Goal: Use online tool/utility: Utilize a website feature to perform a specific function

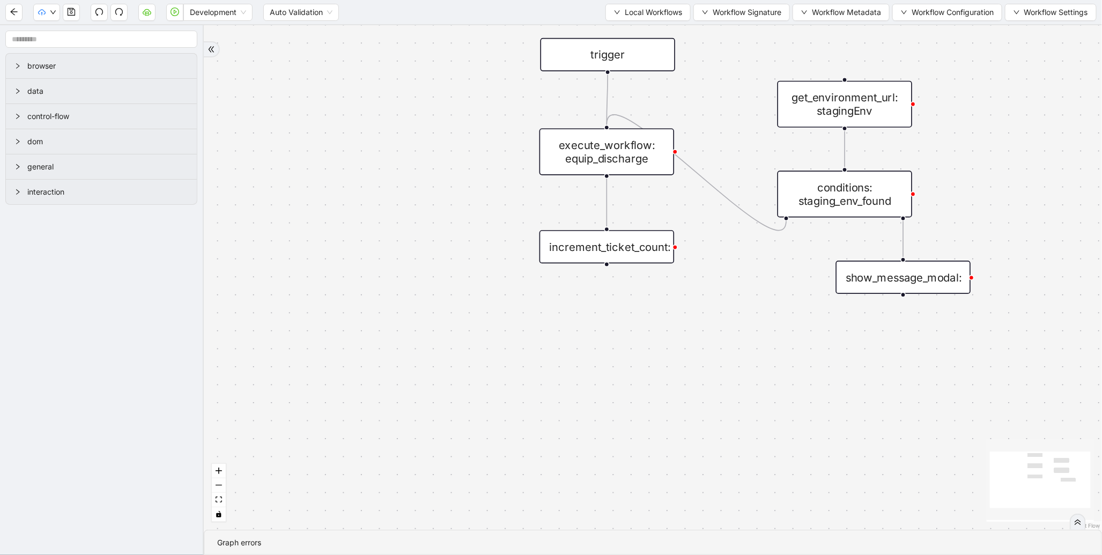
click at [860, 366] on div "trigger execute_workflow: equip_discharge get_environment_url: stagingEnv condi…" at bounding box center [653, 277] width 898 height 504
drag, startPoint x: 717, startPoint y: 252, endPoint x: 730, endPoint y: 331, distance: 79.8
click at [730, 331] on div "trigger execute_workflow: equip_discharge get_environment_url: stagingEnv condi…" at bounding box center [653, 277] width 898 height 504
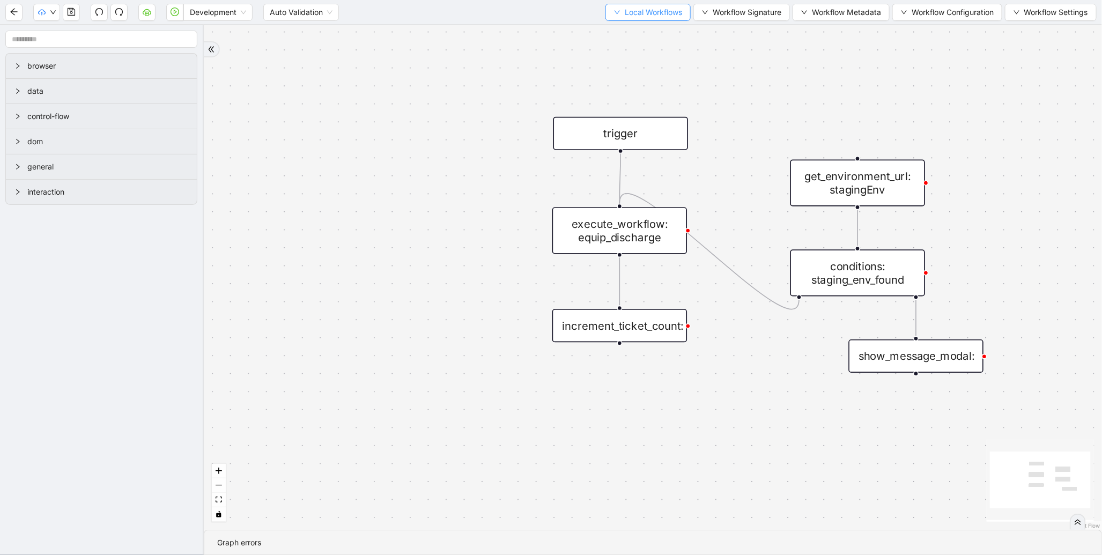
click at [661, 16] on span "Local Workflows" at bounding box center [652, 12] width 57 height 12
click at [643, 28] on span "Select" at bounding box center [643, 33] width 70 height 12
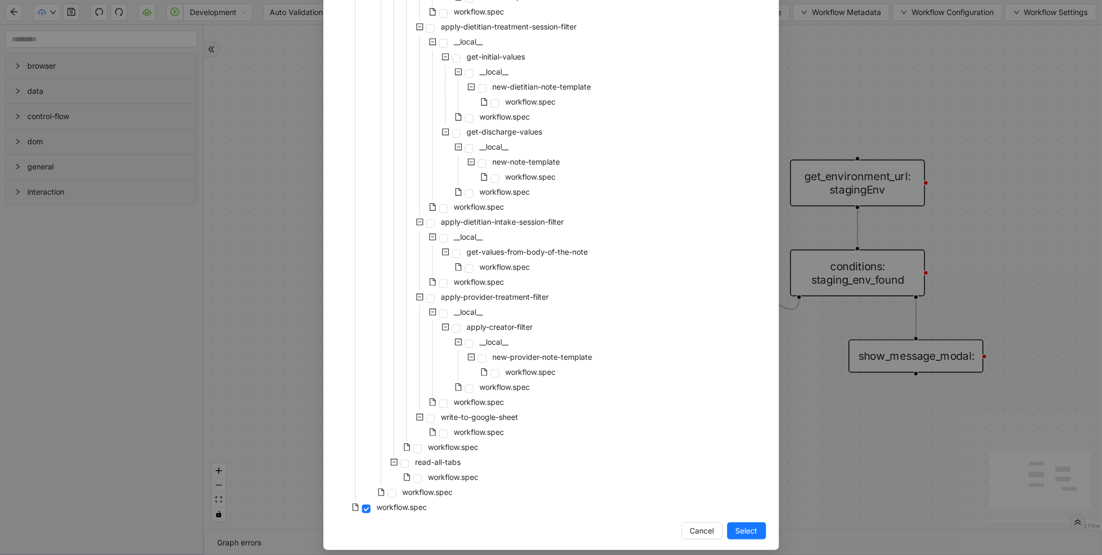
scroll to position [2014, 0]
click at [431, 442] on span "workflow.spec" at bounding box center [453, 444] width 50 height 9
click at [742, 526] on span "Select" at bounding box center [746, 529] width 22 height 12
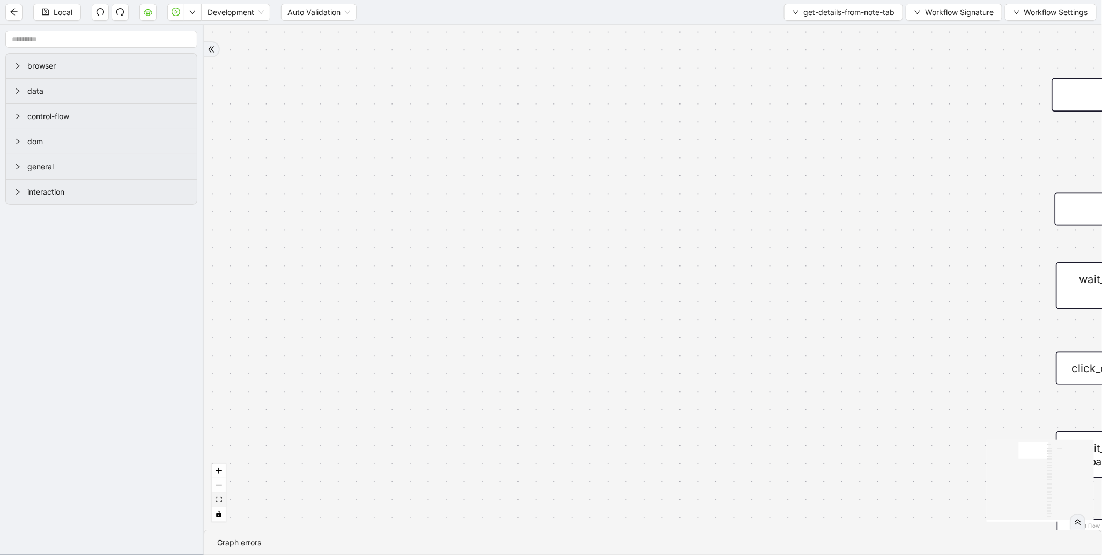
click at [223, 501] on button "fit view" at bounding box center [219, 500] width 14 height 14
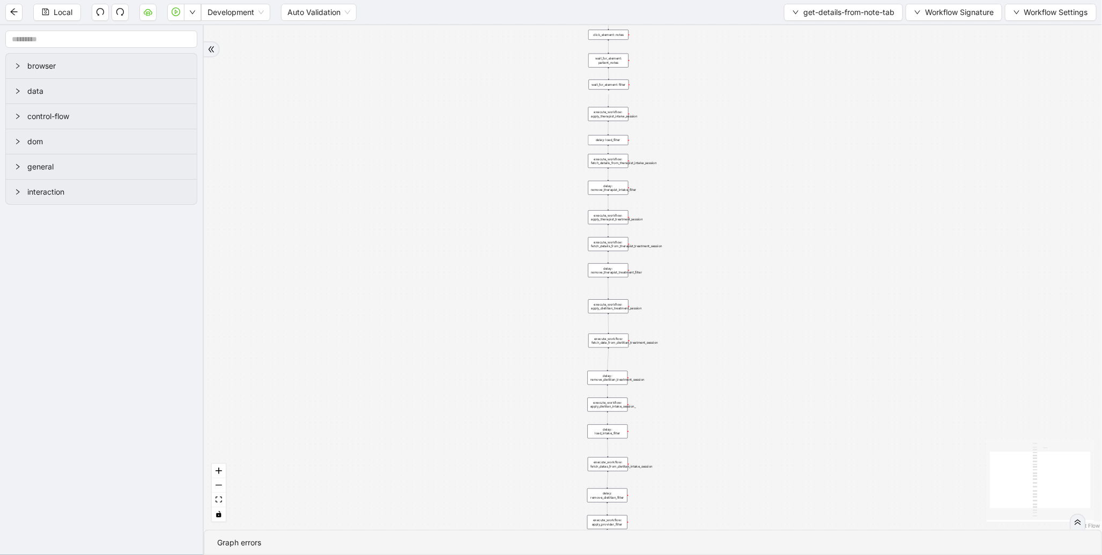
drag, startPoint x: 432, startPoint y: 212, endPoint x: 408, endPoint y: 431, distance: 220.5
click at [408, 431] on div "trigger wait_for_element: notes click_element: notes wait_for_element: patient_…" at bounding box center [653, 277] width 898 height 504
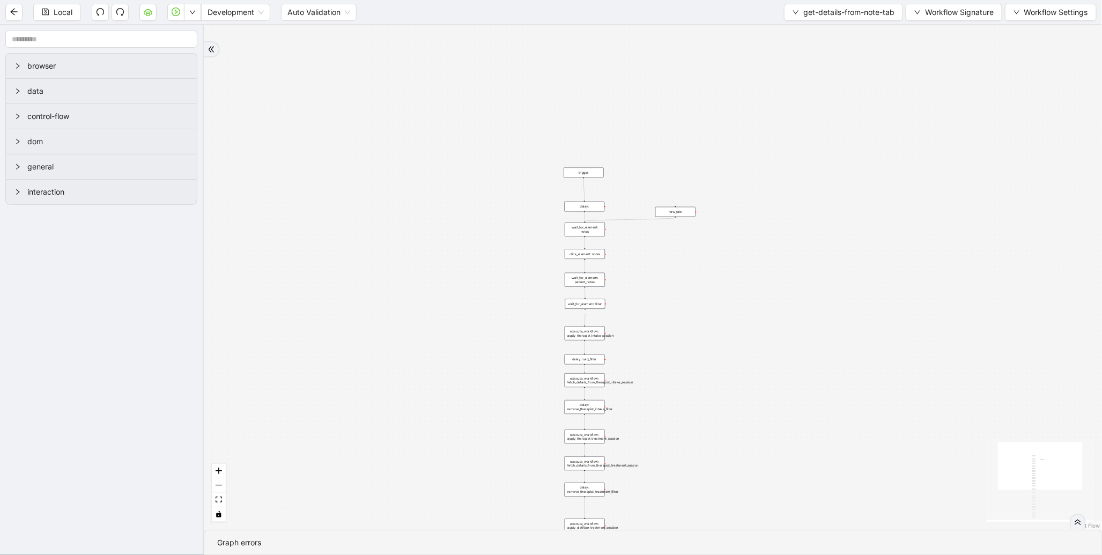
click at [666, 291] on div "trigger wait_for_element: notes click_element: notes wait_for_element: patient_…" at bounding box center [653, 277] width 898 height 504
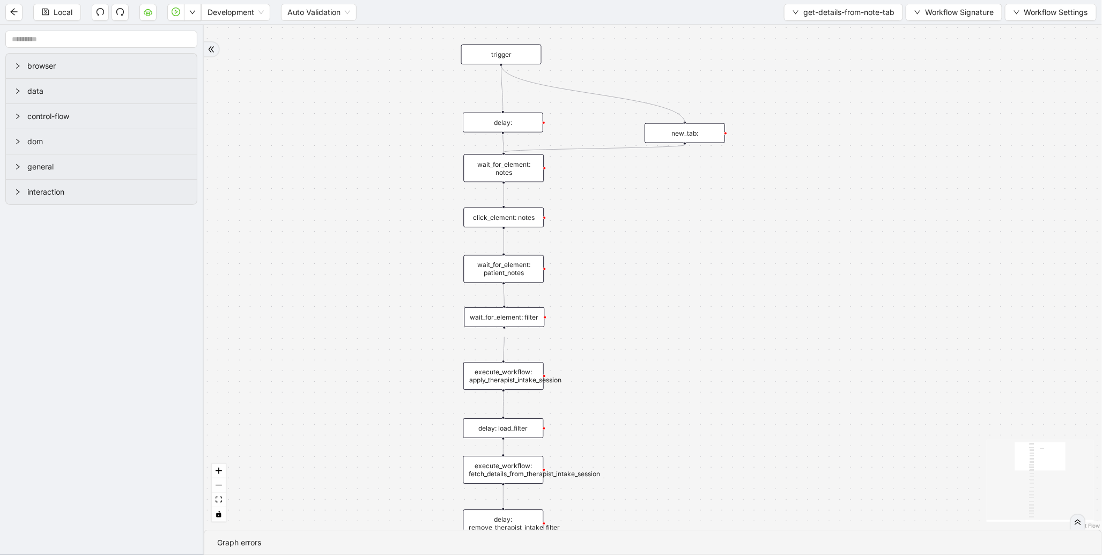
drag, startPoint x: 501, startPoint y: 64, endPoint x: 683, endPoint y: 124, distance: 192.2
click at [683, 124] on div "trigger wait_for_element: notes click_element: notes wait_for_element: patient_…" at bounding box center [752, 376] width 898 height 504
click at [693, 132] on div "new_tab:" at bounding box center [684, 133] width 80 height 20
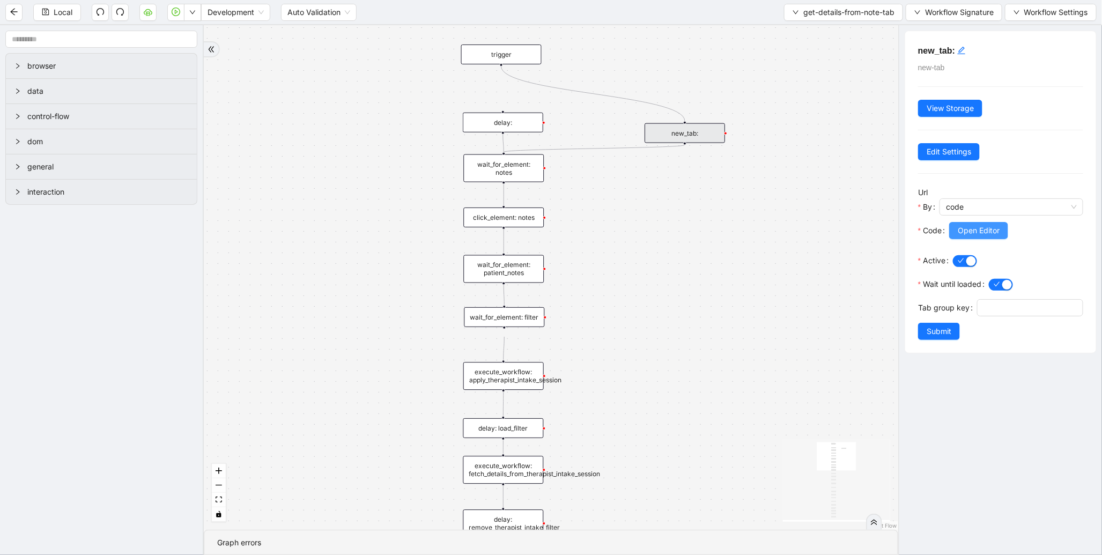
click at [973, 235] on span "Open Editor" at bounding box center [978, 231] width 42 height 12
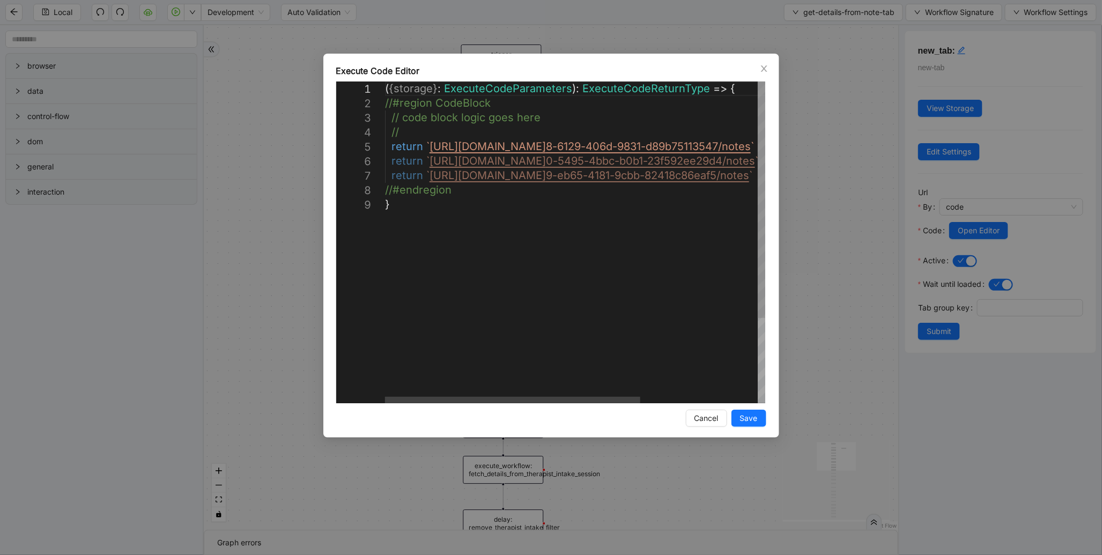
scroll to position [0, 5]
click at [419, 139] on div "( { storage } : ExecuteCodeParameters ): ExecuteCodeReturnType => { //#region C…" at bounding box center [662, 299] width 554 height 437
click at [406, 129] on div "( { storage } : ExecuteCodeParameters ): ExecuteCodeReturnType => { //#region C…" at bounding box center [662, 299] width 554 height 437
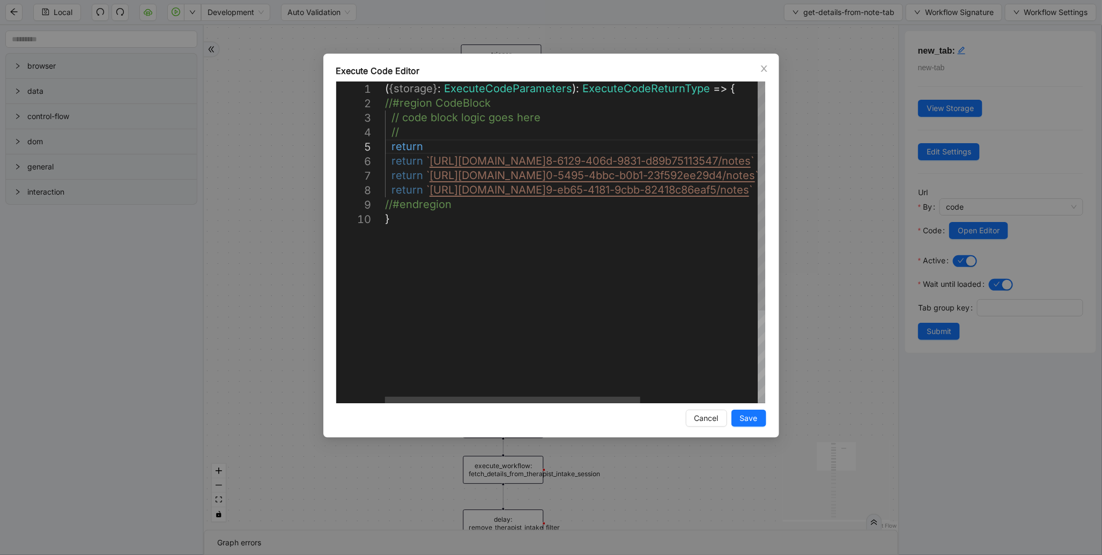
scroll to position [58, 63]
paste textarea "**********"
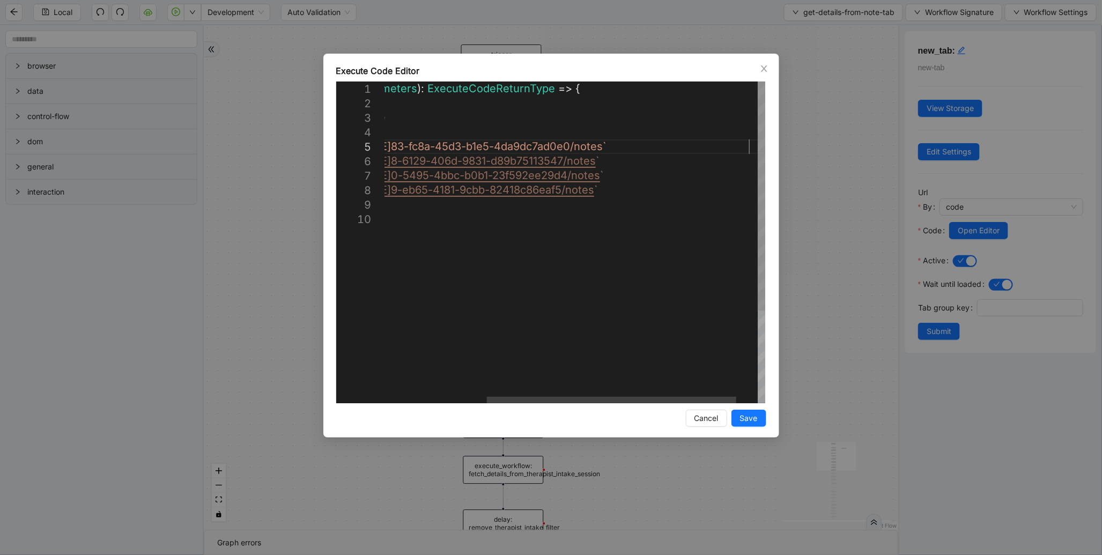
scroll to position [72, 13]
type textarea "**********"
click at [757, 425] on button "Save" at bounding box center [748, 418] width 35 height 17
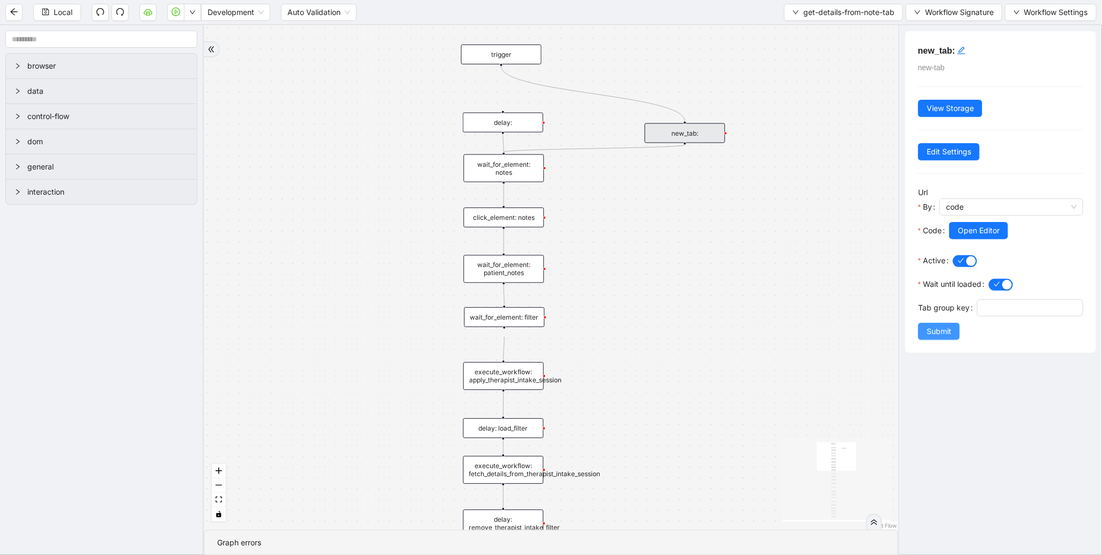
click at [954, 340] on button "Submit" at bounding box center [939, 331] width 42 height 17
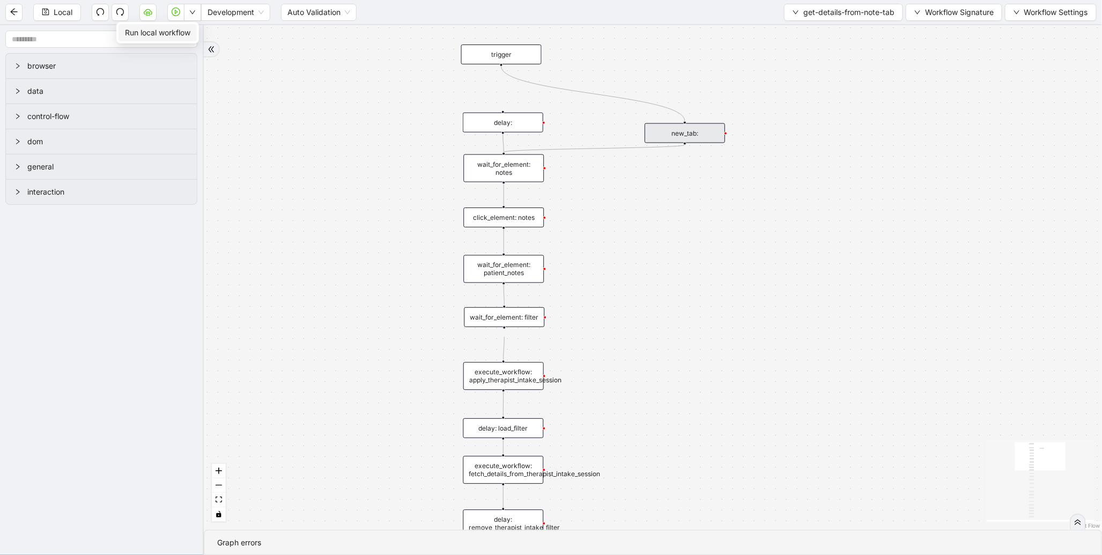
click at [185, 30] on span "Run local workflow" at bounding box center [157, 33] width 65 height 12
drag, startPoint x: 500, startPoint y: 64, endPoint x: 504, endPoint y: 107, distance: 43.1
click at [504, 107] on div "trigger wait_for_element: notes click_element: notes wait_for_element: patient_…" at bounding box center [653, 277] width 898 height 504
click at [853, 18] on span "get-details-from-note-tab" at bounding box center [848, 12] width 91 height 12
click at [820, 30] on span "Select" at bounding box center [841, 33] width 103 height 12
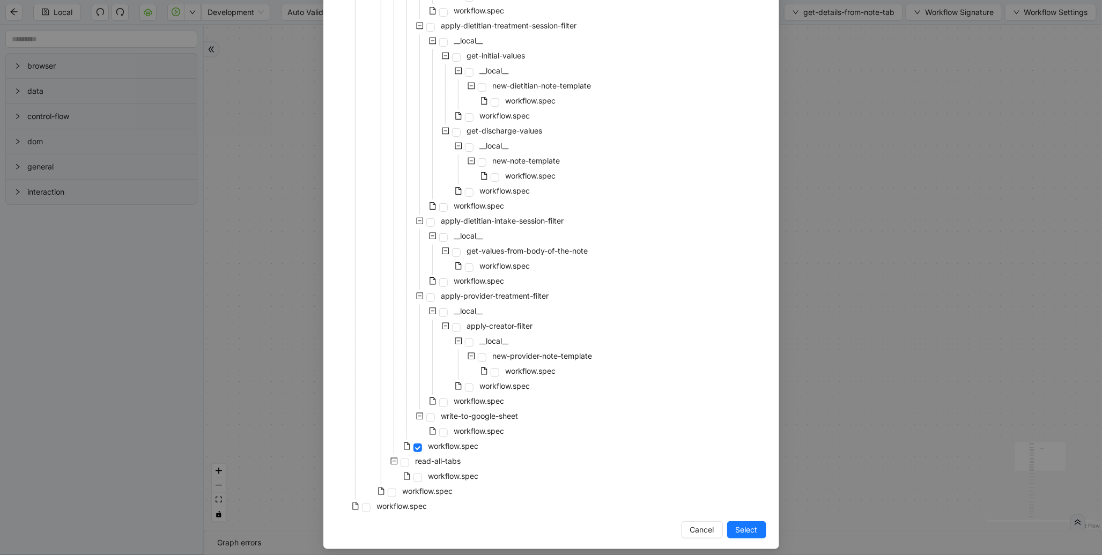
scroll to position [2019, 0]
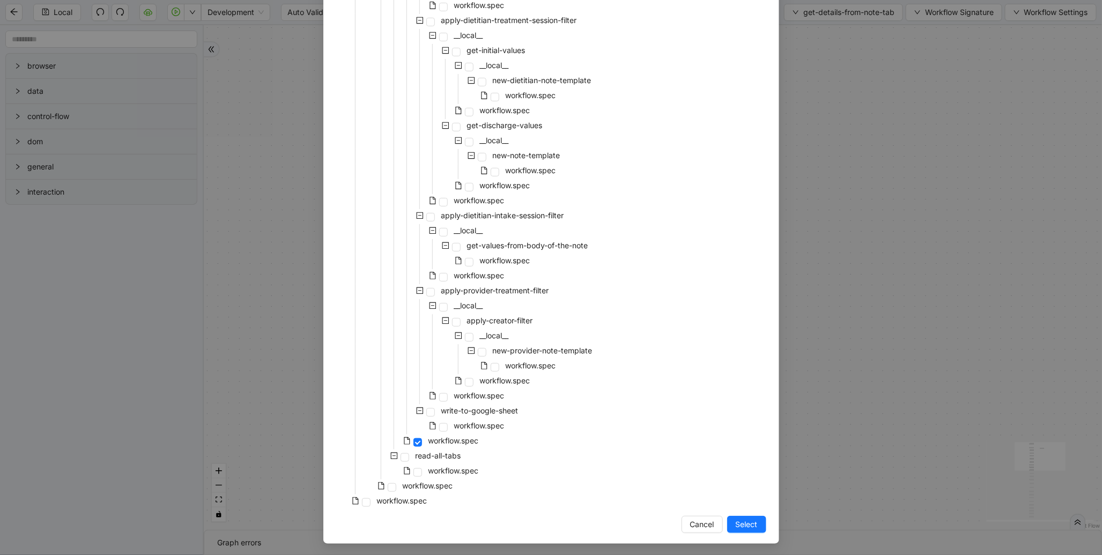
click at [394, 488] on div "workflow.spec" at bounding box center [395, 486] width 119 height 15
click at [390, 486] on span at bounding box center [392, 487] width 9 height 9
click at [744, 528] on span "Select" at bounding box center [746, 524] width 22 height 12
click at [757, 524] on div "trigger wait_for_element: notes click_element: notes wait_for_element: patient_…" at bounding box center [653, 277] width 898 height 504
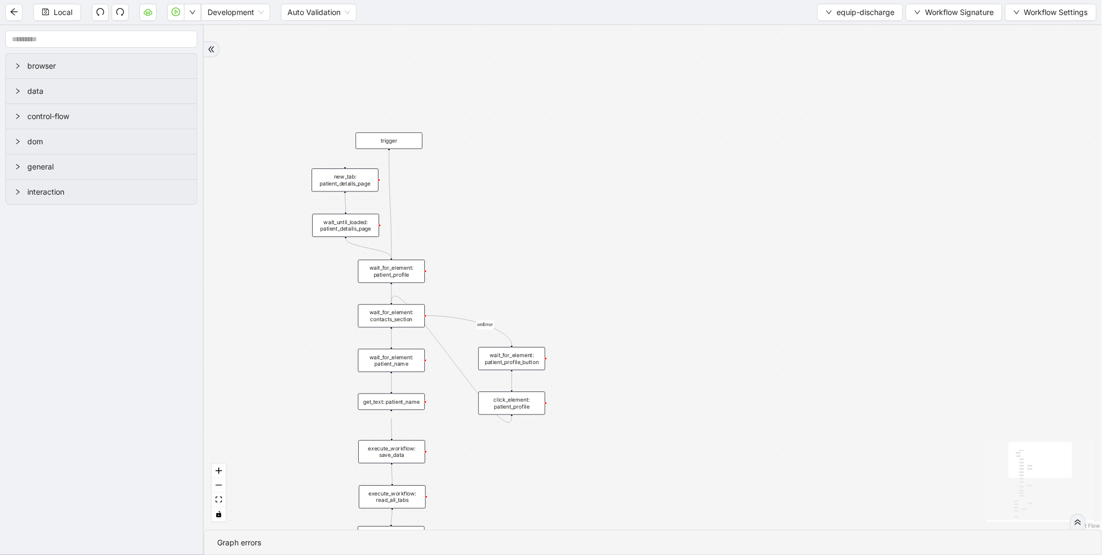
drag, startPoint x: 636, startPoint y: 148, endPoint x: 629, endPoint y: 337, distance: 188.8
click at [629, 337] on div "is_discharge_summary_to_be_created fallback onError onError onError onError tri…" at bounding box center [653, 277] width 898 height 504
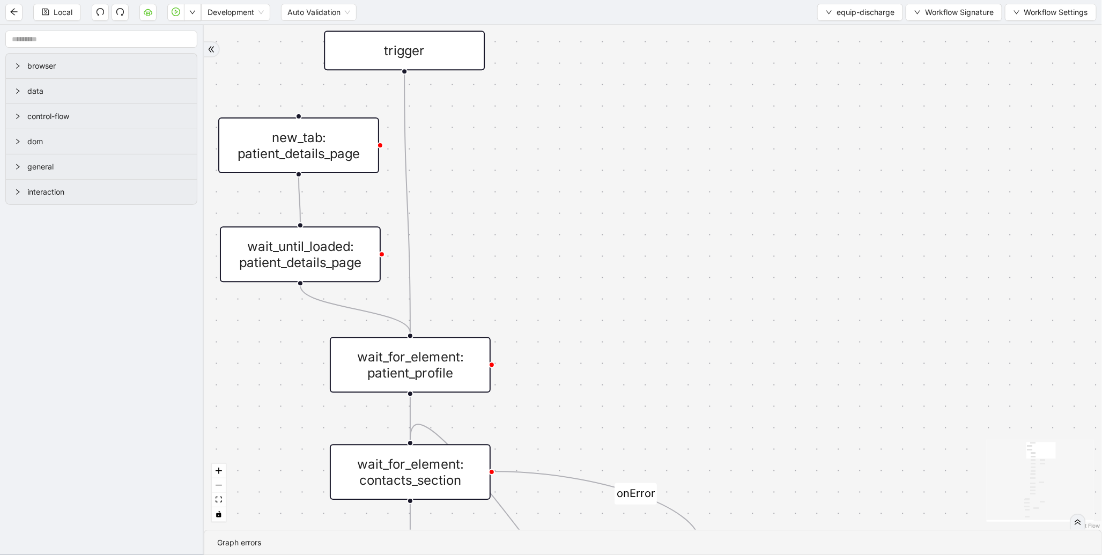
click at [309, 159] on div "new_tab: patient_details_page" at bounding box center [298, 145] width 161 height 56
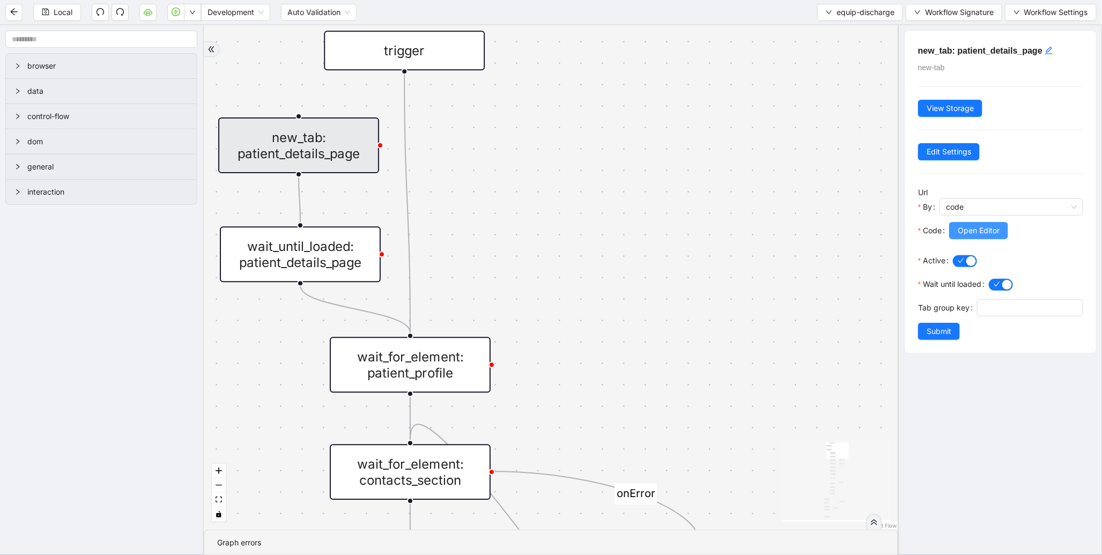
click at [973, 236] on span "Open Editor" at bounding box center [978, 231] width 42 height 12
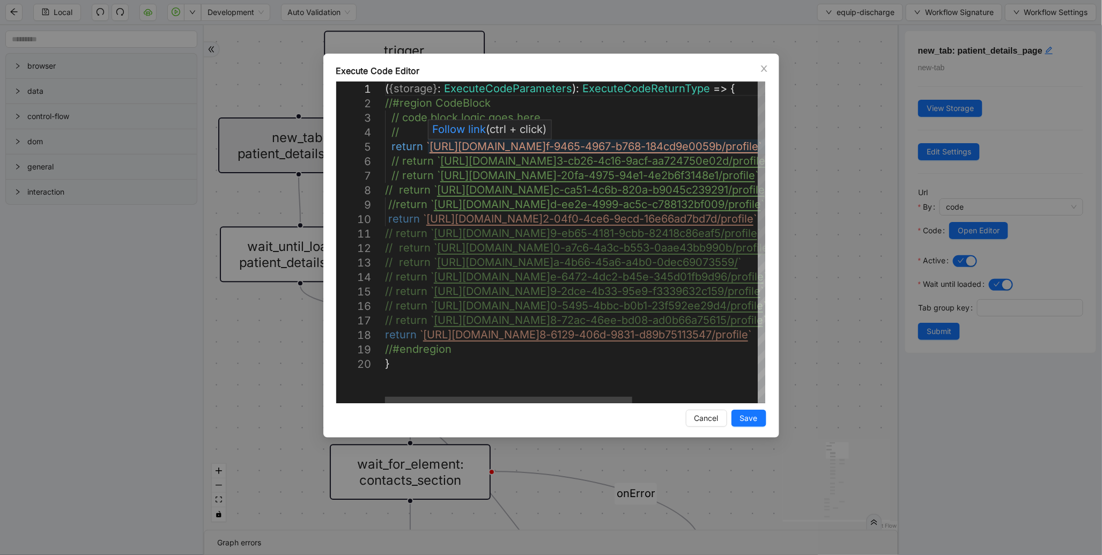
scroll to position [0, 489]
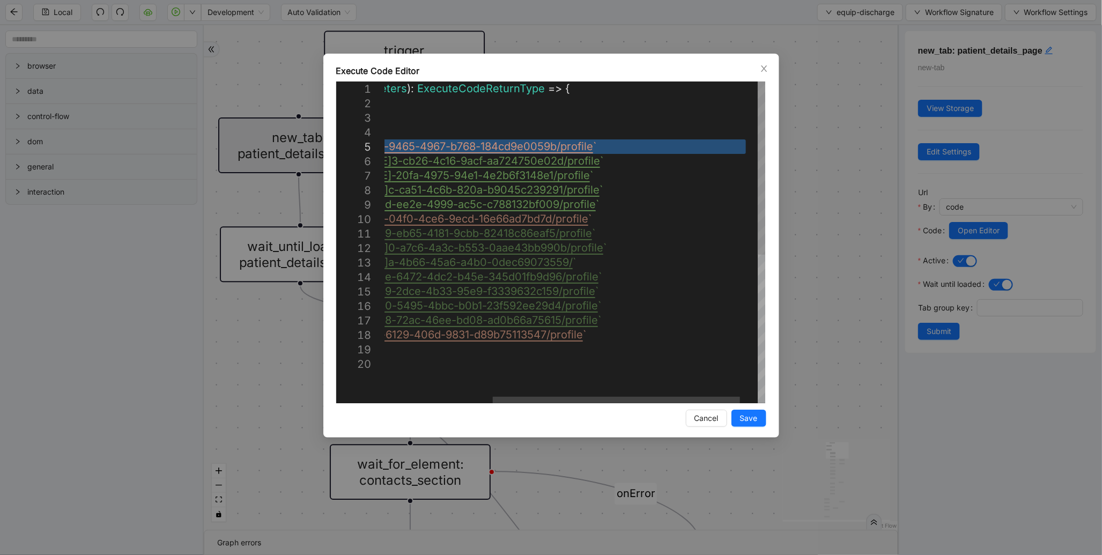
drag, startPoint x: 430, startPoint y: 145, endPoint x: 744, endPoint y: 143, distance: 314.1
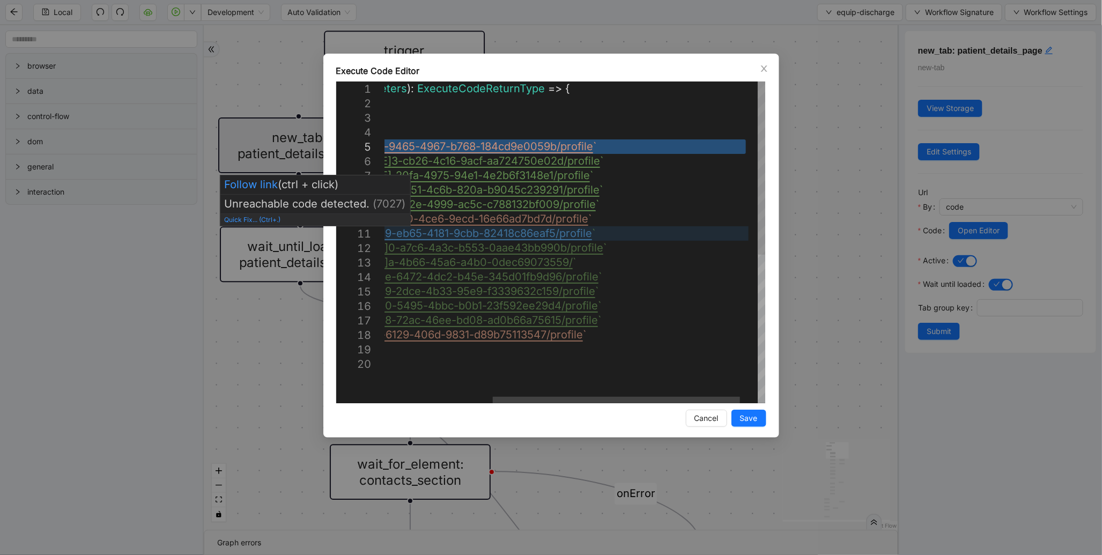
paste textarea "Editor content;Press Alt+F1 for Accessibility Options."
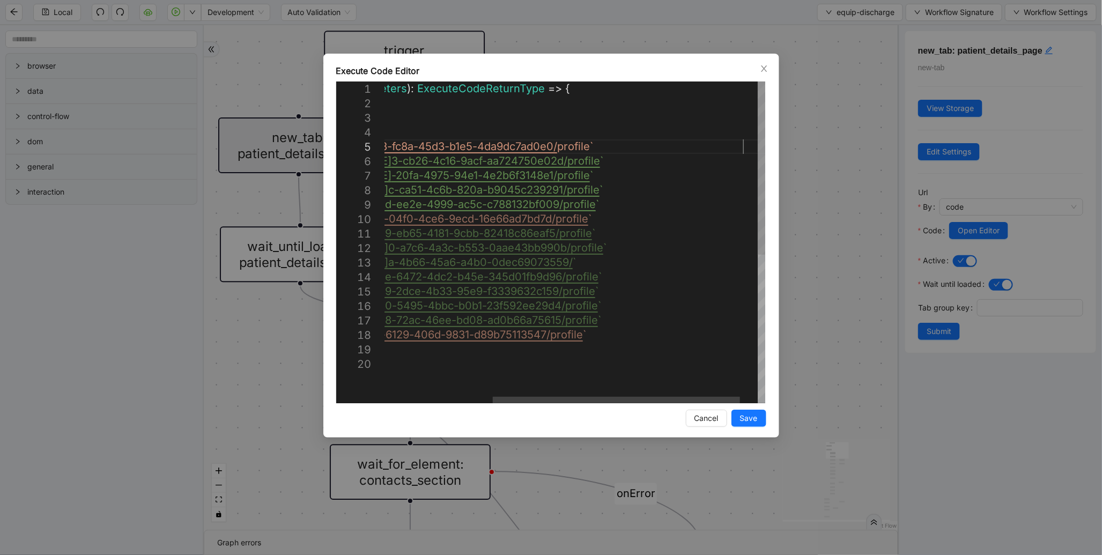
scroll to position [58, 626]
type textarea "**********"
click at [756, 421] on span "Save" at bounding box center [749, 418] width 18 height 12
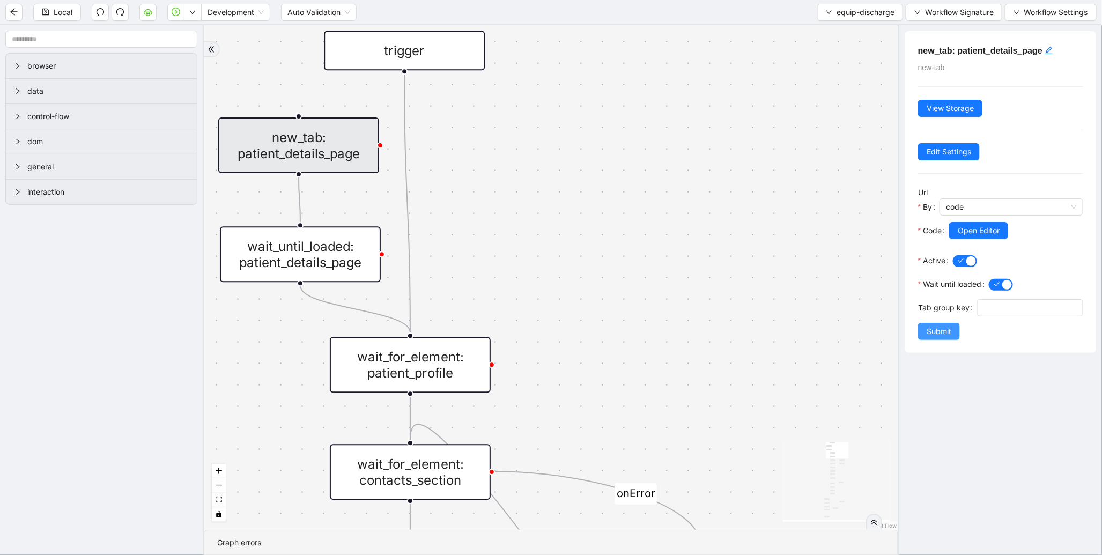
click at [935, 337] on span "Submit" at bounding box center [938, 331] width 25 height 12
click at [950, 345] on div "new_tab: patient_details_page new-tab View Storage Edit Settings Url By code Co…" at bounding box center [1000, 290] width 204 height 530
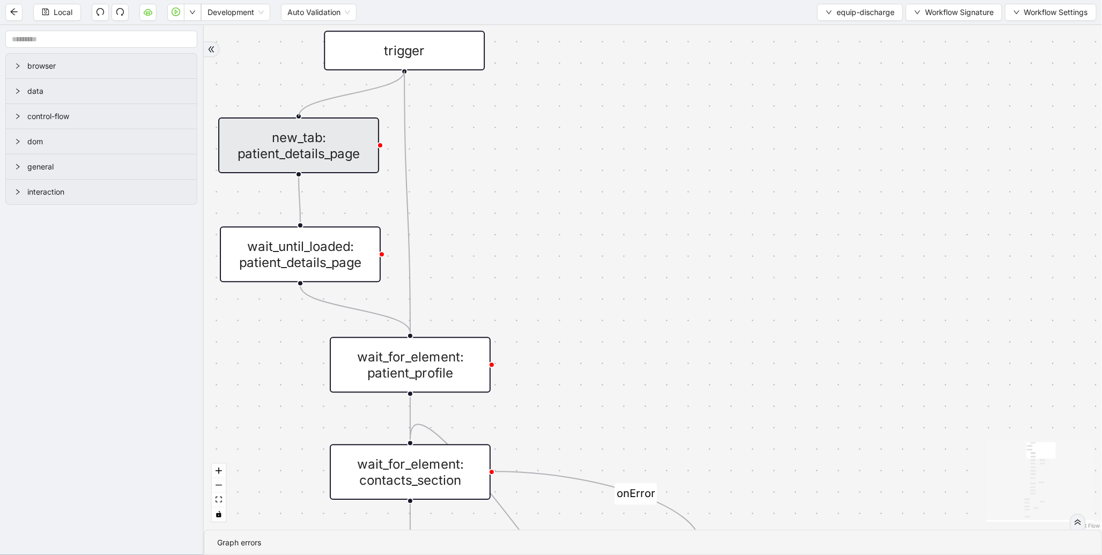
drag, startPoint x: 403, startPoint y: 70, endPoint x: 308, endPoint y: 114, distance: 104.3
click at [308, 114] on div "is_discharge_summary_to_be_created fallback onError onError onError onError tri…" at bounding box center [653, 277] width 898 height 504
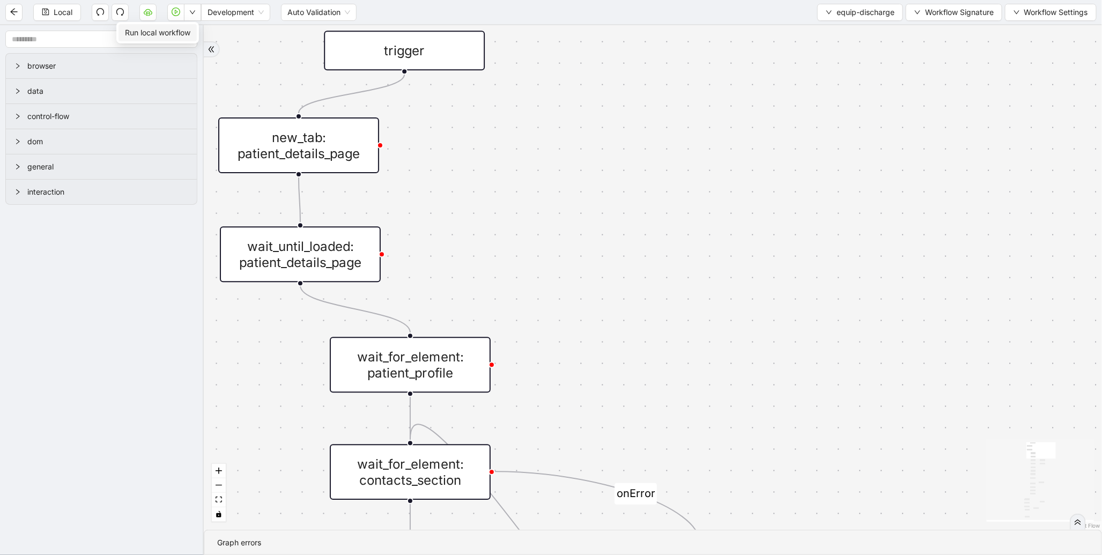
click at [181, 33] on span "Run local workflow" at bounding box center [157, 33] width 65 height 12
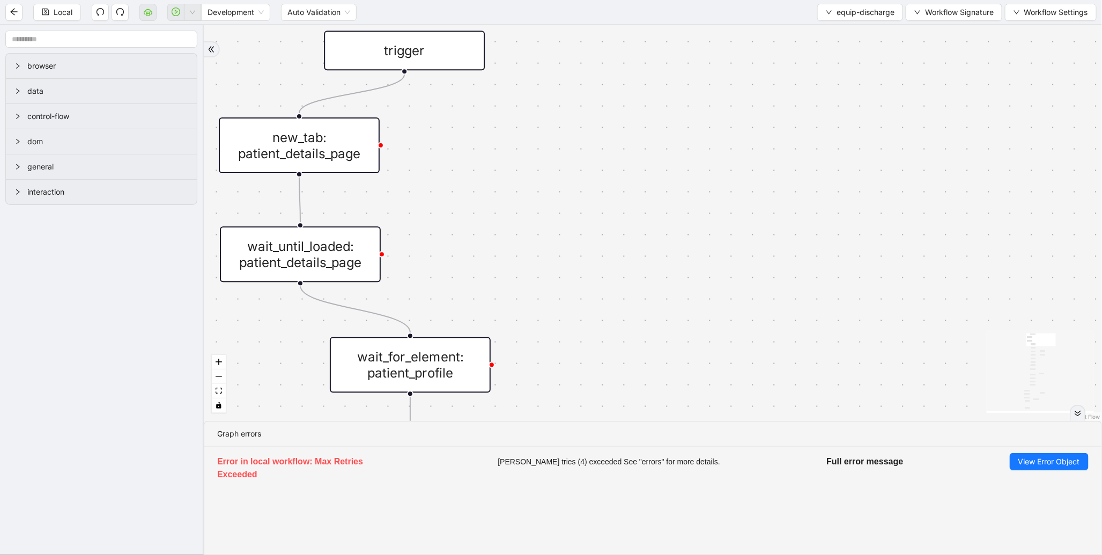
click at [270, 147] on div "new_tab: patient_details_page" at bounding box center [299, 145] width 161 height 56
click at [293, 158] on div "new_tab: patient_details_page" at bounding box center [299, 145] width 161 height 56
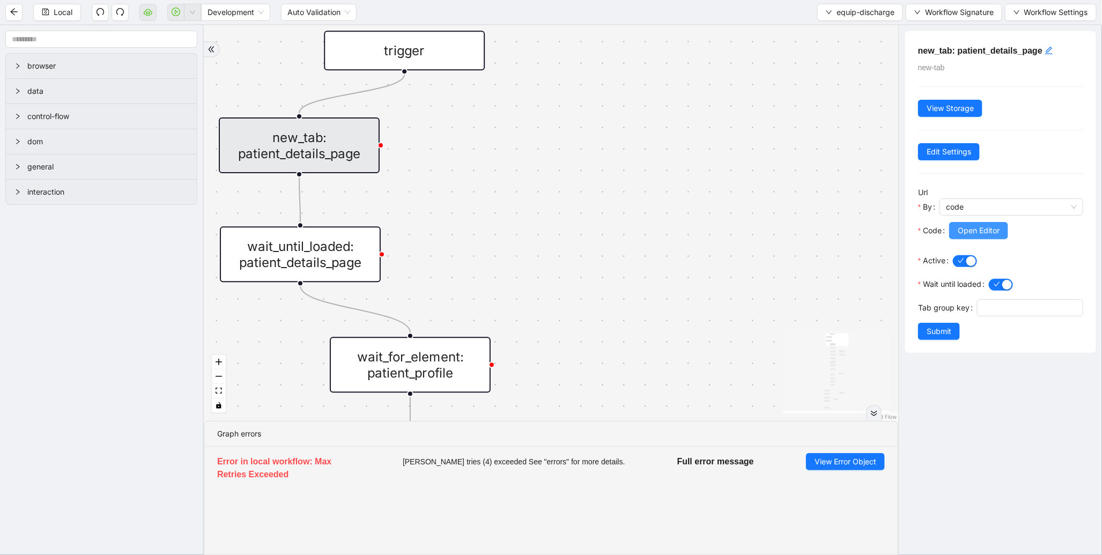
click at [1003, 233] on button "Open Editor" at bounding box center [978, 230] width 59 height 17
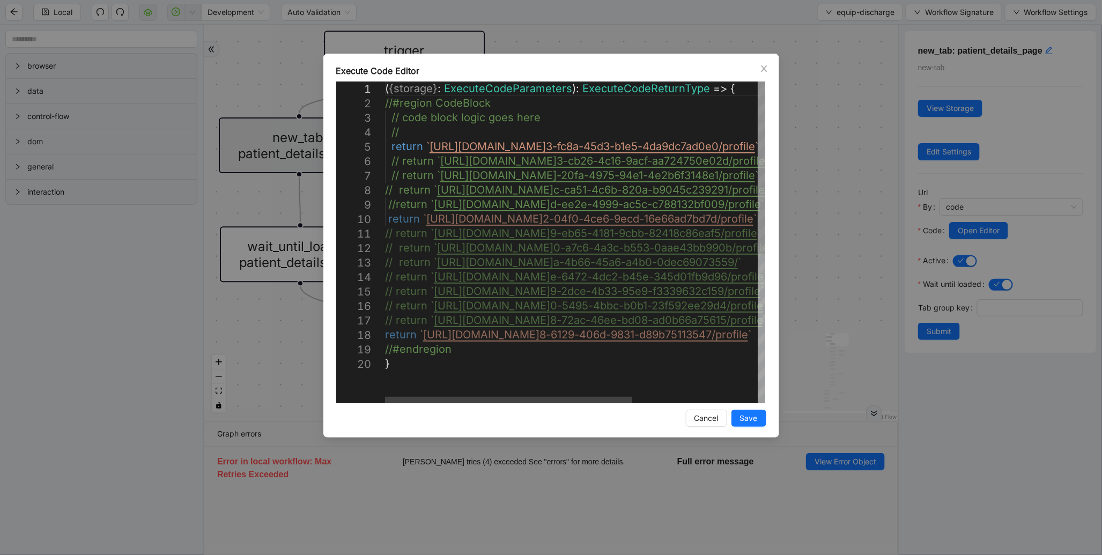
scroll to position [0, 489]
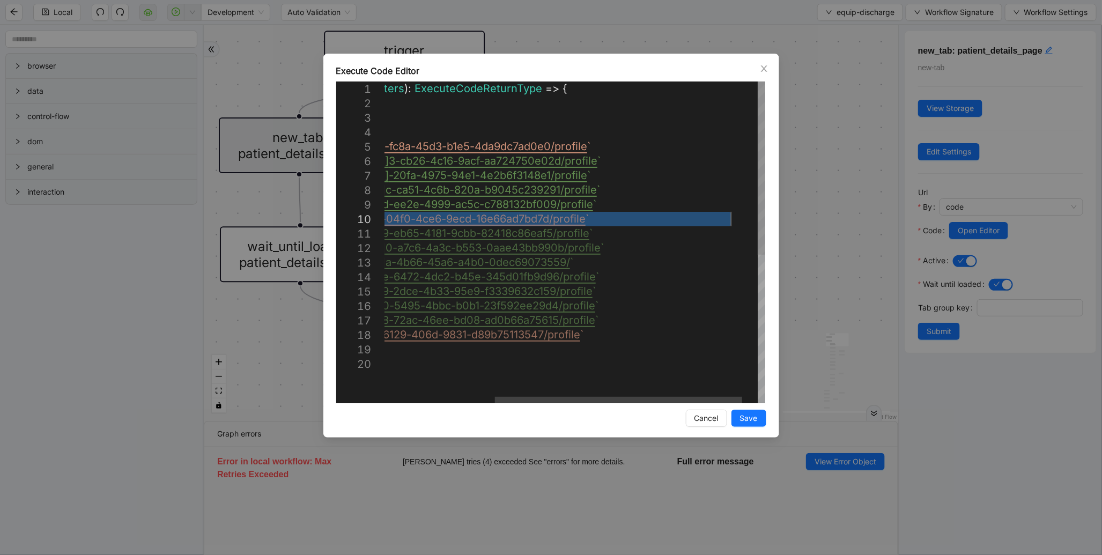
drag, startPoint x: 427, startPoint y: 221, endPoint x: 731, endPoint y: 215, distance: 303.5
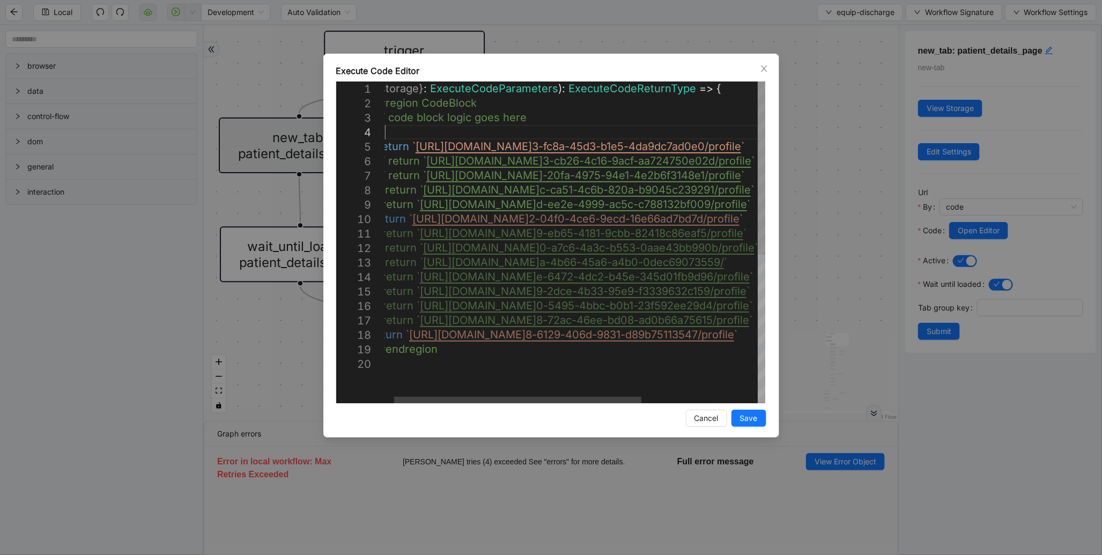
click at [691, 136] on div "( { storage } : ExecuteCodeParameters ): ExecuteCodeReturnType => { //#region C…" at bounding box center [657, 379] width 572 height 597
click at [689, 148] on div "( { storage } : ExecuteCodeParameters ): ExecuteCodeReturnType => { //#region C…" at bounding box center [657, 379] width 572 height 597
type textarea "**********"
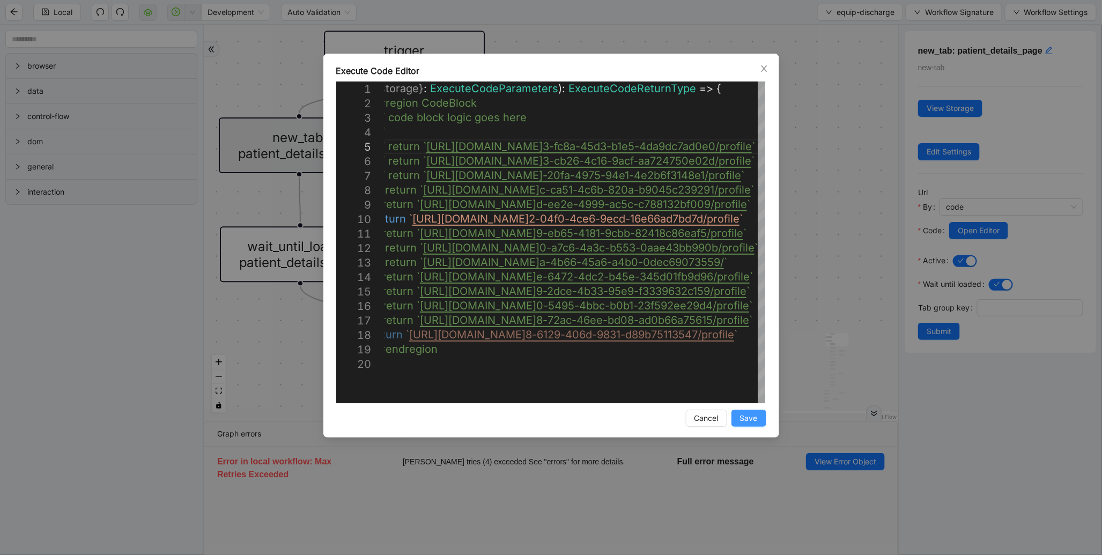
click at [740, 421] on span "Save" at bounding box center [749, 418] width 18 height 12
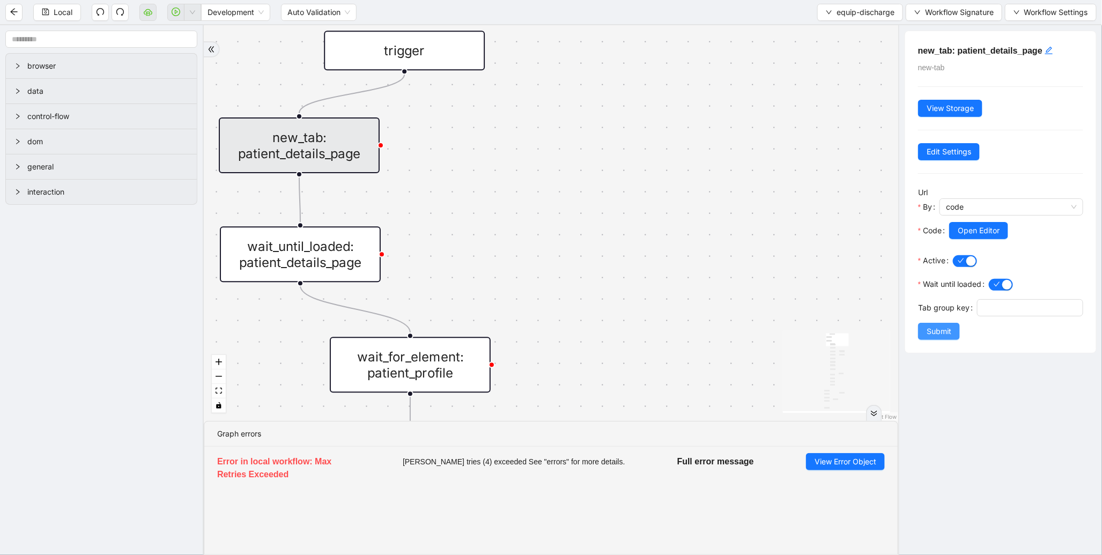
click at [936, 337] on span "Submit" at bounding box center [938, 331] width 25 height 12
click at [61, 4] on button "Local" at bounding box center [57, 12] width 48 height 17
click at [218, 390] on icon "fit view" at bounding box center [218, 391] width 6 height 6
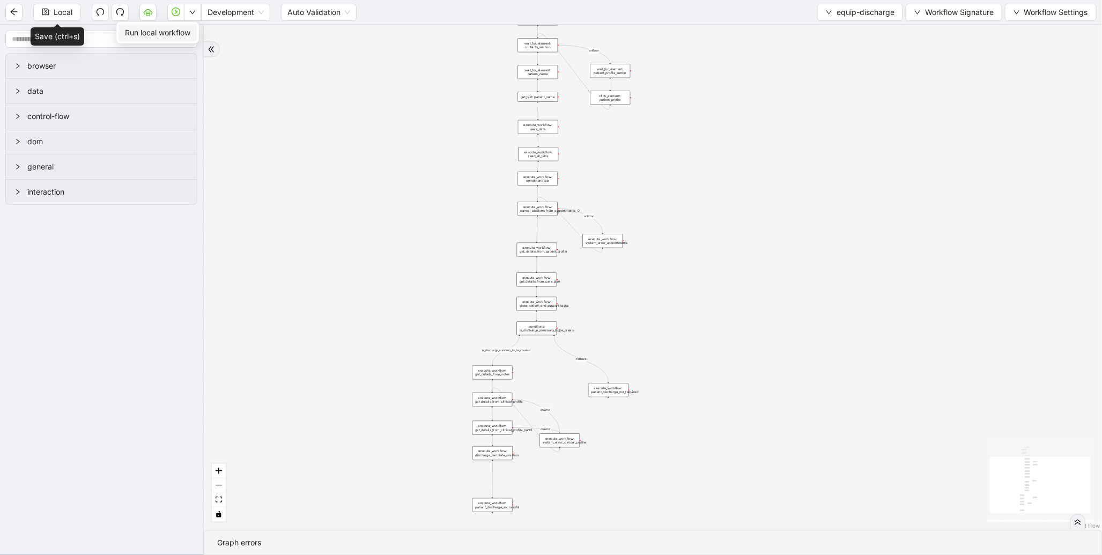
click at [194, 29] on li "Run local workflow" at bounding box center [157, 32] width 78 height 17
click at [864, 17] on span "equip-discharge" at bounding box center [865, 12] width 58 height 12
click at [857, 29] on span "Select" at bounding box center [857, 33] width 69 height 12
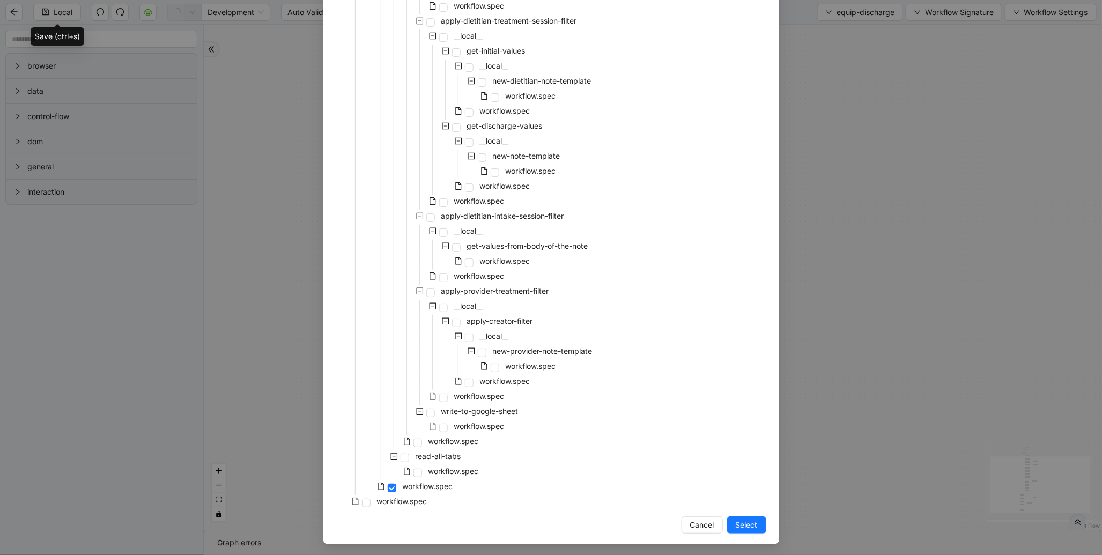
scroll to position [2019, 0]
click at [441, 445] on span "workflow.spec" at bounding box center [453, 440] width 55 height 13
click at [735, 518] on span "Select" at bounding box center [746, 524] width 22 height 12
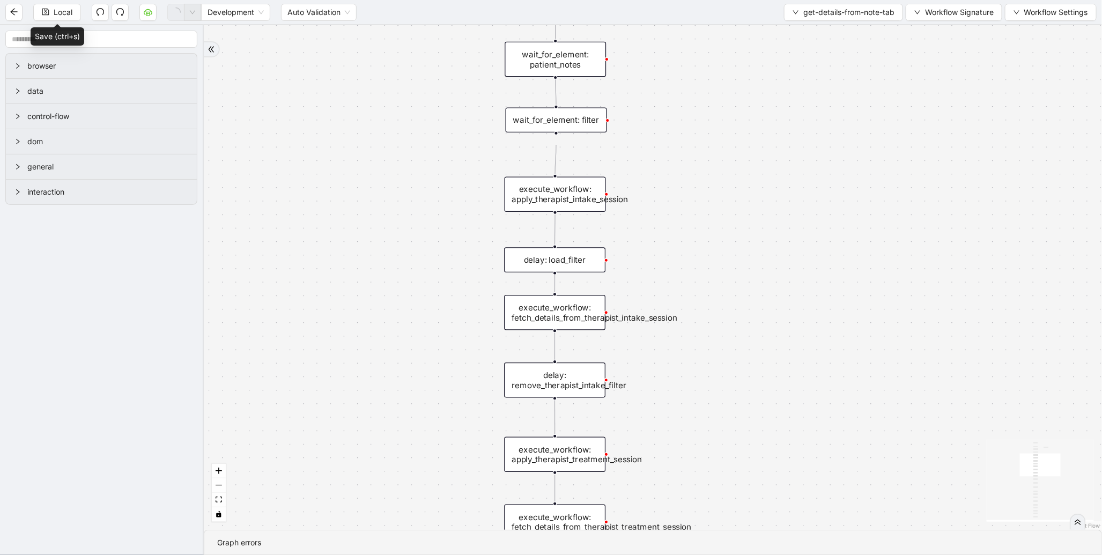
drag, startPoint x: 718, startPoint y: 95, endPoint x: 661, endPoint y: 433, distance: 342.4
click at [661, 433] on div "trigger wait_for_element: notes click_element: notes wait_for_element: patient_…" at bounding box center [653, 277] width 898 height 504
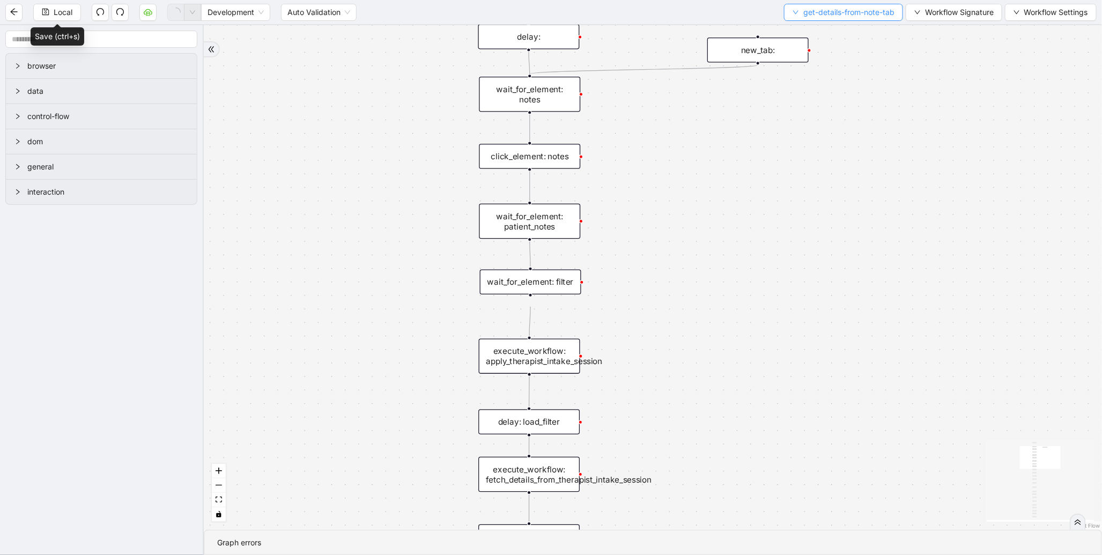
click at [849, 13] on span "get-details-from-note-tab" at bounding box center [848, 12] width 91 height 12
click at [819, 33] on span "Select" at bounding box center [841, 33] width 103 height 12
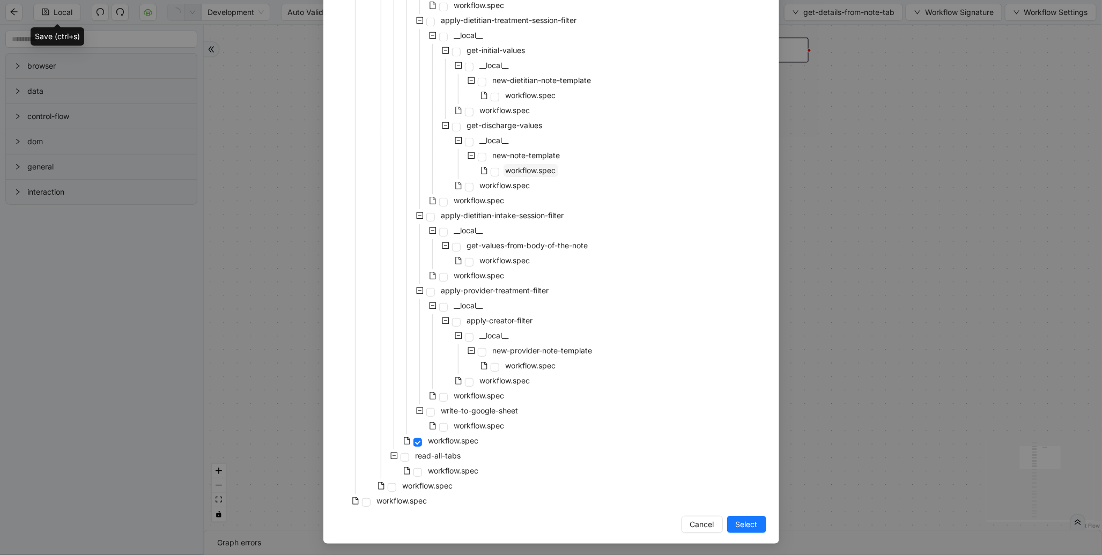
click at [507, 170] on span "workflow.spec" at bounding box center [530, 170] width 50 height 9
click at [746, 522] on span "Select" at bounding box center [746, 524] width 22 height 12
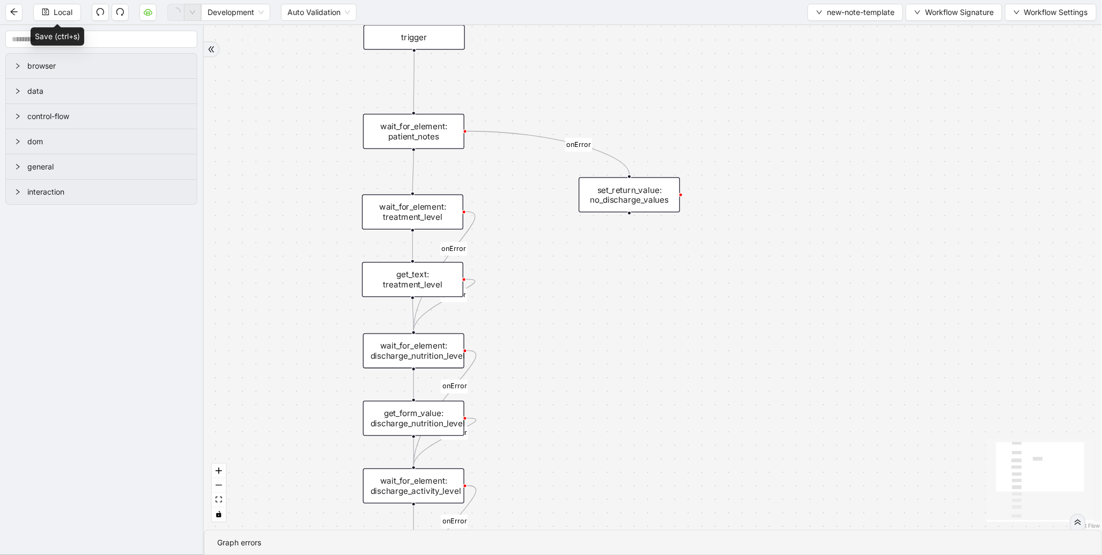
drag, startPoint x: 504, startPoint y: 410, endPoint x: 525, endPoint y: 318, distance: 94.1
click at [524, 323] on div "onError onError onError onError onError onError onError onError onError trigger…" at bounding box center [653, 277] width 898 height 504
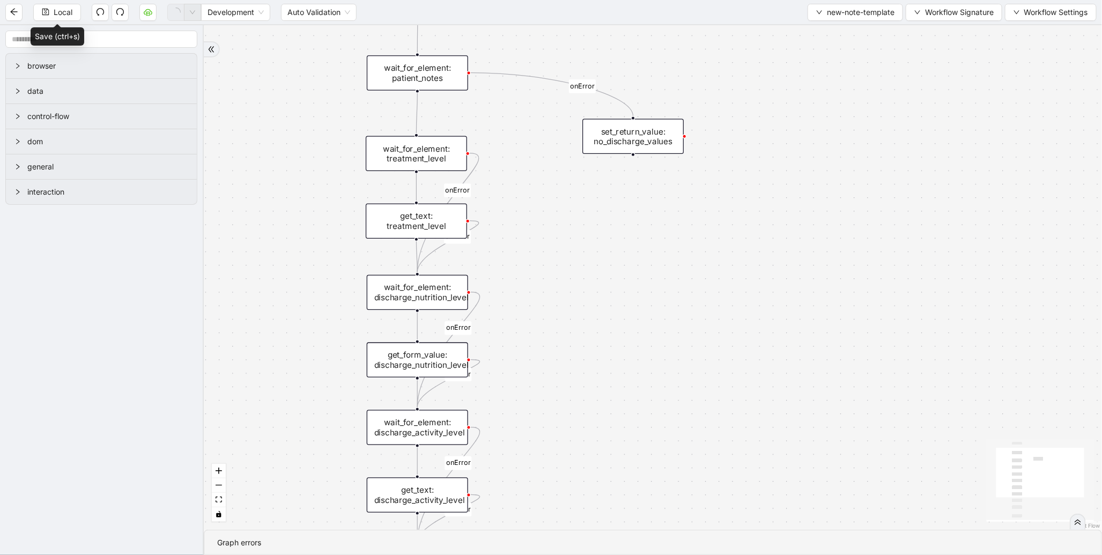
drag, startPoint x: 542, startPoint y: 422, endPoint x: 545, endPoint y: 365, distance: 57.4
click at [545, 365] on div "onError onError onError onError onError onError onError onError onError trigger…" at bounding box center [653, 277] width 898 height 504
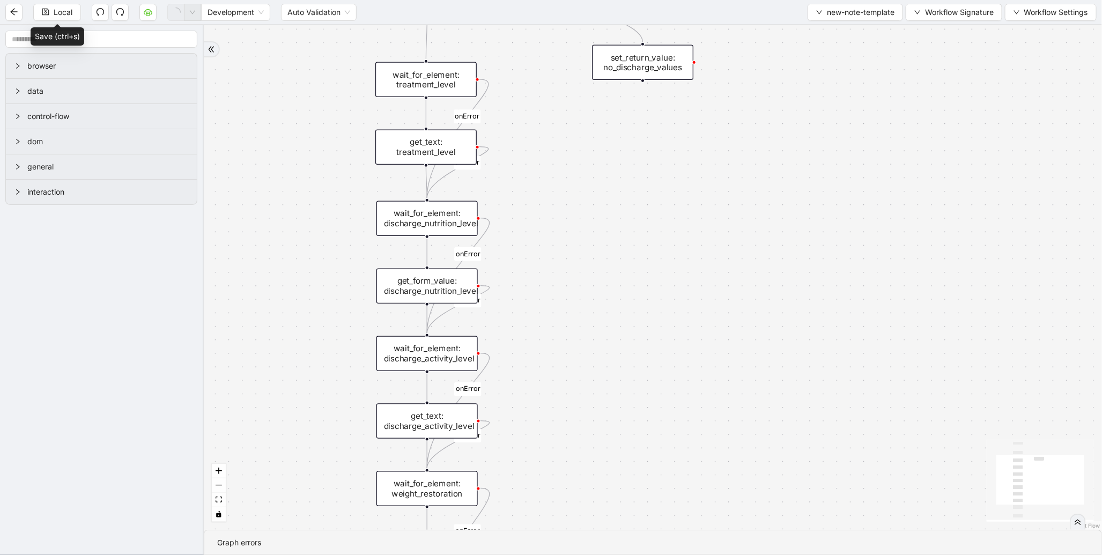
drag, startPoint x: 538, startPoint y: 378, endPoint x: 545, endPoint y: 349, distance: 30.3
click at [544, 353] on div "onError onError onError onError onError onError onError onError onError trigger…" at bounding box center [653, 277] width 898 height 504
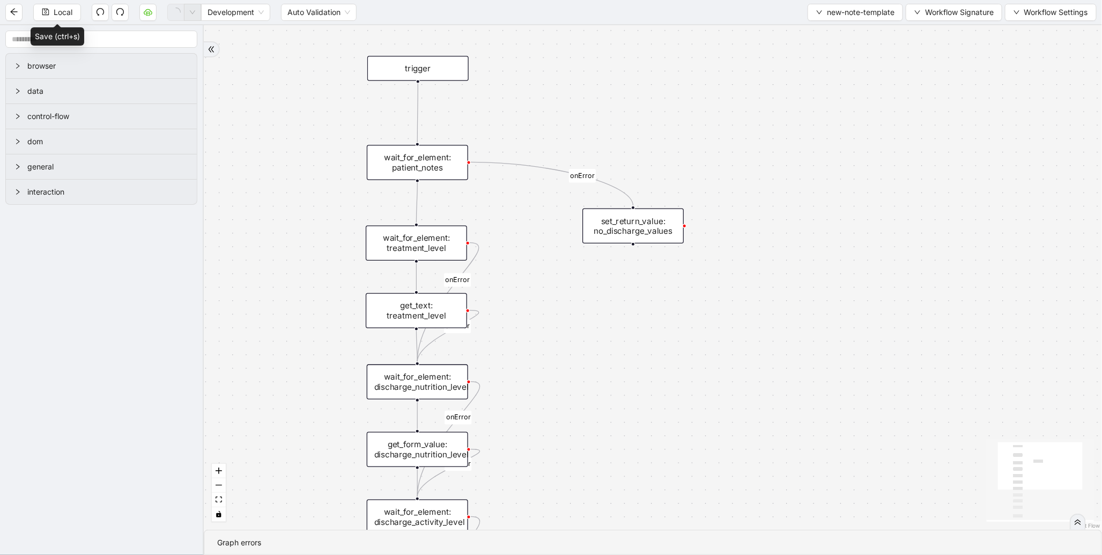
drag, startPoint x: 600, startPoint y: 254, endPoint x: 589, endPoint y: 452, distance: 199.2
click at [589, 452] on div "onError onError onError onError onError onError onError onError onError trigger…" at bounding box center [653, 277] width 898 height 504
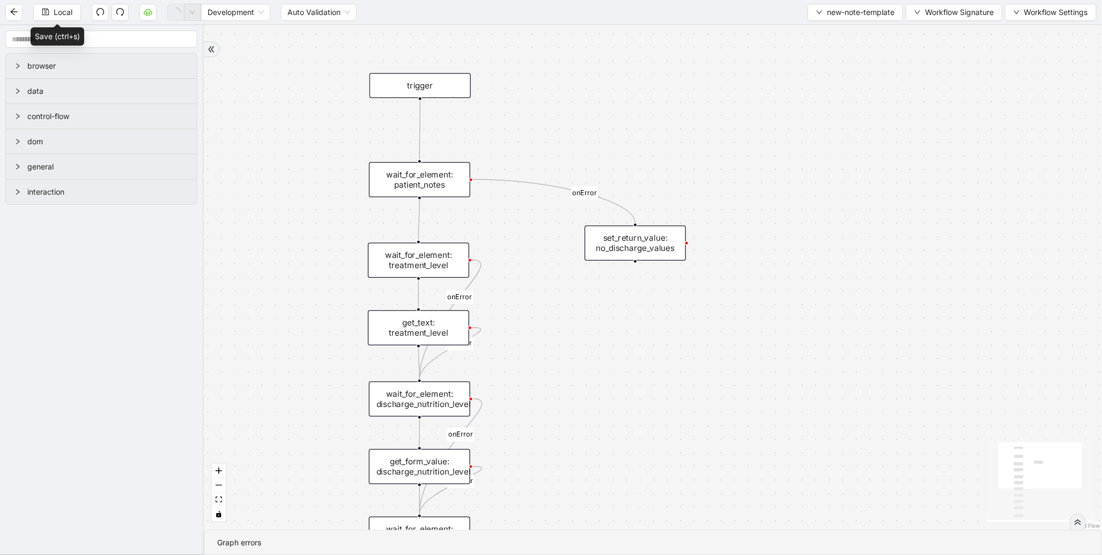
click at [436, 186] on div "wait_for_element: patient_notes" at bounding box center [419, 179] width 101 height 35
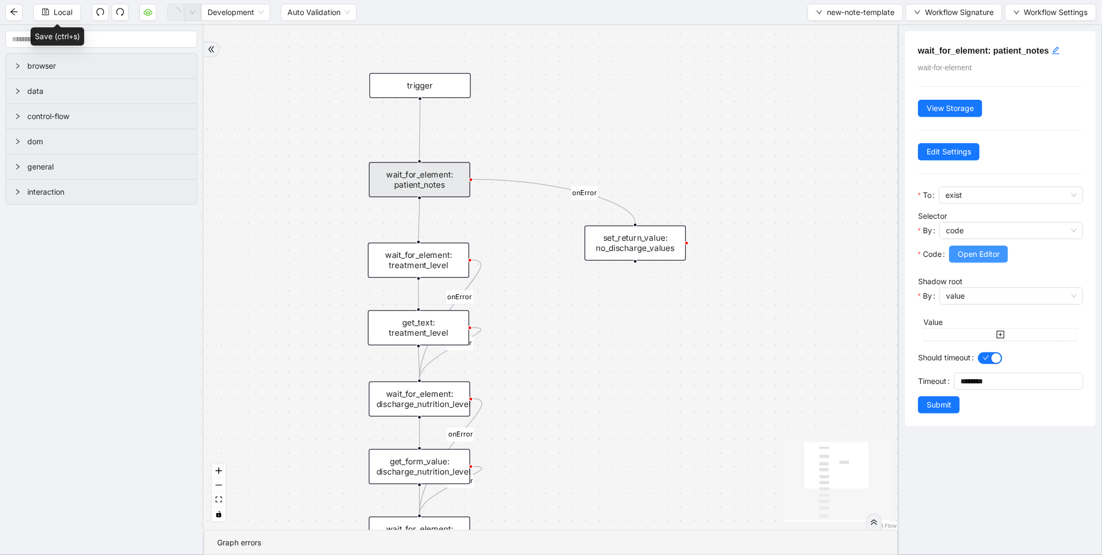
click at [981, 258] on span "Open Editor" at bounding box center [978, 254] width 42 height 12
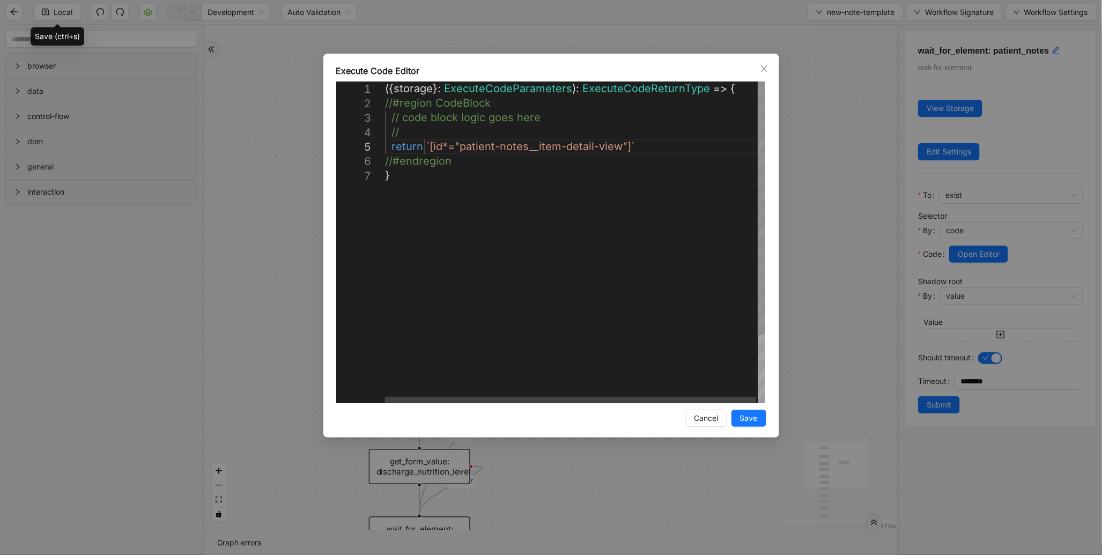
scroll to position [0, 5]
drag, startPoint x: 426, startPoint y: 145, endPoint x: 489, endPoint y: 147, distance: 63.8
drag, startPoint x: 627, startPoint y: 145, endPoint x: 427, endPoint y: 144, distance: 200.5
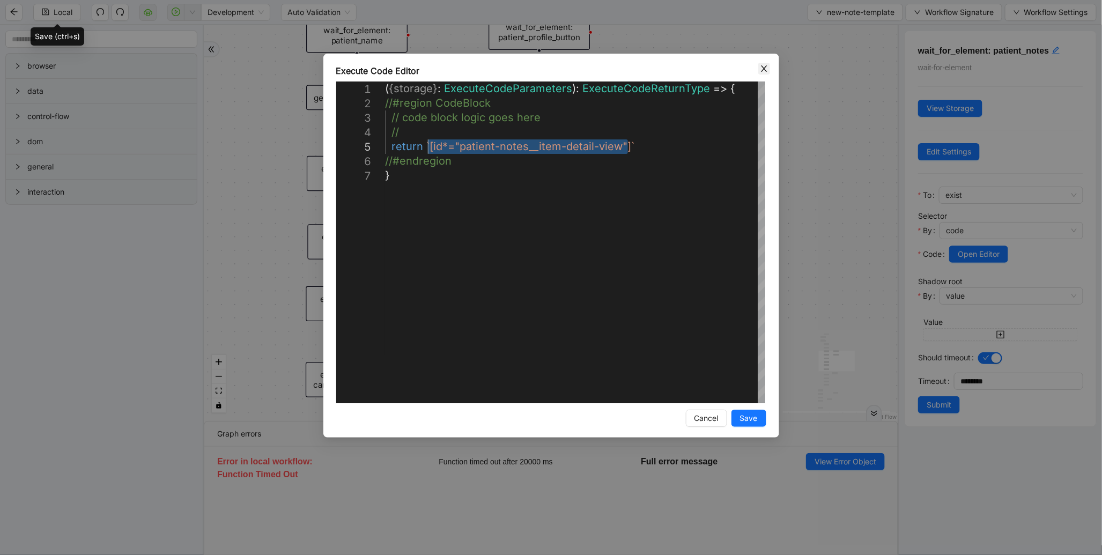
click at [761, 67] on icon "close" at bounding box center [764, 68] width 9 height 9
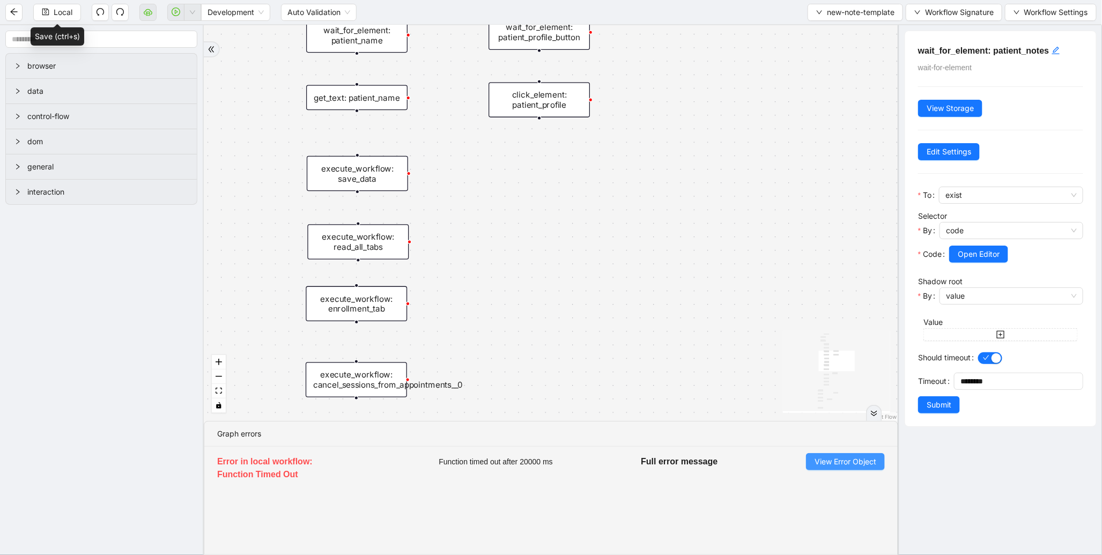
click at [832, 464] on span "View Error Object" at bounding box center [845, 462] width 62 height 12
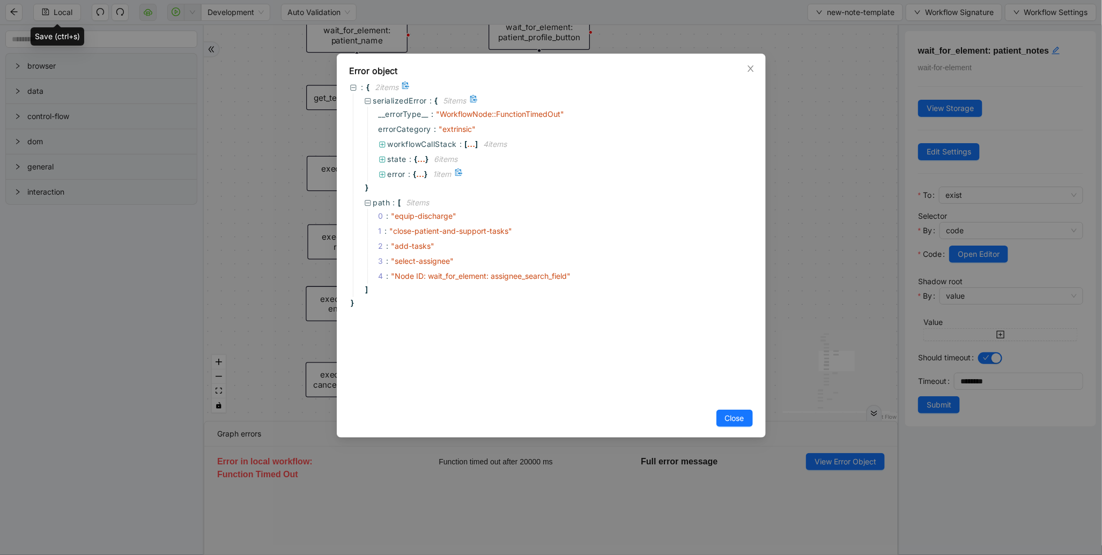
click at [410, 174] on span ":" at bounding box center [409, 174] width 3 height 12
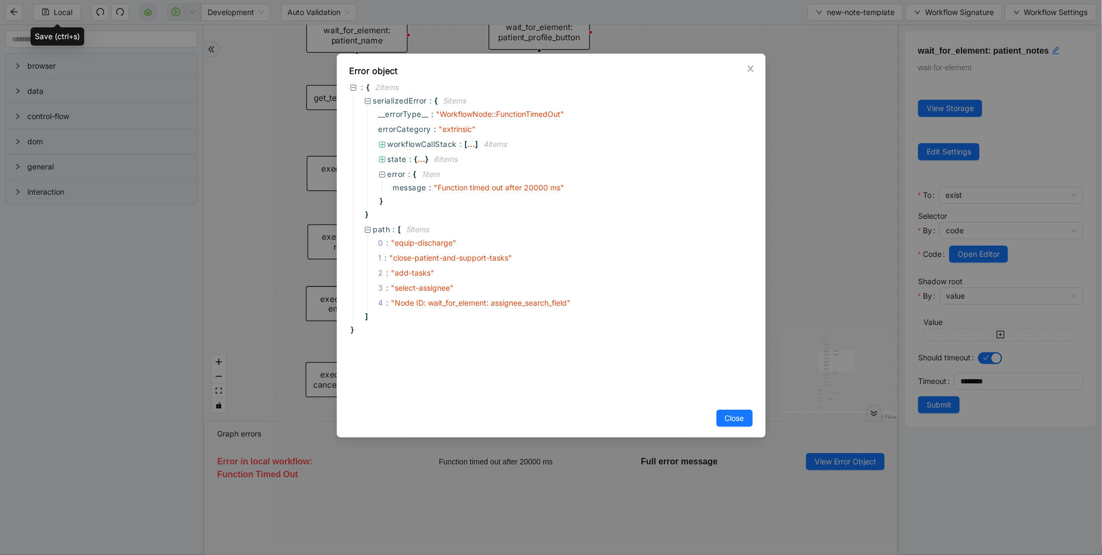
click at [843, 261] on div "Error object : { 2 item s serializedError : { 5 item s __errorType__ : " Workfl…" at bounding box center [551, 277] width 1102 height 555
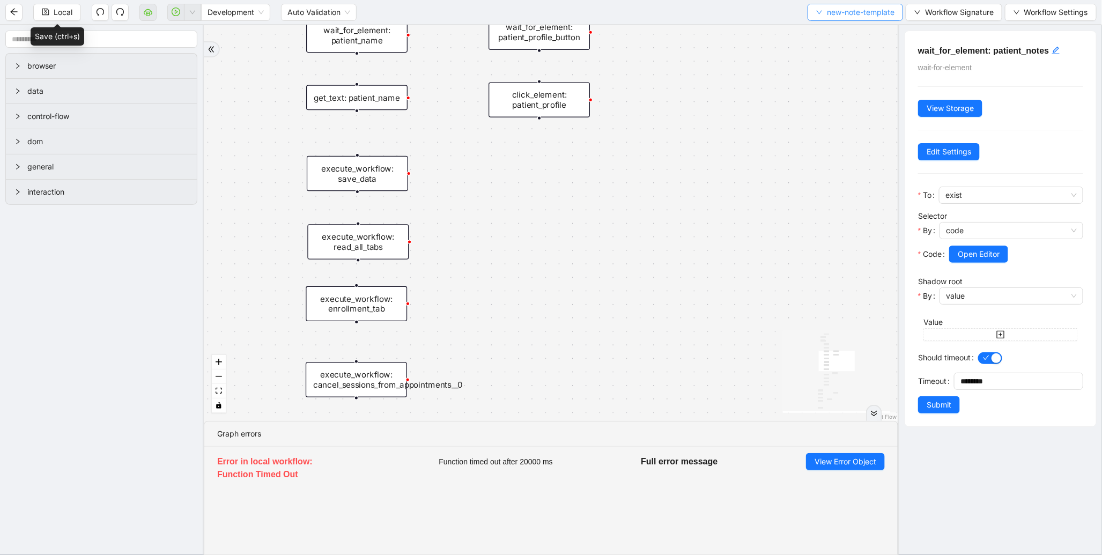
click at [866, 17] on span "new-note-template" at bounding box center [861, 12] width 68 height 12
click at [821, 35] on span "Select" at bounding box center [852, 33] width 79 height 12
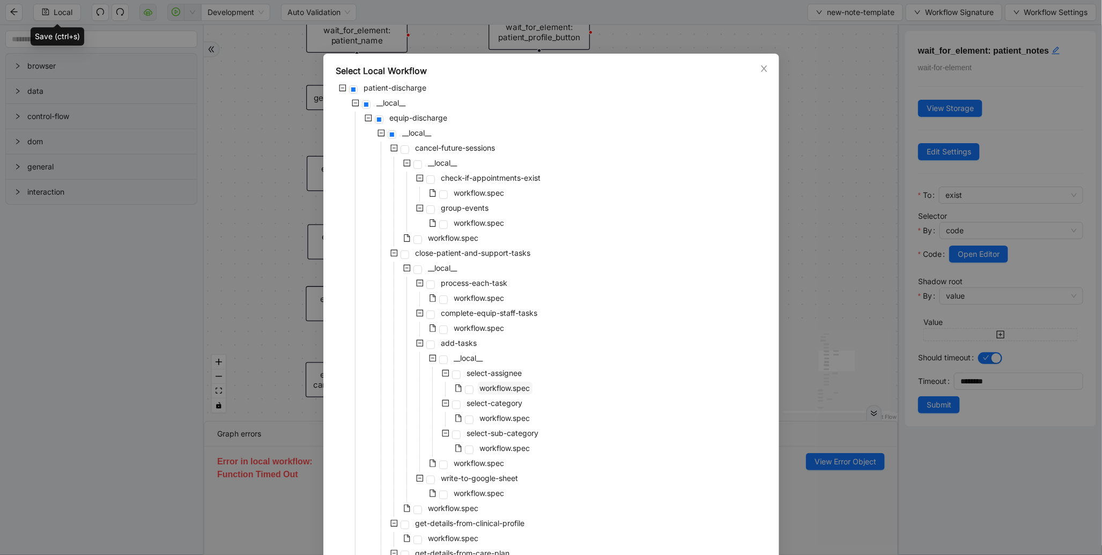
click at [481, 387] on span "workflow.spec" at bounding box center [505, 387] width 50 height 9
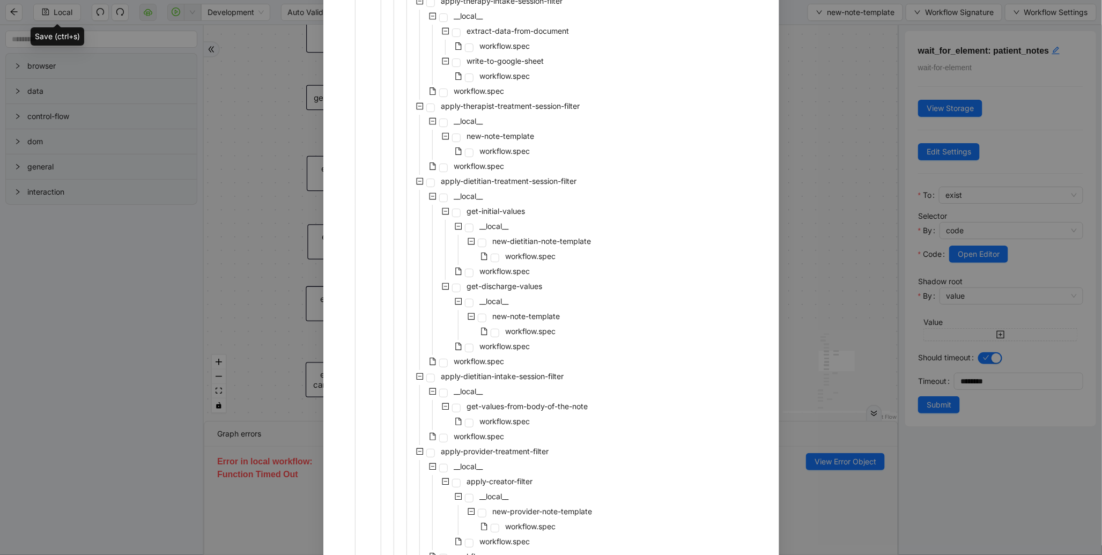
scroll to position [2019, 0]
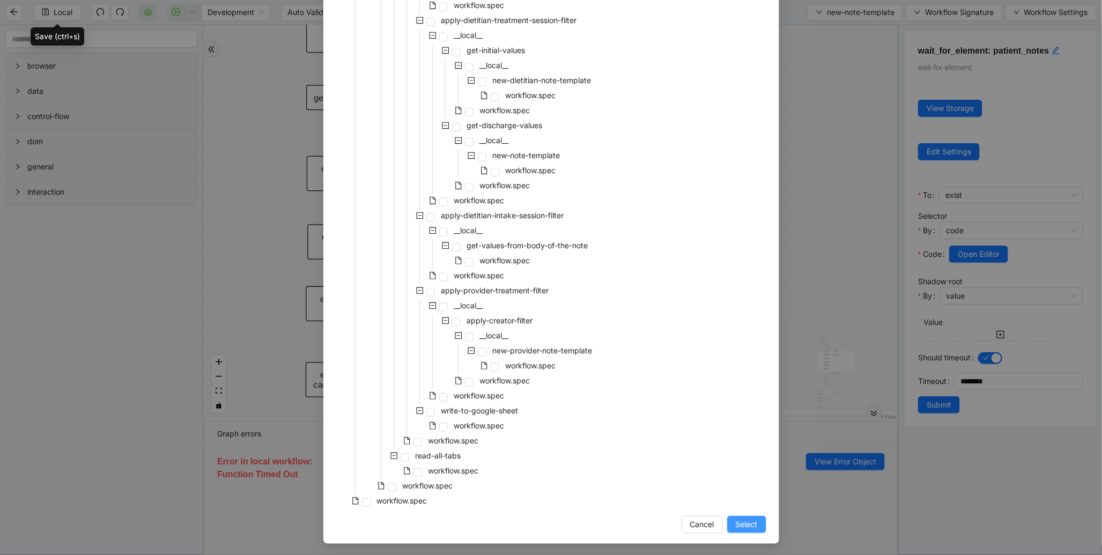
click at [756, 520] on button "Select" at bounding box center [746, 524] width 39 height 17
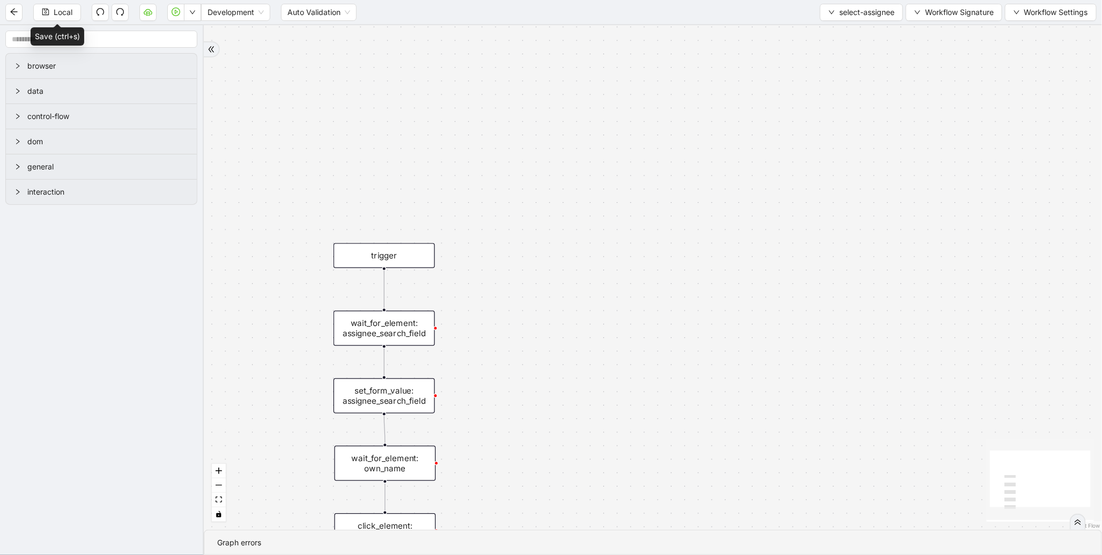
drag, startPoint x: 598, startPoint y: 226, endPoint x: 630, endPoint y: 467, distance: 243.8
click at [630, 467] on div "trigger wait_for_element: own_name click_element: own_name wait_for_element: as…" at bounding box center [653, 277] width 898 height 504
click at [384, 343] on div "wait_for_element: assignee_search_field" at bounding box center [384, 333] width 101 height 35
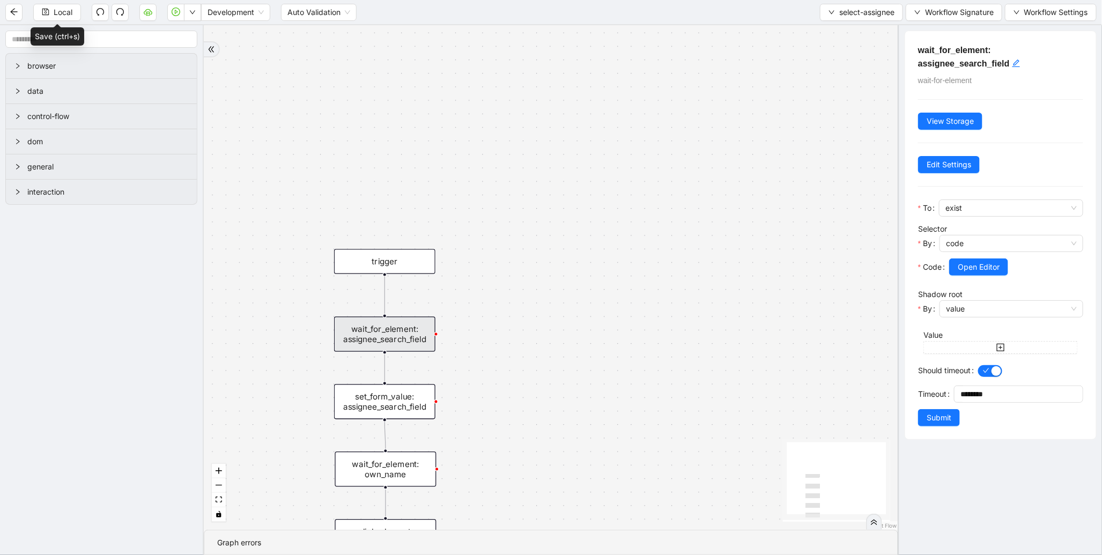
click at [972, 255] on div at bounding box center [1011, 255] width 144 height 6
click at [976, 269] on span "Open Editor" at bounding box center [978, 267] width 42 height 12
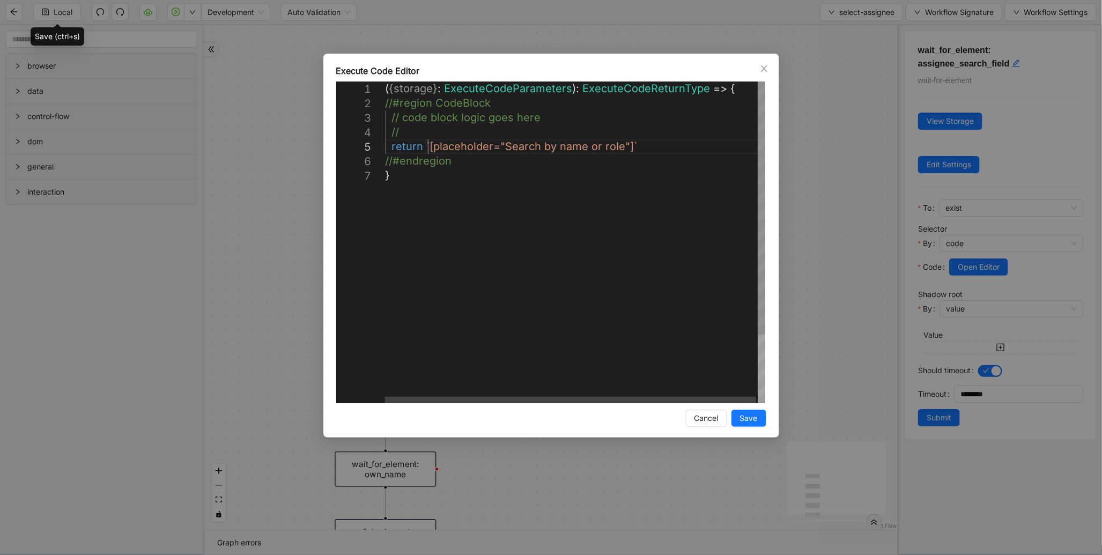
scroll to position [0, 5]
drag, startPoint x: 429, startPoint y: 143, endPoint x: 628, endPoint y: 143, distance: 199.4
click at [762, 72] on icon "close" at bounding box center [764, 68] width 9 height 9
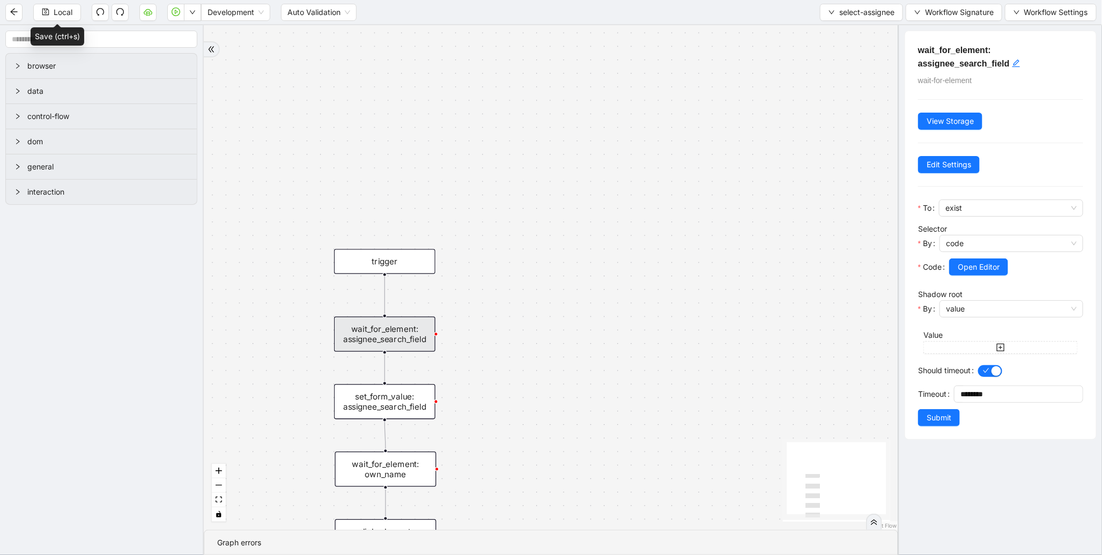
drag, startPoint x: 673, startPoint y: 322, endPoint x: 673, endPoint y: 247, distance: 74.5
click at [673, 249] on div "trigger wait_for_element: own_name click_element: own_name wait_for_element: as…" at bounding box center [551, 277] width 694 height 504
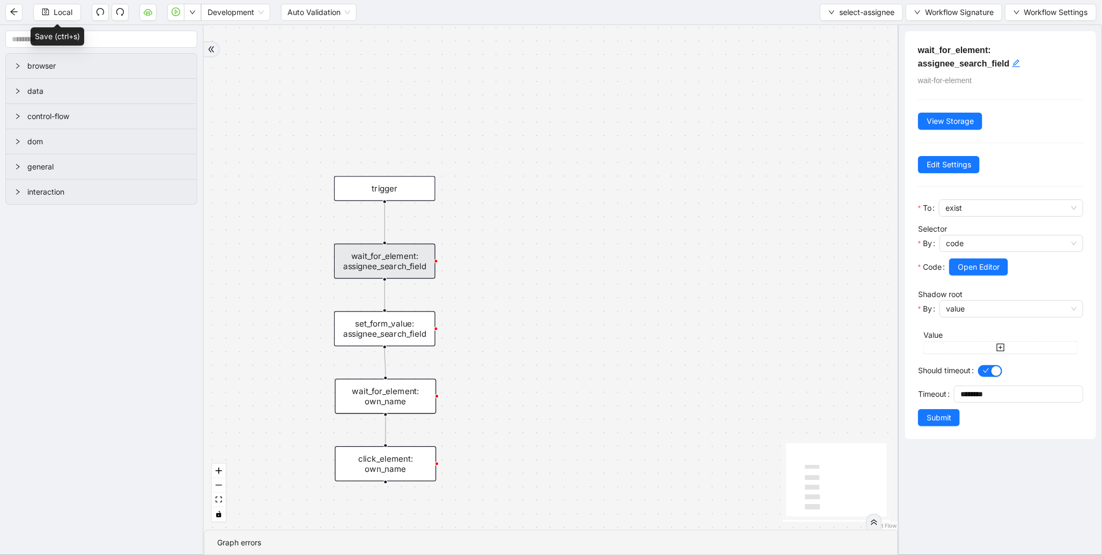
click at [406, 339] on div "set_form_value: assignee_search_field" at bounding box center [384, 328] width 101 height 35
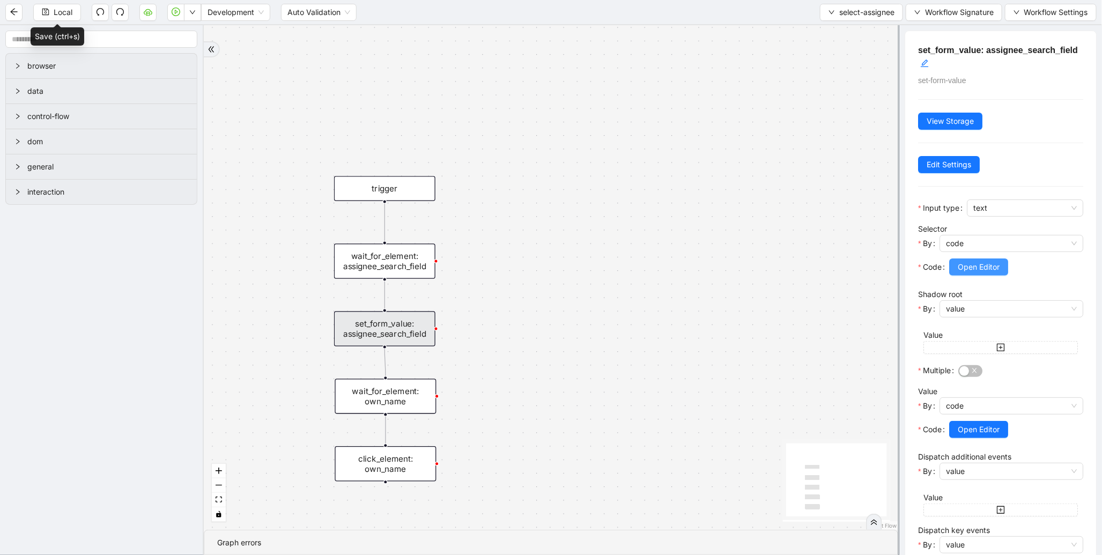
click at [989, 261] on span "Open Editor" at bounding box center [978, 267] width 42 height 12
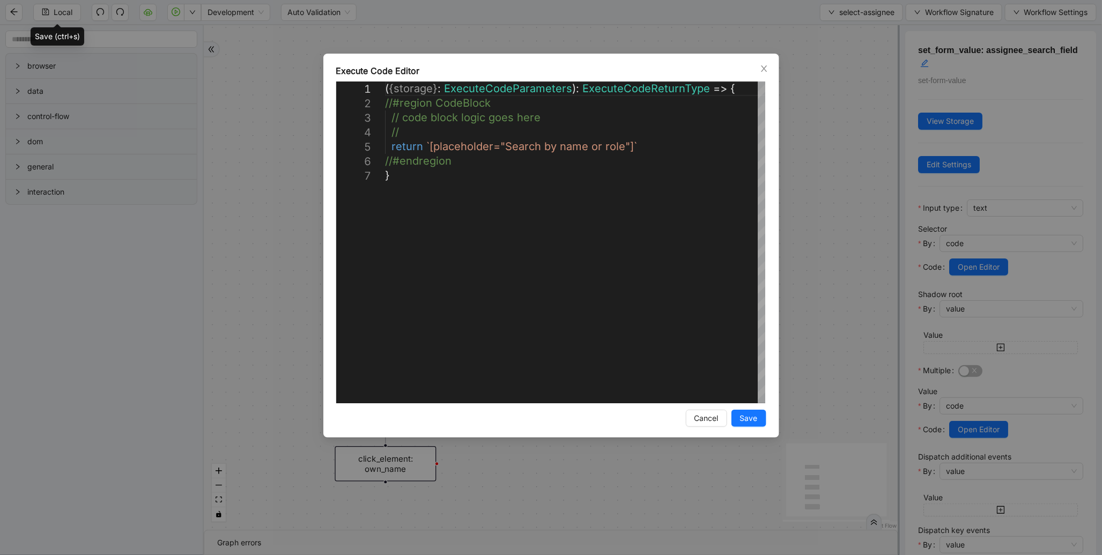
click at [812, 271] on div "**********" at bounding box center [551, 277] width 1102 height 555
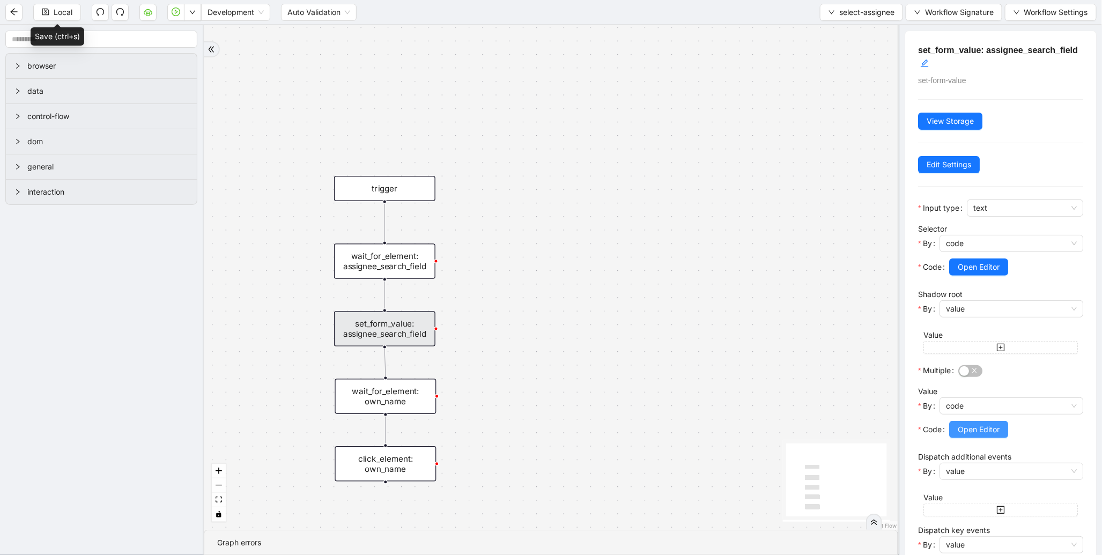
click at [997, 435] on span "Open Editor" at bounding box center [978, 429] width 42 height 12
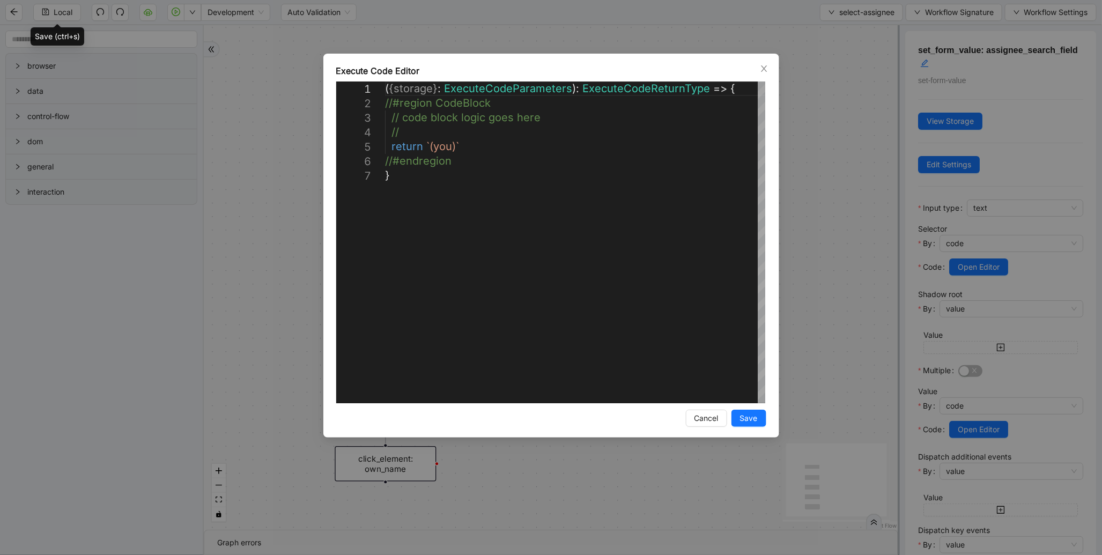
click at [787, 252] on div "**********" at bounding box center [551, 277] width 1102 height 555
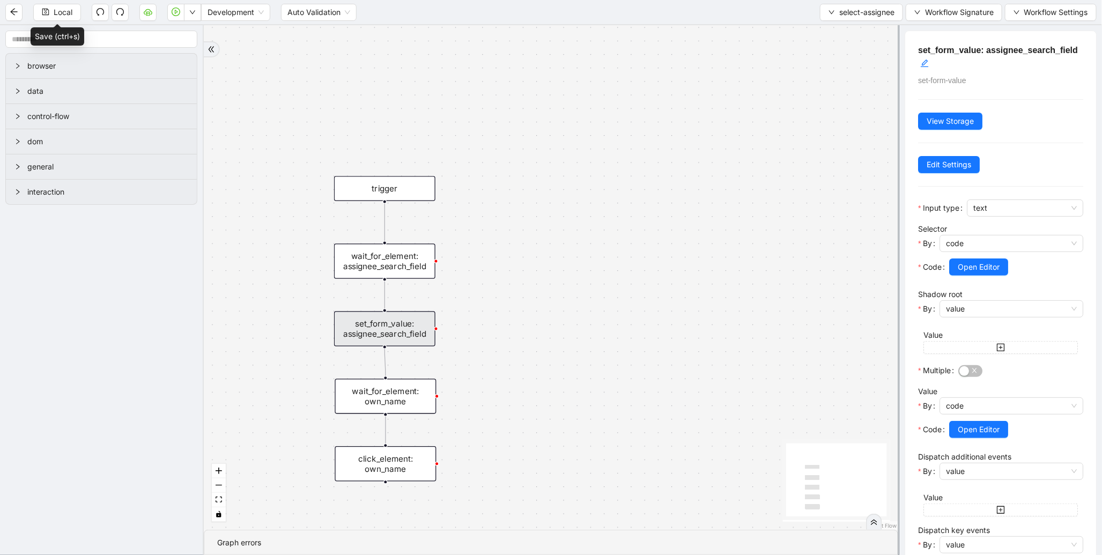
drag, startPoint x: 641, startPoint y: 395, endPoint x: 665, endPoint y: 250, distance: 146.7
click at [665, 250] on div "trigger wait_for_element: own_name click_element: own_name wait_for_element: as…" at bounding box center [551, 277] width 694 height 504
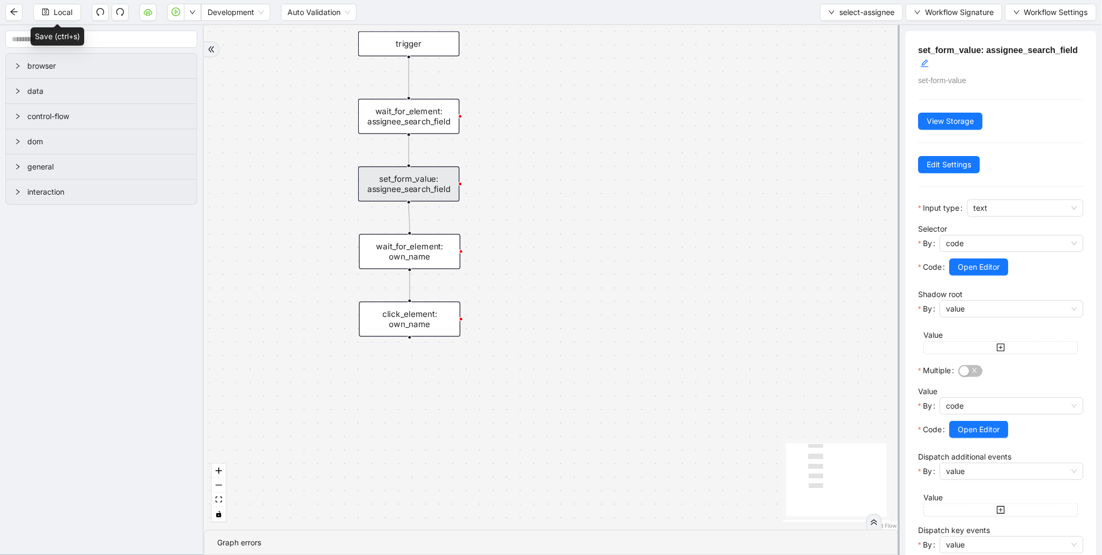
click at [388, 261] on div "wait_for_element: own_name" at bounding box center [409, 251] width 101 height 35
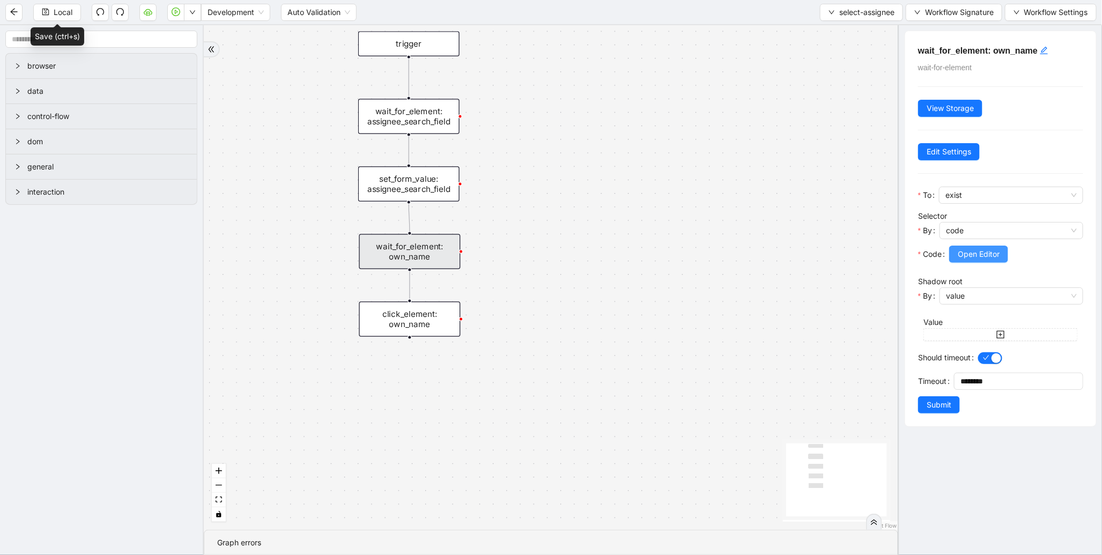
click at [971, 263] on button "Open Editor" at bounding box center [978, 254] width 59 height 17
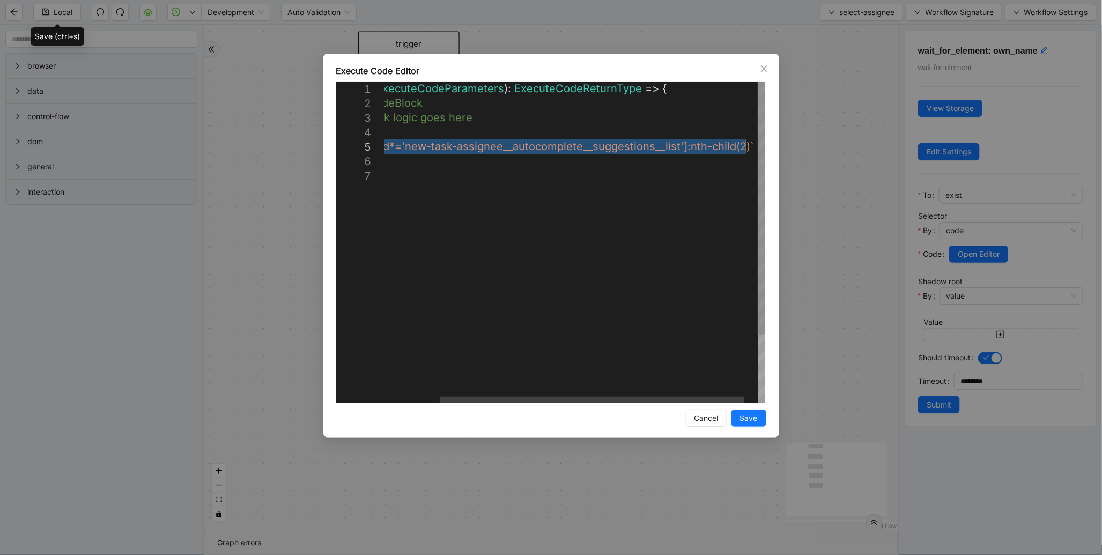
drag, startPoint x: 428, startPoint y: 145, endPoint x: 744, endPoint y: 139, distance: 316.3
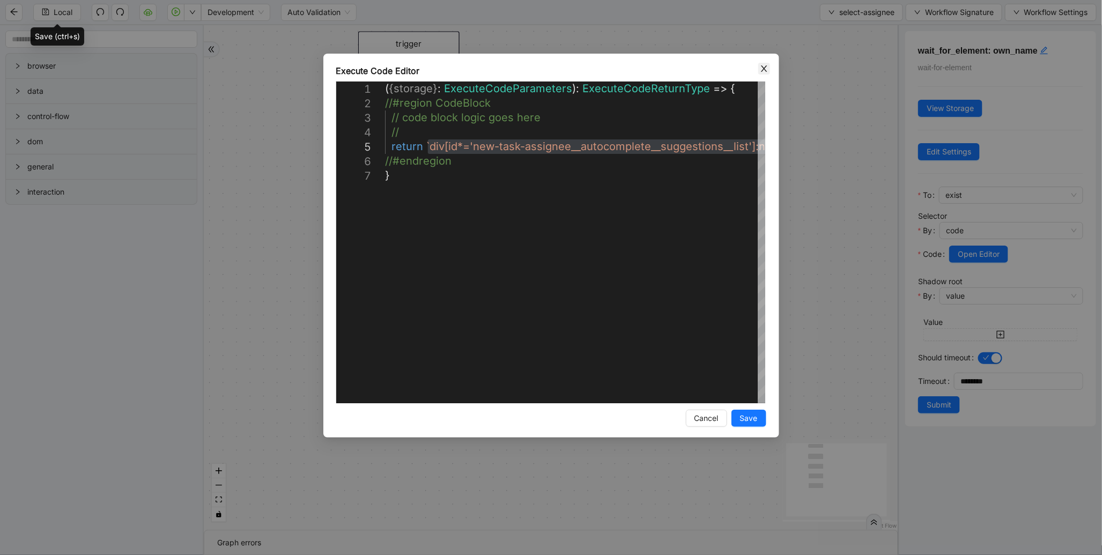
click at [764, 68] on icon "close" at bounding box center [764, 68] width 6 height 6
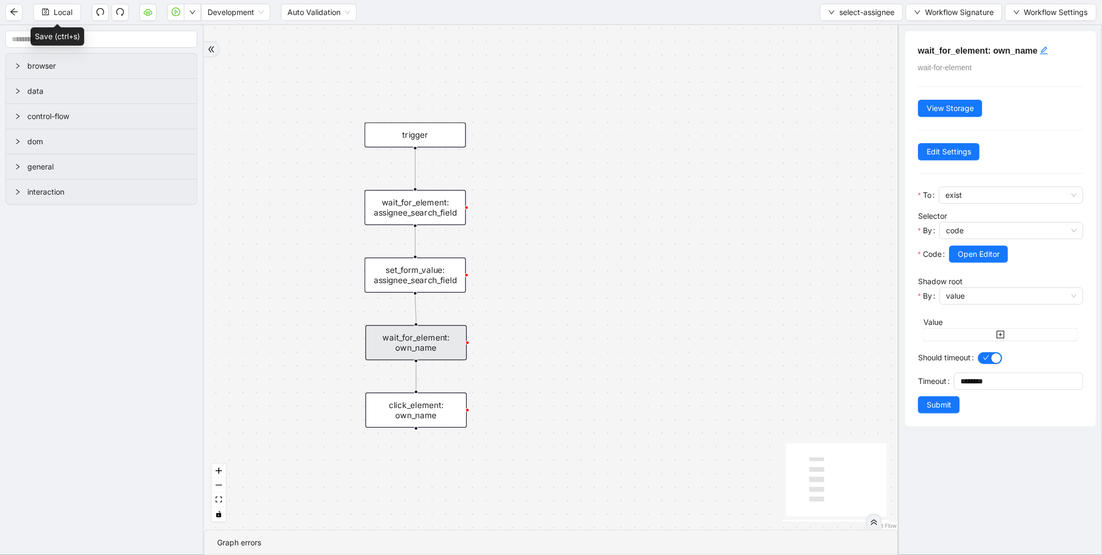
drag, startPoint x: 657, startPoint y: 151, endPoint x: 652, endPoint y: 247, distance: 95.5
click at [663, 243] on div "trigger wait_for_element: own_name click_element: own_name wait_for_element: as…" at bounding box center [551, 277] width 694 height 504
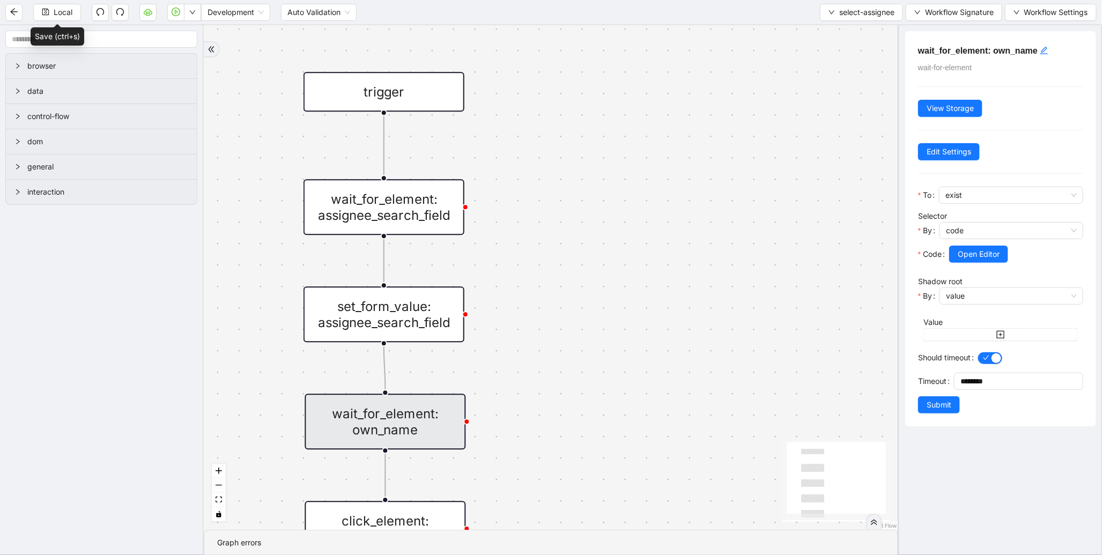
click at [464, 202] on div "trigger wait_for_element: own_name click_element: own_name wait_for_element: as…" at bounding box center [551, 277] width 694 height 504
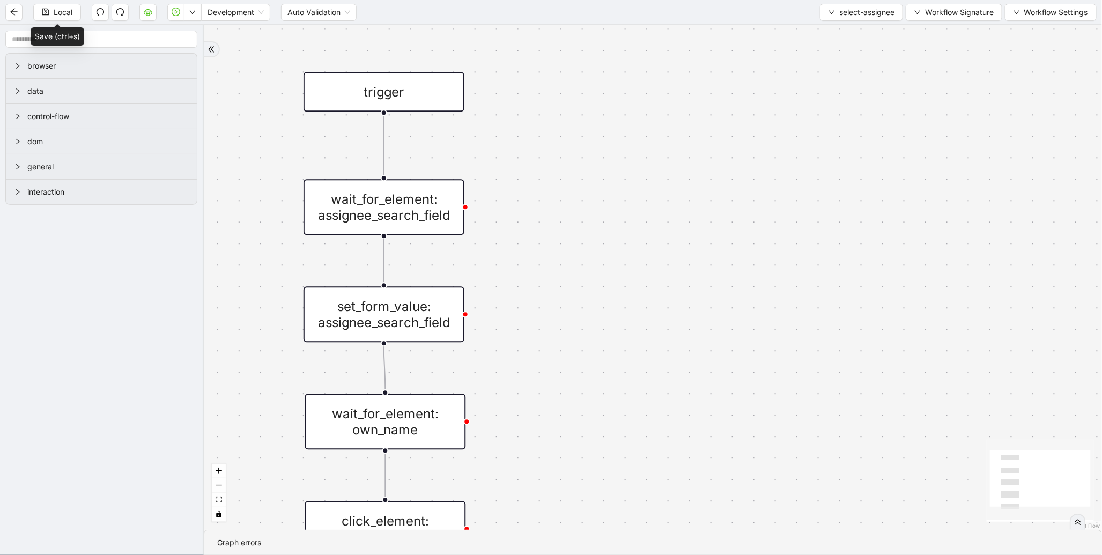
click at [464, 206] on div at bounding box center [465, 207] width 6 height 6
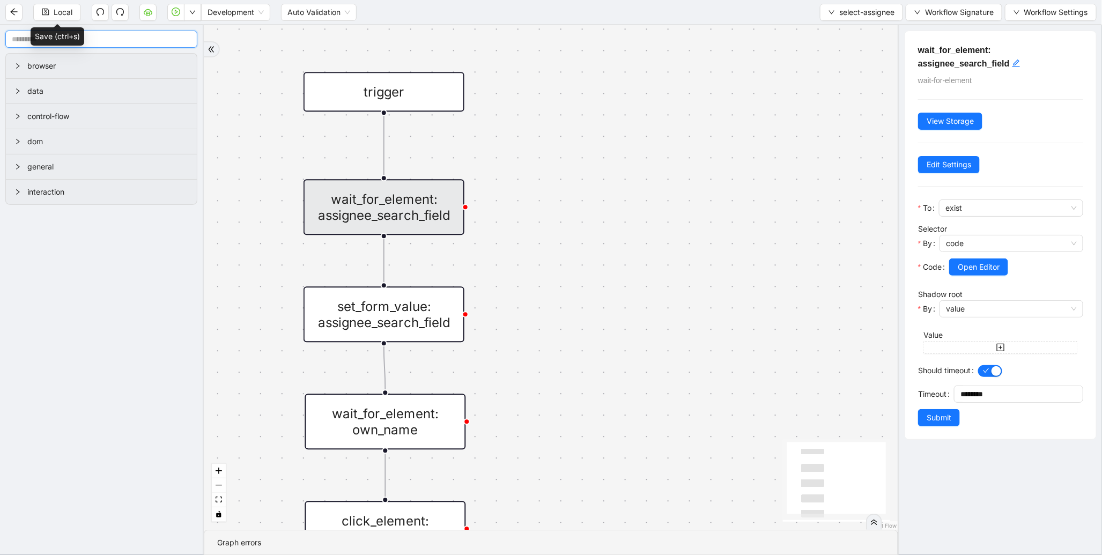
click at [110, 47] on input "text" at bounding box center [101, 39] width 192 height 17
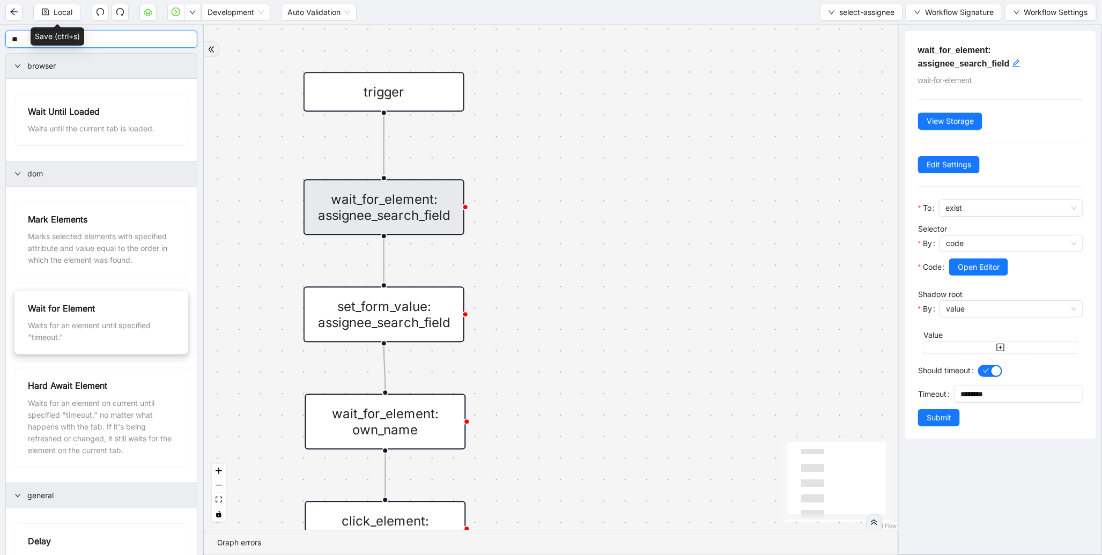
type input "**"
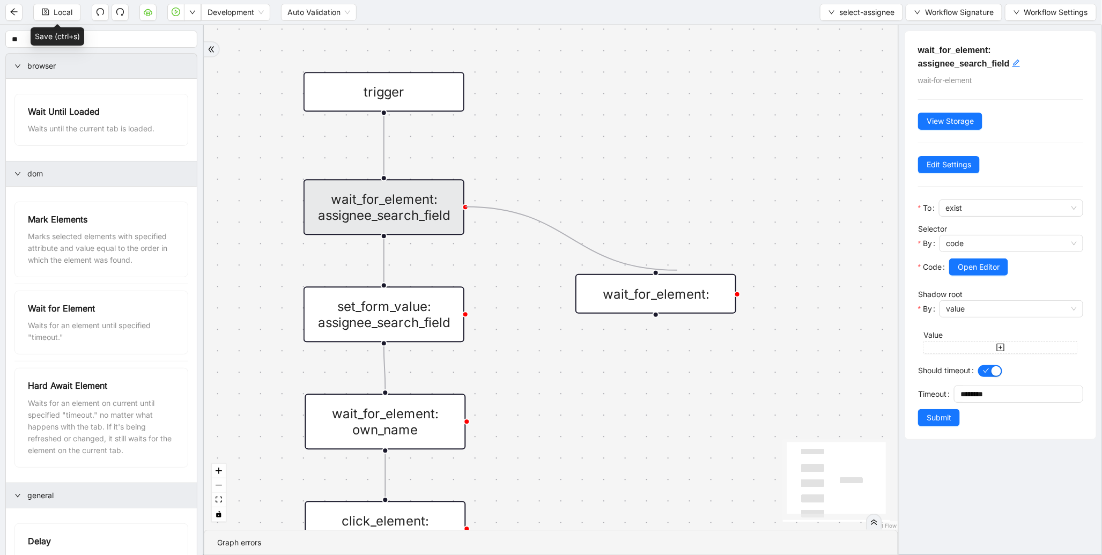
drag, startPoint x: 466, startPoint y: 206, endPoint x: 677, endPoint y: 270, distance: 220.3
click at [677, 270] on div "trigger wait_for_element: own_name click_element: own_name wait_for_element: as…" at bounding box center [551, 277] width 694 height 504
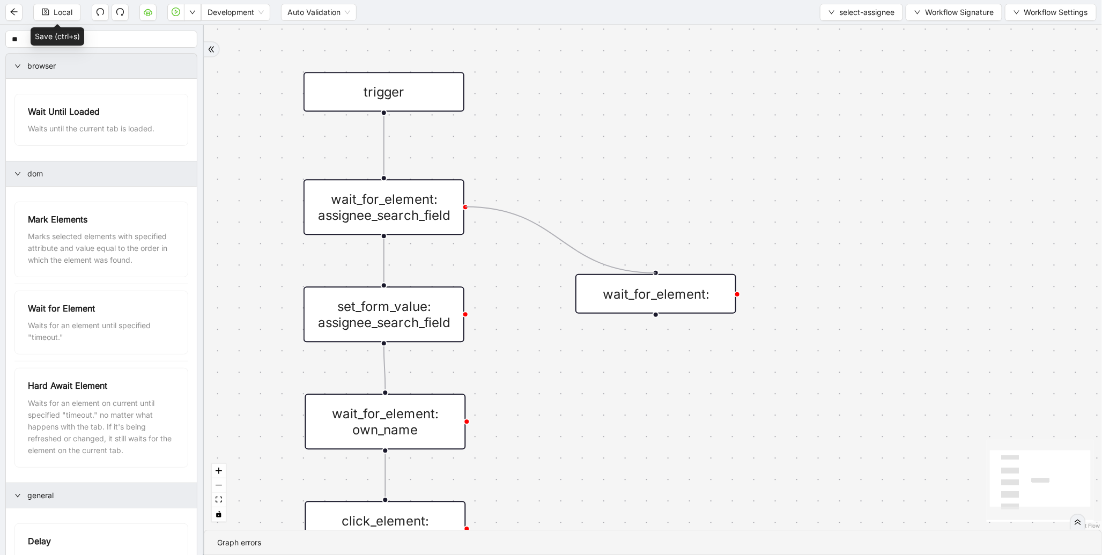
drag, startPoint x: 465, startPoint y: 208, endPoint x: 659, endPoint y: 274, distance: 204.9
click at [685, 290] on div "wait_for_element:" at bounding box center [655, 294] width 161 height 40
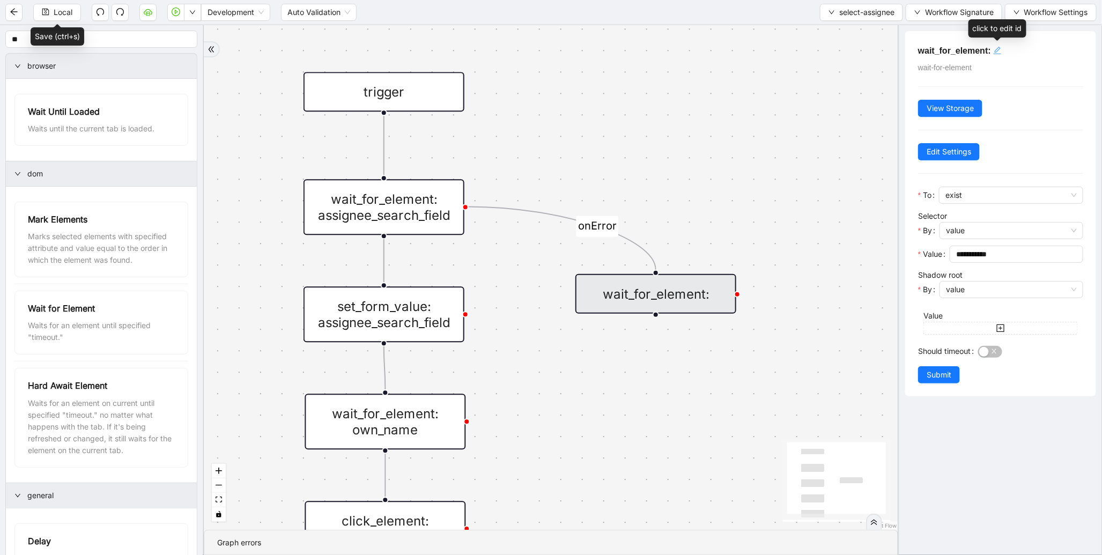
click at [999, 51] on icon "edit" at bounding box center [997, 50] width 9 height 9
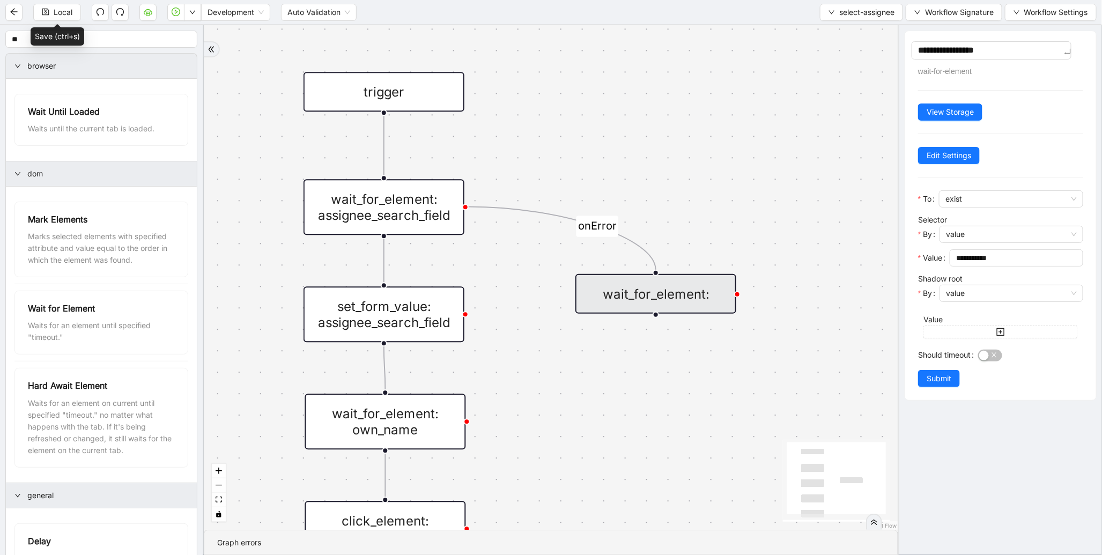
type textarea "**********"
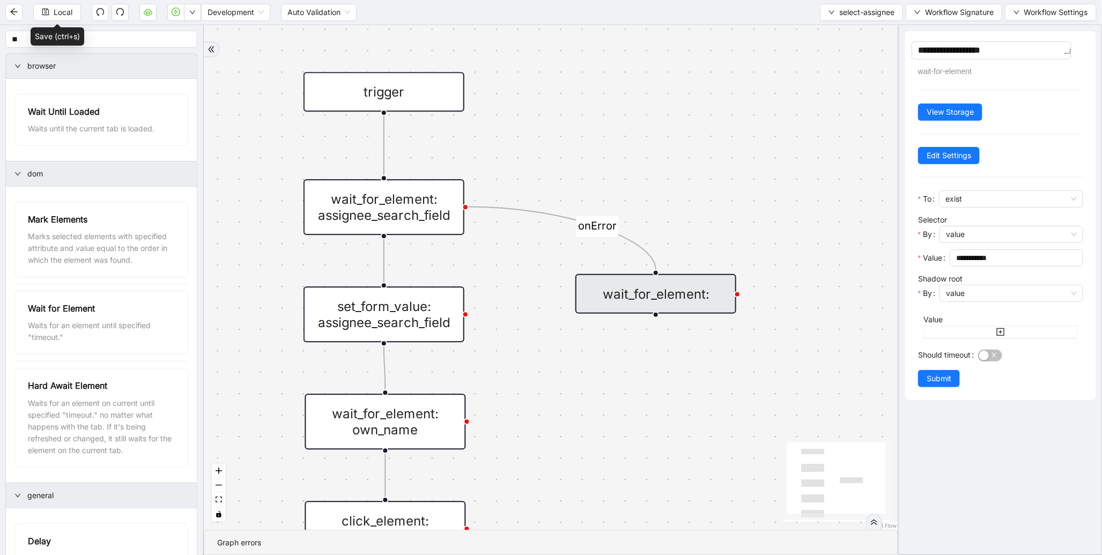
type textarea "**********"
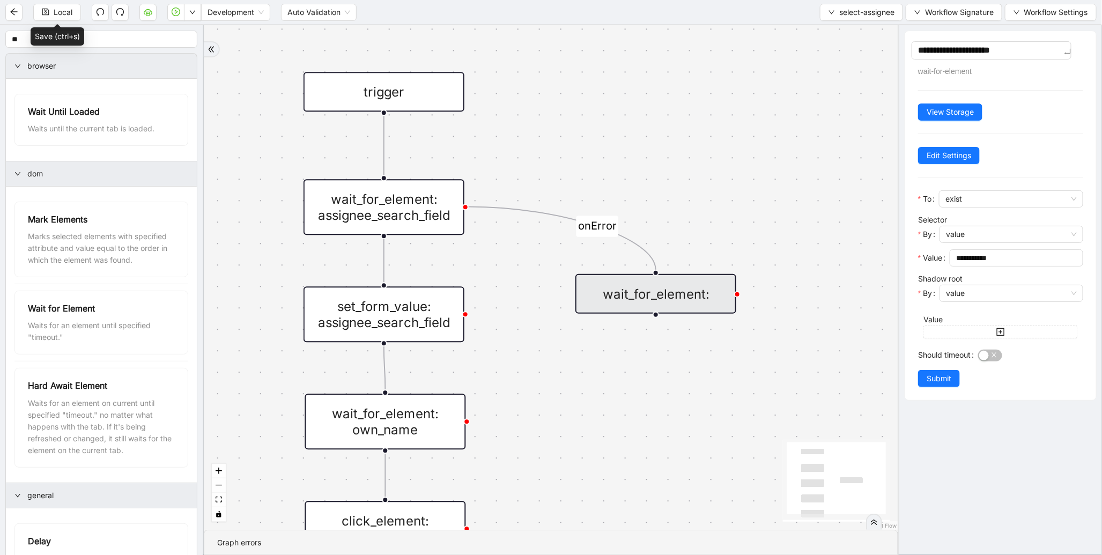
type textarea "**********"
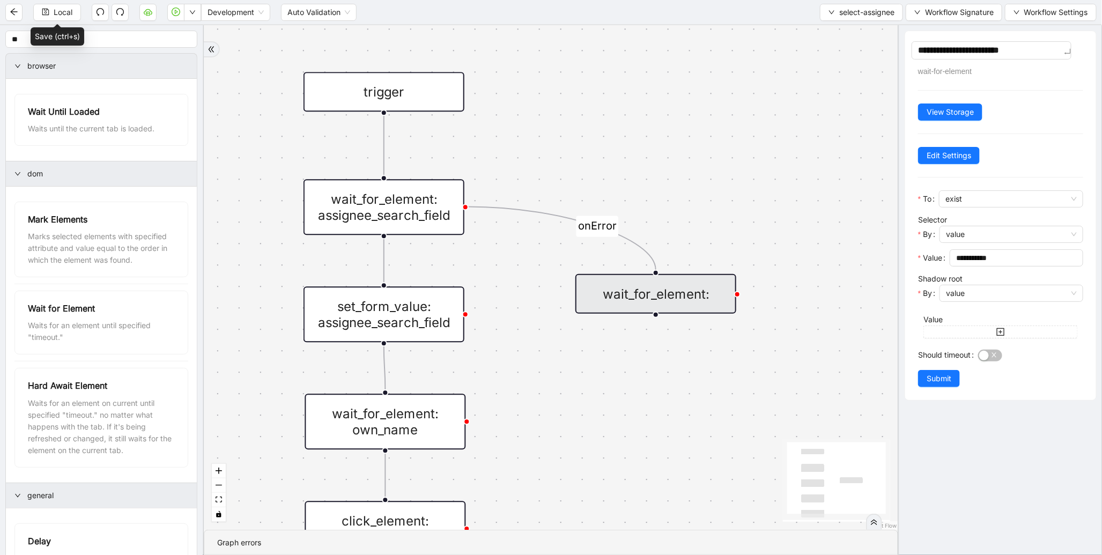
type textarea "**********"
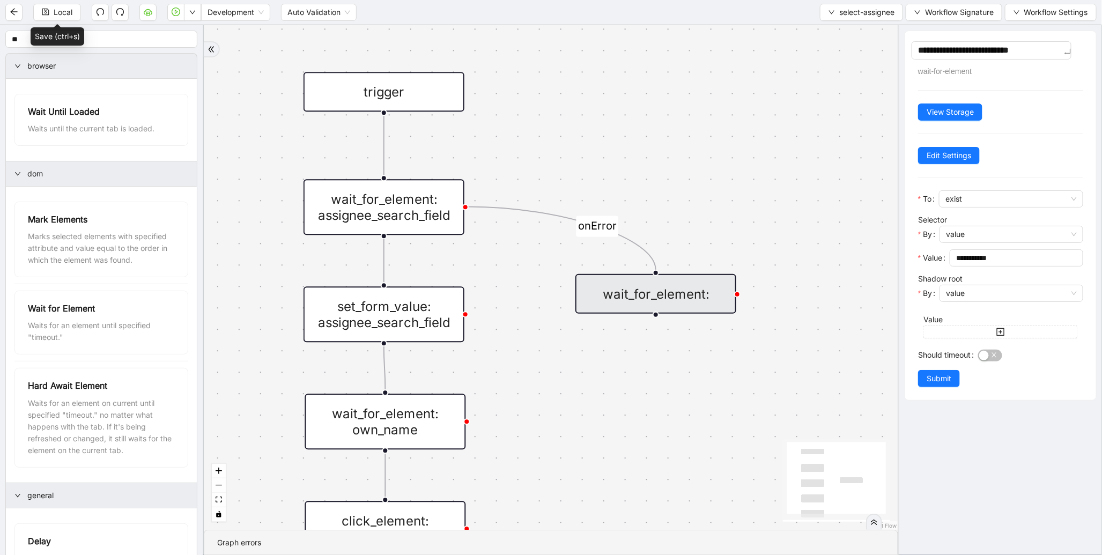
type textarea "**********"
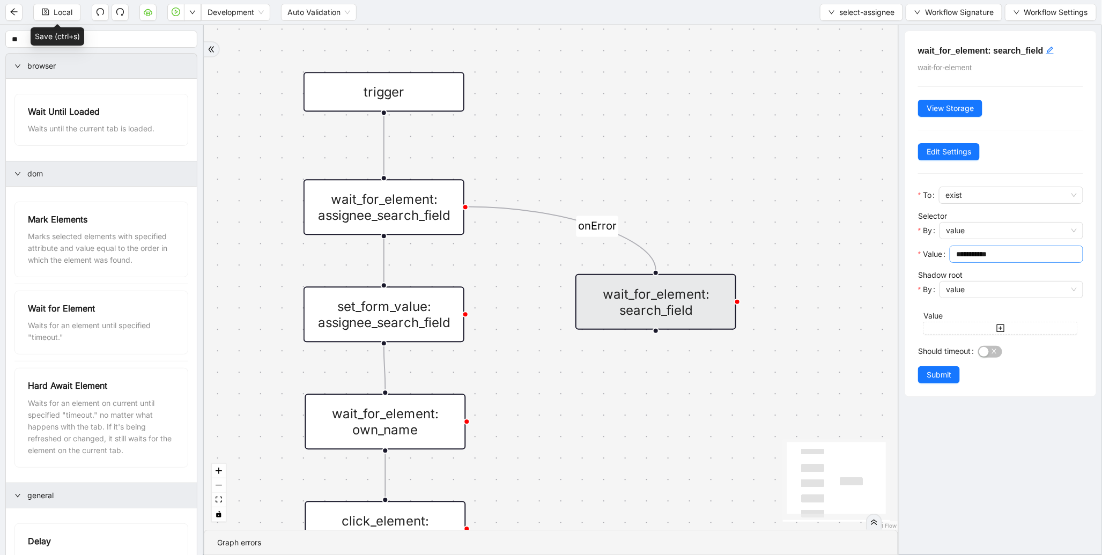
click at [978, 255] on input "**********" at bounding box center [1015, 254] width 118 height 12
paste input "**********"
type input "**********"
click at [993, 357] on span "button" at bounding box center [990, 352] width 24 height 12
drag, startPoint x: 985, startPoint y: 378, endPoint x: 956, endPoint y: 378, distance: 29.0
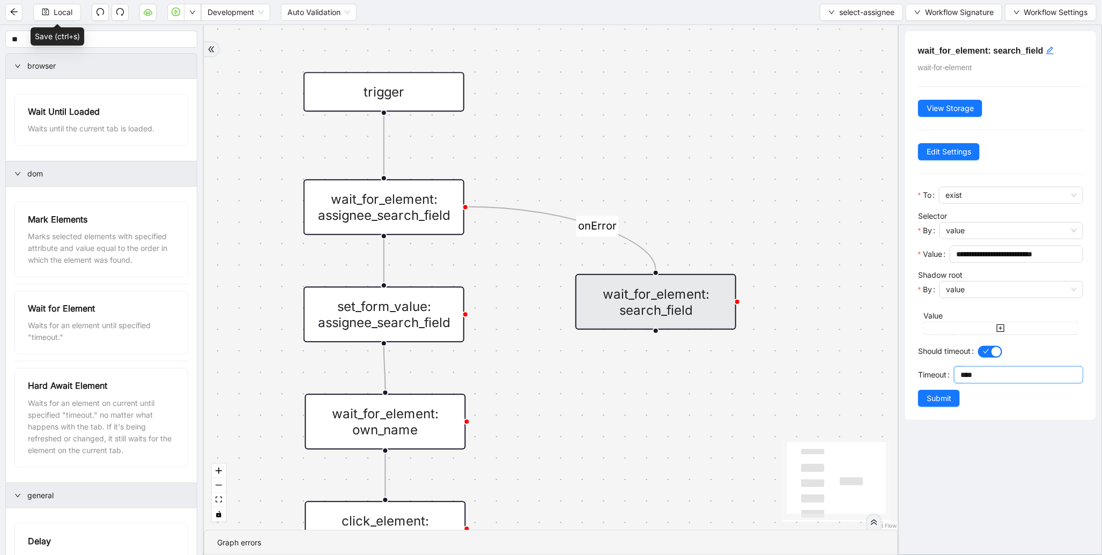
click at [956, 378] on div "****" at bounding box center [1018, 374] width 129 height 17
type input "********"
click at [961, 154] on span "Edit Settings" at bounding box center [948, 152] width 44 height 12
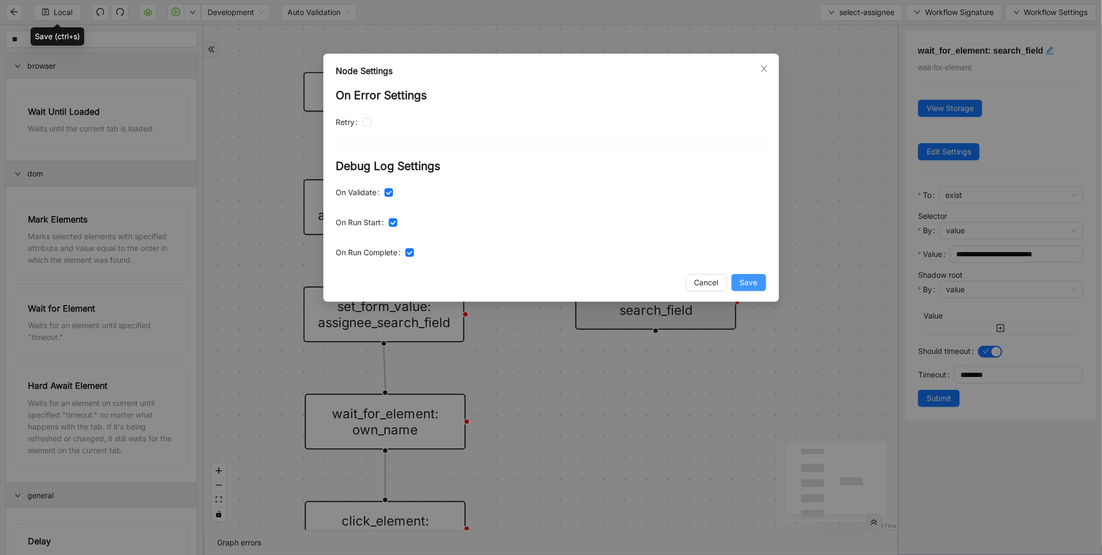
click at [748, 277] on span "Save" at bounding box center [749, 283] width 18 height 12
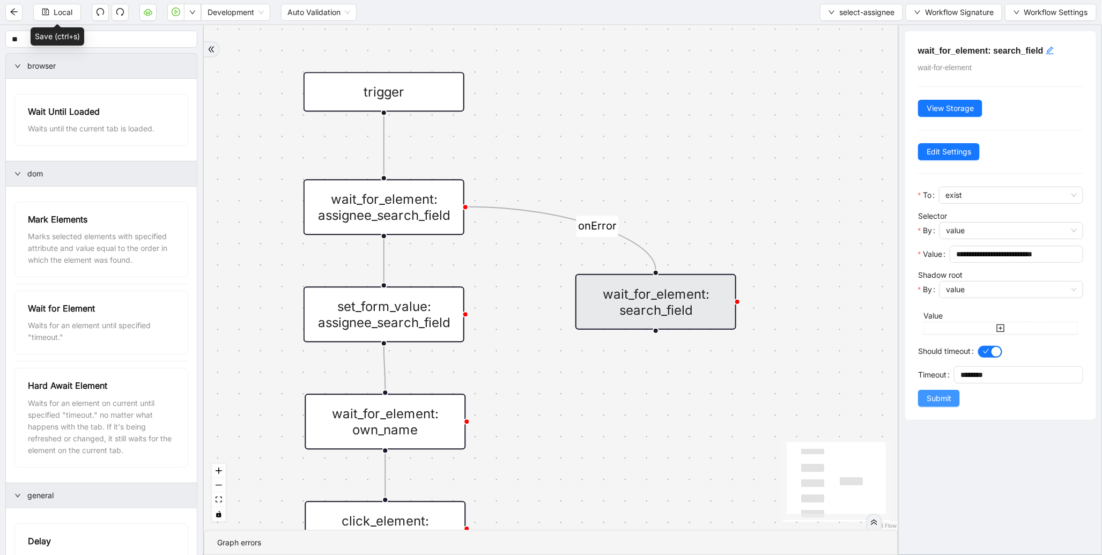
click at [928, 400] on span "Submit" at bounding box center [938, 398] width 25 height 12
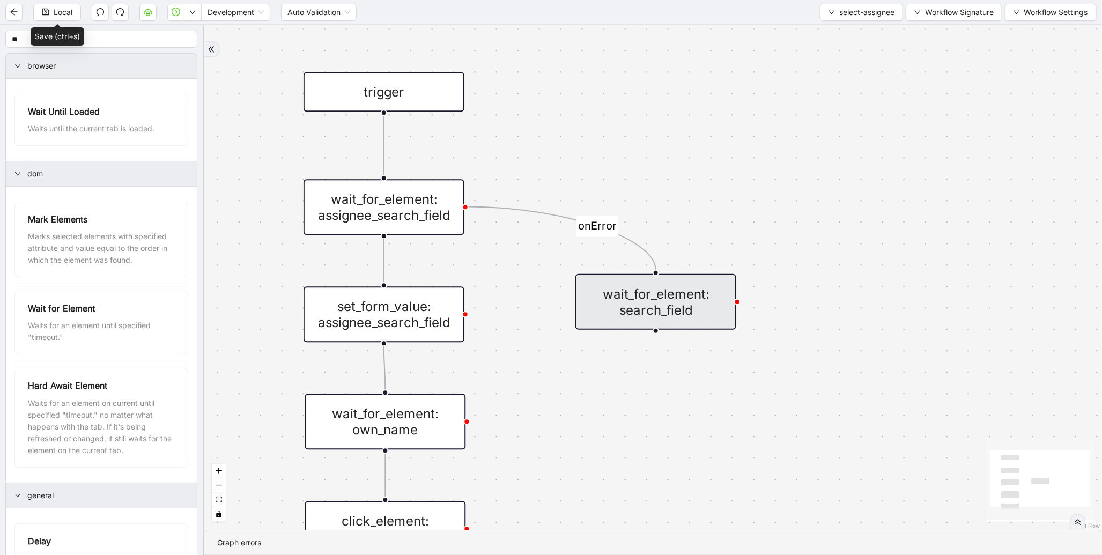
drag, startPoint x: 425, startPoint y: 311, endPoint x: 400, endPoint y: 320, distance: 26.1
click at [400, 320] on div "set_form_value: assignee_search_field" at bounding box center [383, 314] width 161 height 56
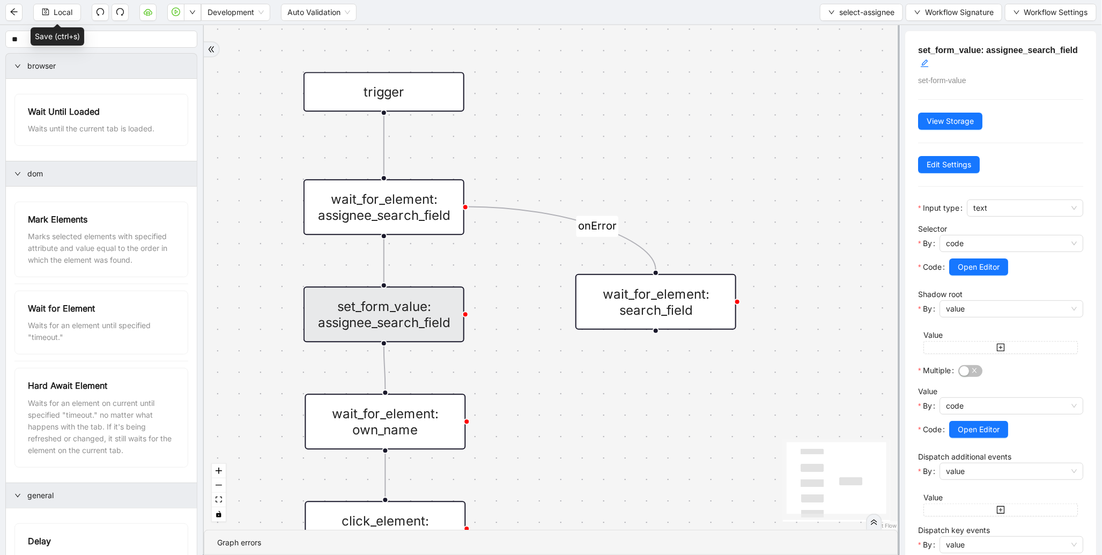
click at [400, 320] on div "set_form_value: assignee_search_field" at bounding box center [383, 314] width 161 height 56
drag, startPoint x: 606, startPoint y: 397, endPoint x: 585, endPoint y: 370, distance: 34.0
click at [585, 370] on div "onError trigger wait_for_element: own_name click_element: own_name wait_for_ele…" at bounding box center [551, 277] width 694 height 504
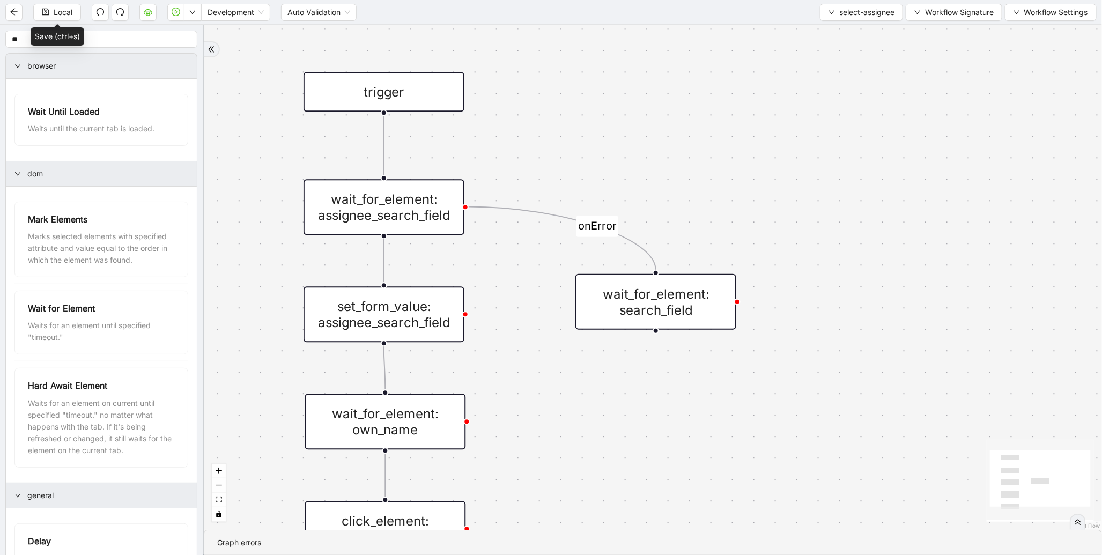
drag, startPoint x: 603, startPoint y: 367, endPoint x: 590, endPoint y: 363, distance: 13.9
click at [590, 363] on div "onError trigger wait_for_element: own_name click_element: own_name wait_for_ele…" at bounding box center [653, 277] width 898 height 504
drag, startPoint x: 653, startPoint y: 331, endPoint x: 666, endPoint y: 359, distance: 31.2
drag, startPoint x: 666, startPoint y: 397, endPoint x: 668, endPoint y: 403, distance: 5.8
click at [668, 403] on div "set_form_value: assignee_search_field__0" at bounding box center [654, 396] width 161 height 56
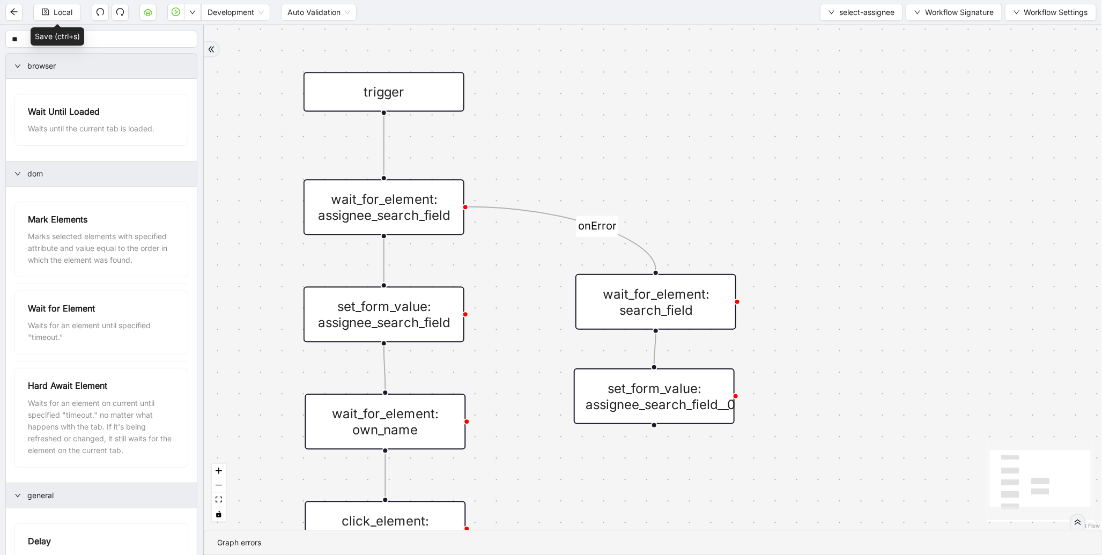
click at [713, 409] on div "set_form_value: assignee_search_field__0" at bounding box center [654, 396] width 161 height 56
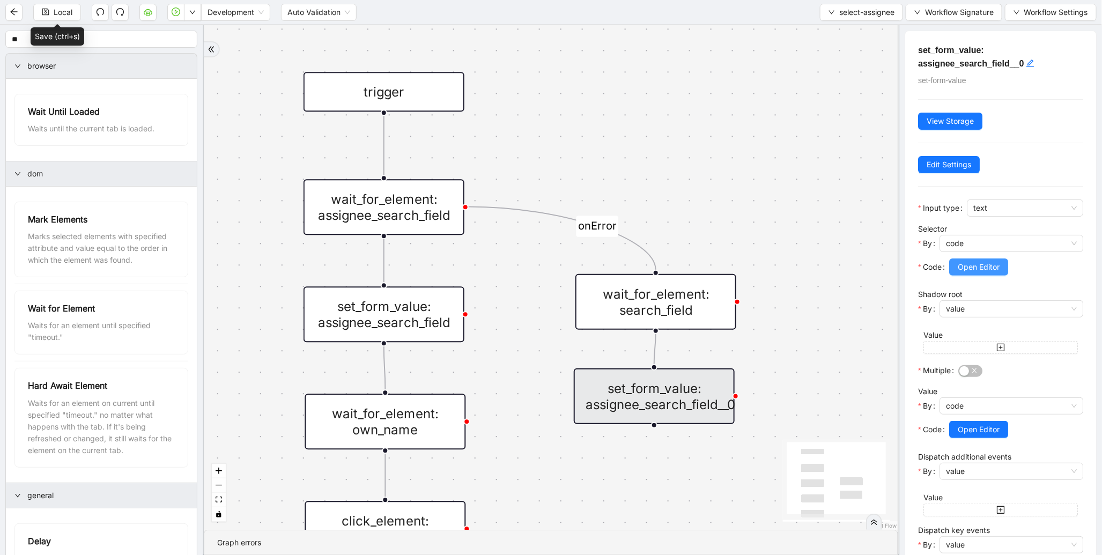
click at [967, 267] on span "Open Editor" at bounding box center [978, 267] width 42 height 12
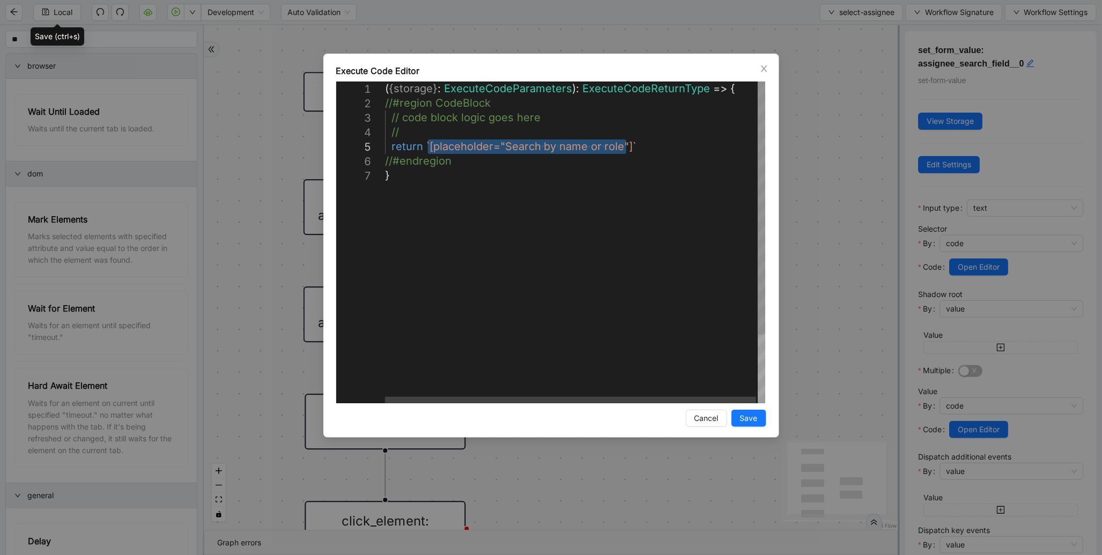
drag, startPoint x: 428, startPoint y: 146, endPoint x: 628, endPoint y: 145, distance: 199.9
paste textarea "Editor content;Press Alt+F1 for Accessibility Options."
type textarea "**********"
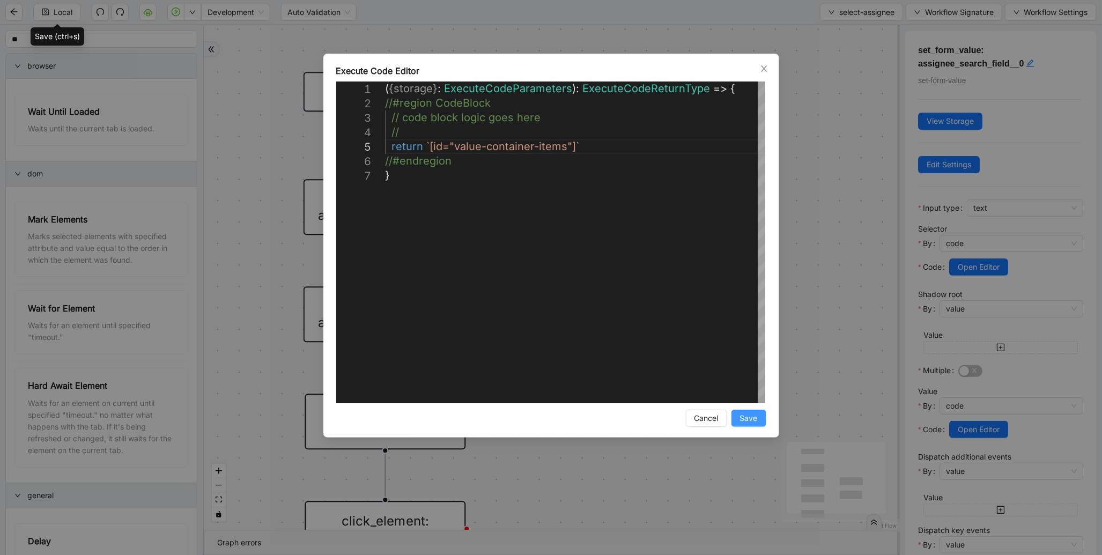
click at [747, 416] on span "Save" at bounding box center [749, 418] width 18 height 12
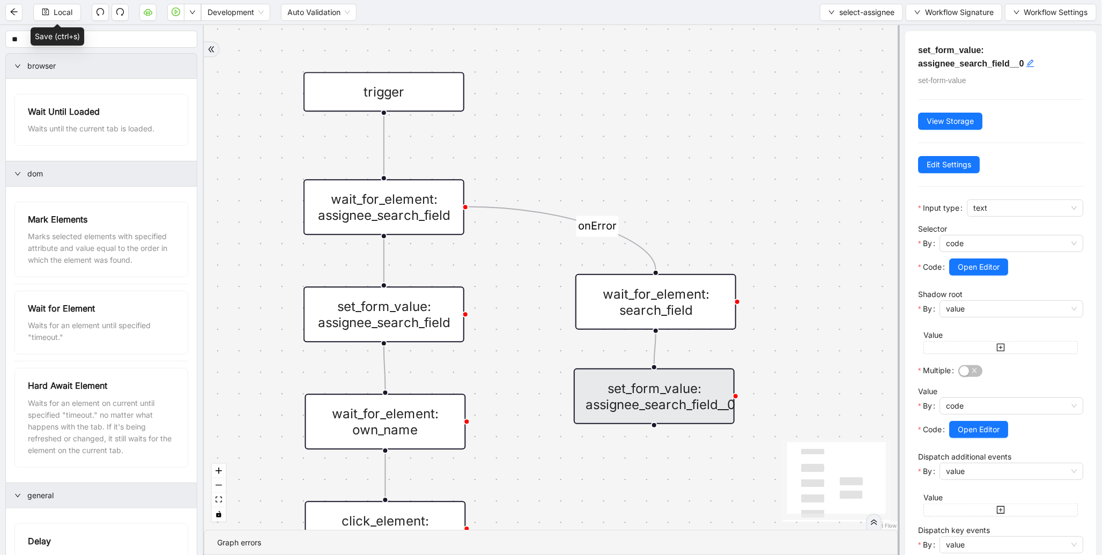
scroll to position [181, 0]
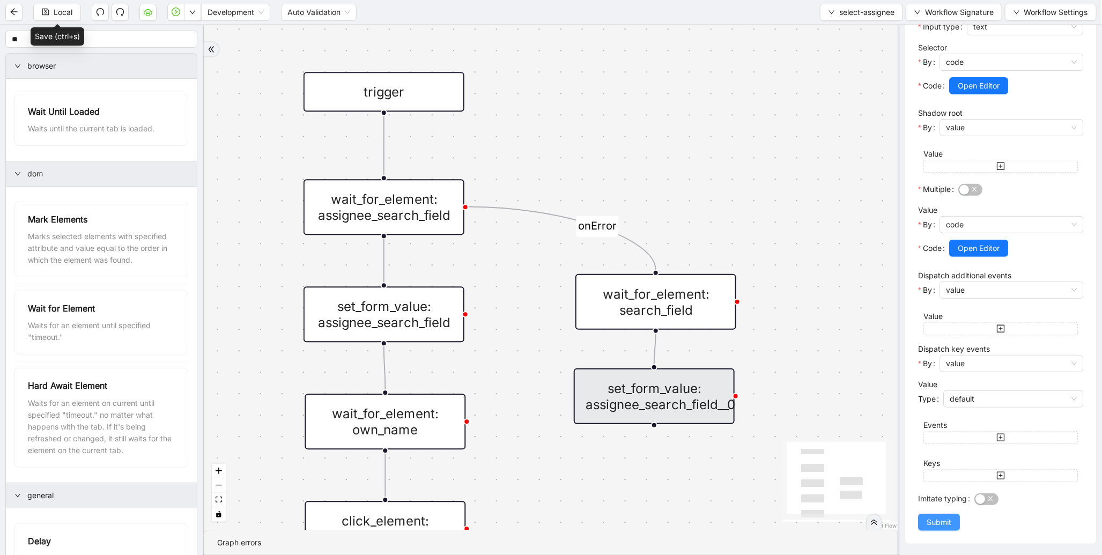
click at [944, 523] on span "Submit" at bounding box center [938, 522] width 25 height 12
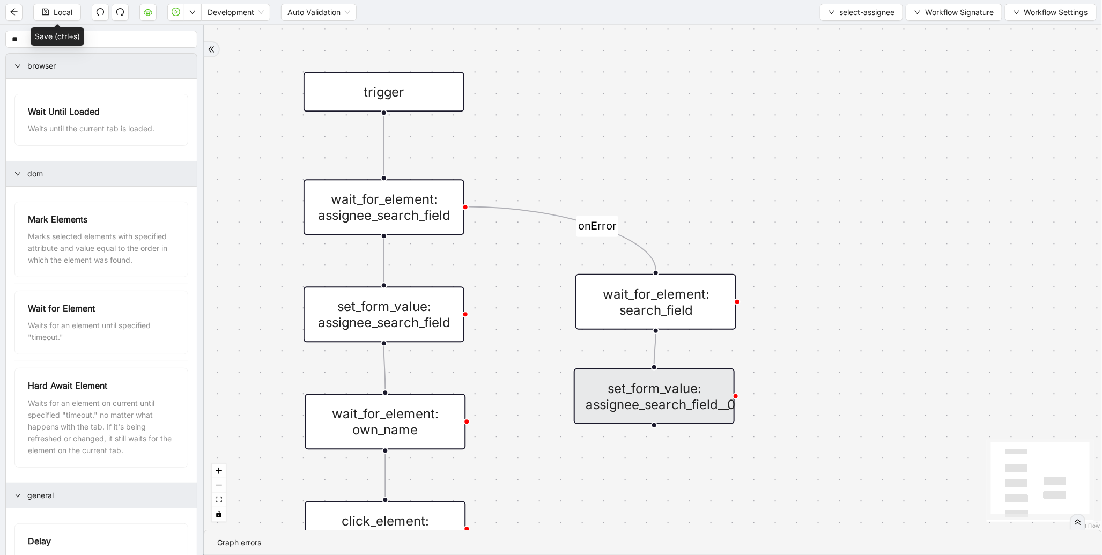
scroll to position [0, 0]
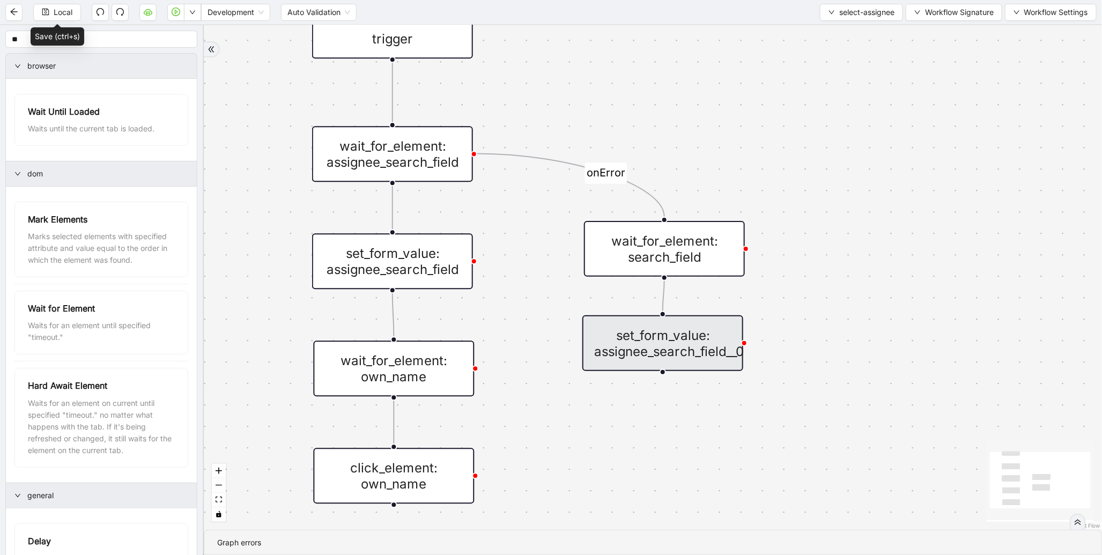
drag, startPoint x: 881, startPoint y: 360, endPoint x: 887, endPoint y: 223, distance: 137.3
click at [888, 225] on div "onError trigger wait_for_element: own_name click_element: own_name wait_for_ele…" at bounding box center [653, 277] width 898 height 504
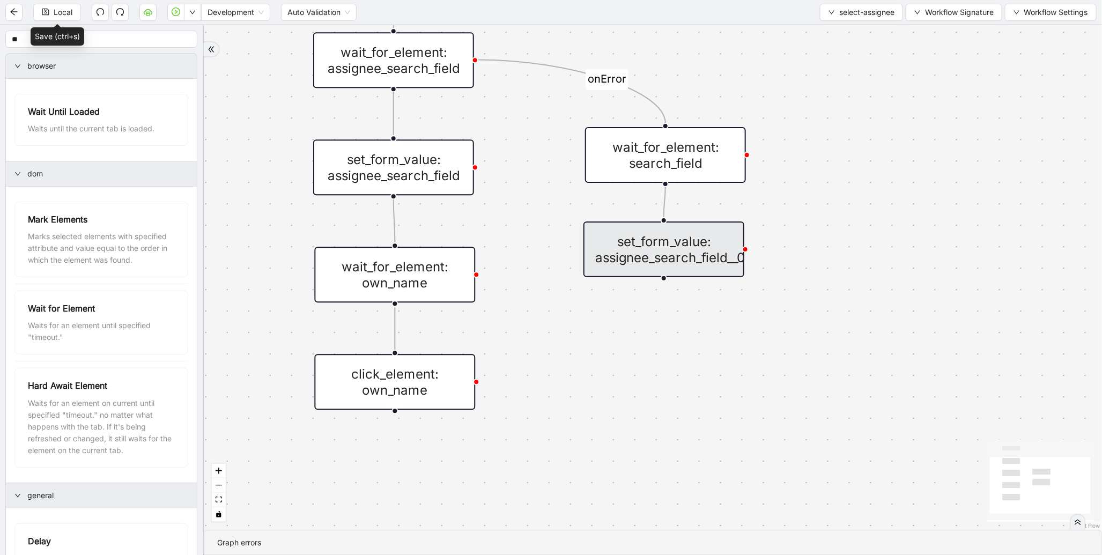
click at [416, 290] on div "wait_for_element: own_name" at bounding box center [394, 275] width 161 height 56
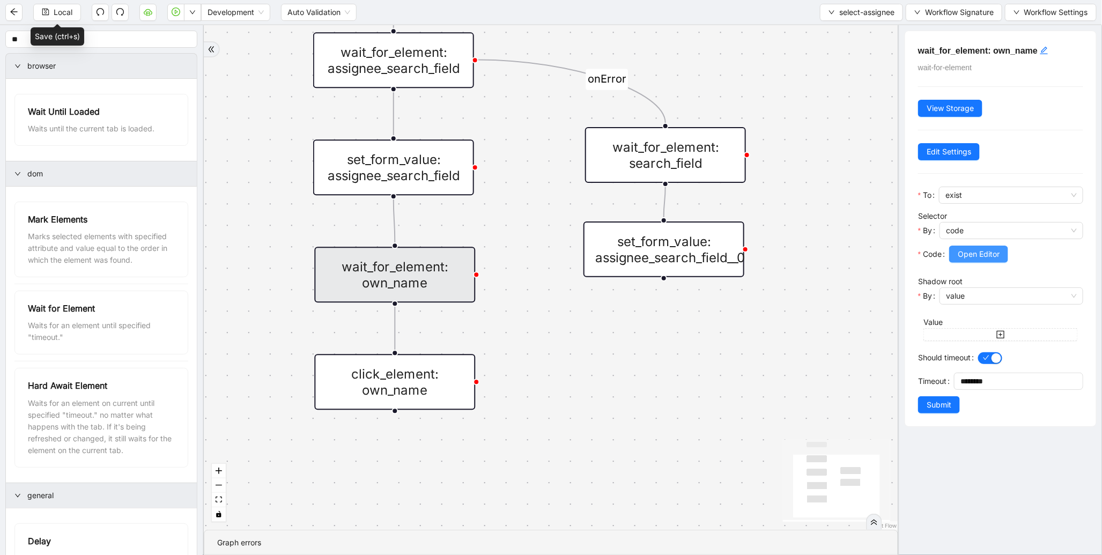
click at [976, 255] on span "Open Editor" at bounding box center [978, 254] width 42 height 12
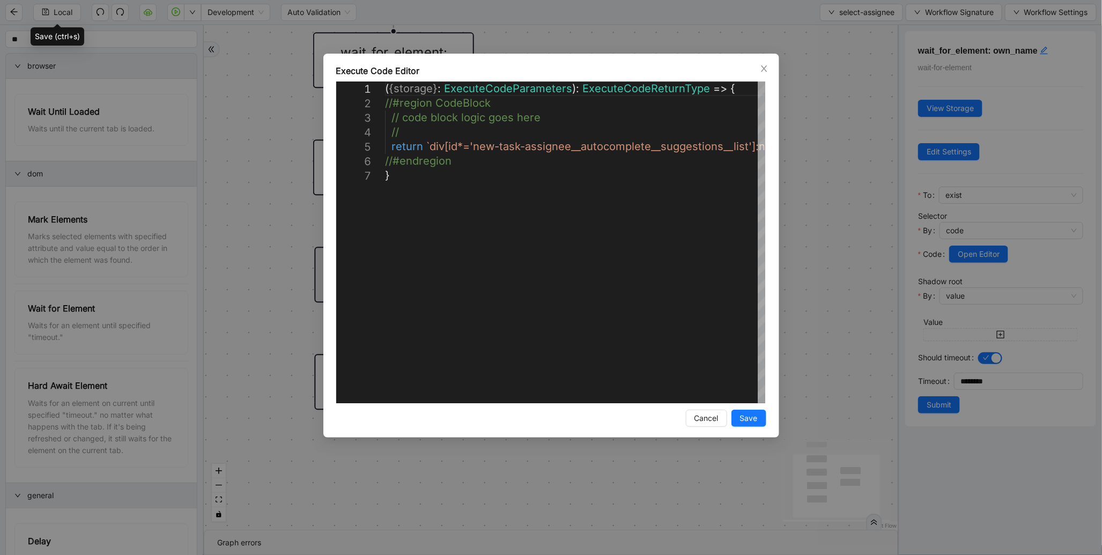
click at [876, 257] on div "**********" at bounding box center [551, 277] width 1102 height 555
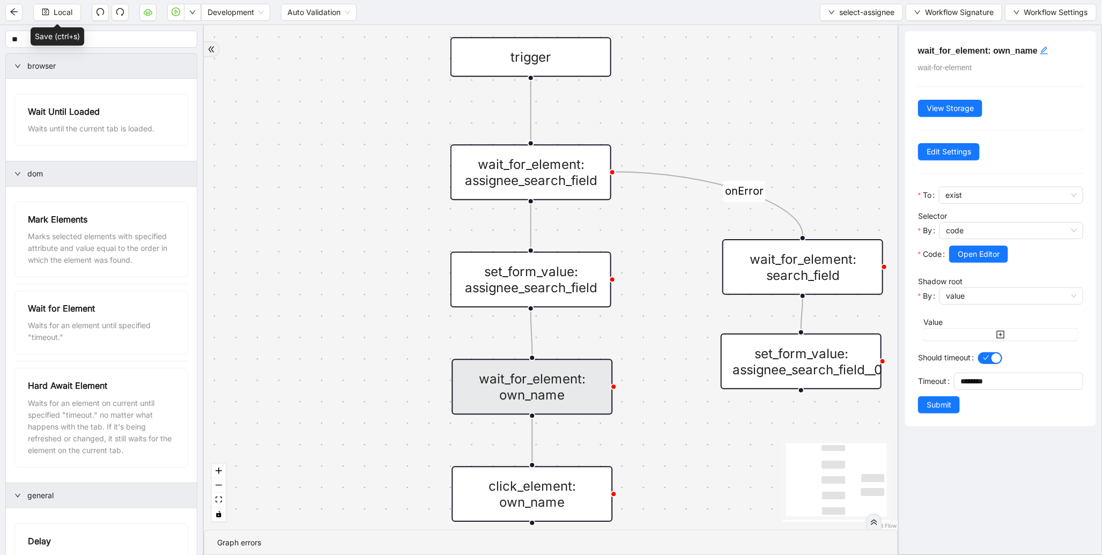
drag, startPoint x: 371, startPoint y: 291, endPoint x: 340, endPoint y: 258, distance: 45.1
click at [337, 261] on div "onError trigger wait_for_element: own_name click_element: own_name wait_for_ele…" at bounding box center [551, 277] width 694 height 504
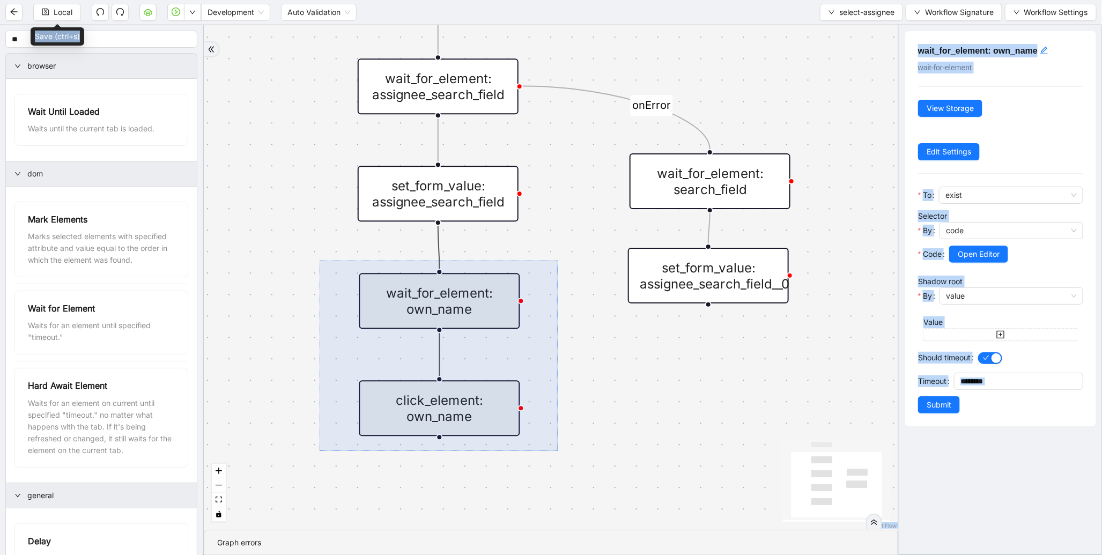
drag, startPoint x: 534, startPoint y: 441, endPoint x: 319, endPoint y: 260, distance: 280.4
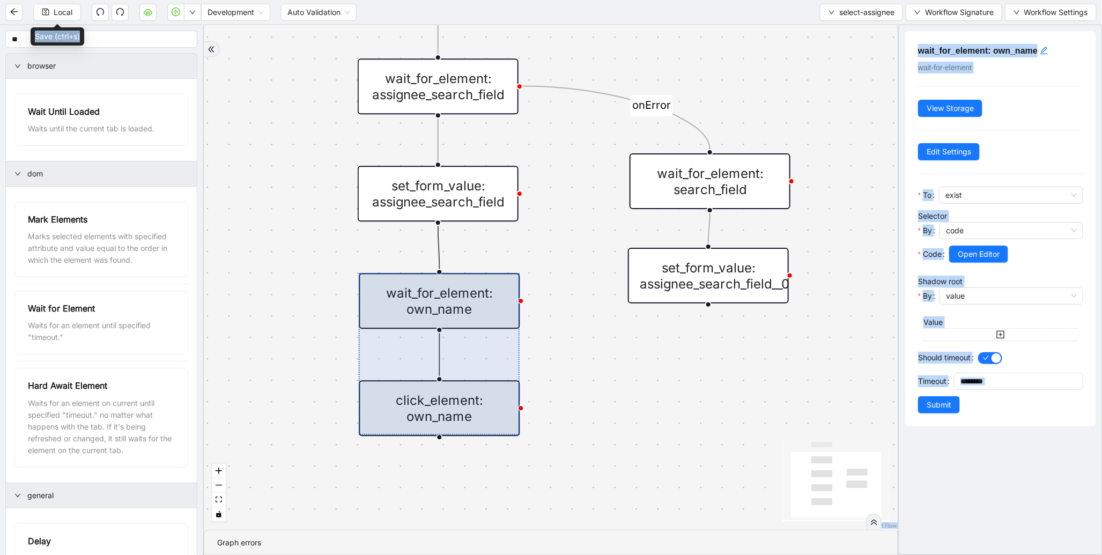
drag, startPoint x: 416, startPoint y: 322, endPoint x: 688, endPoint y: 386, distance: 279.8
click at [688, 386] on div "onError trigger wait_for_element: own_name click_element: own_name wait_for_ele…" at bounding box center [551, 277] width 694 height 504
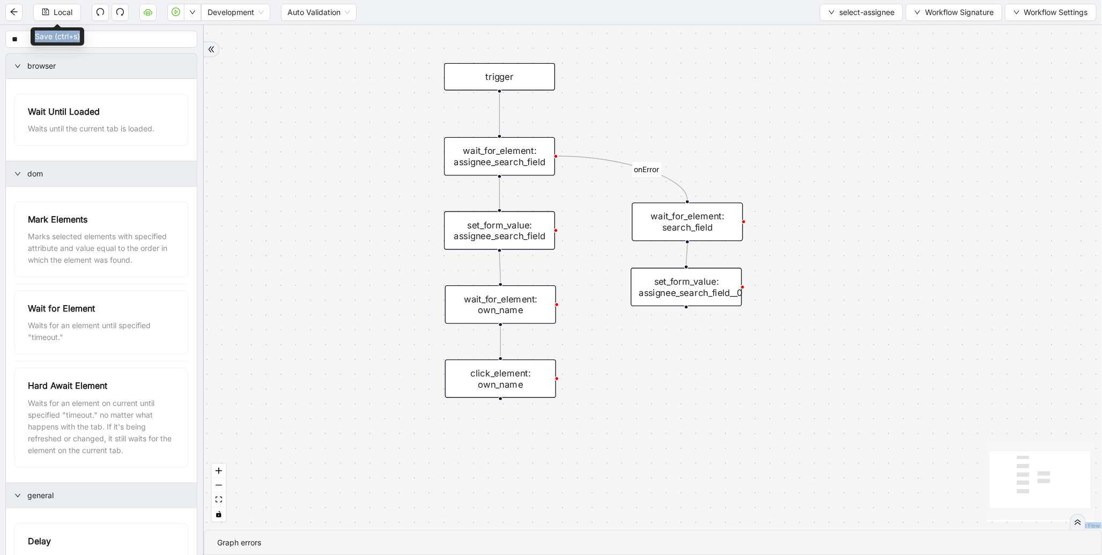
drag, startPoint x: 685, startPoint y: 394, endPoint x: 690, endPoint y: 280, distance: 113.8
click at [690, 280] on div "onError trigger wait_for_element: own_name click_element: own_name wait_for_ele…" at bounding box center [653, 277] width 898 height 504
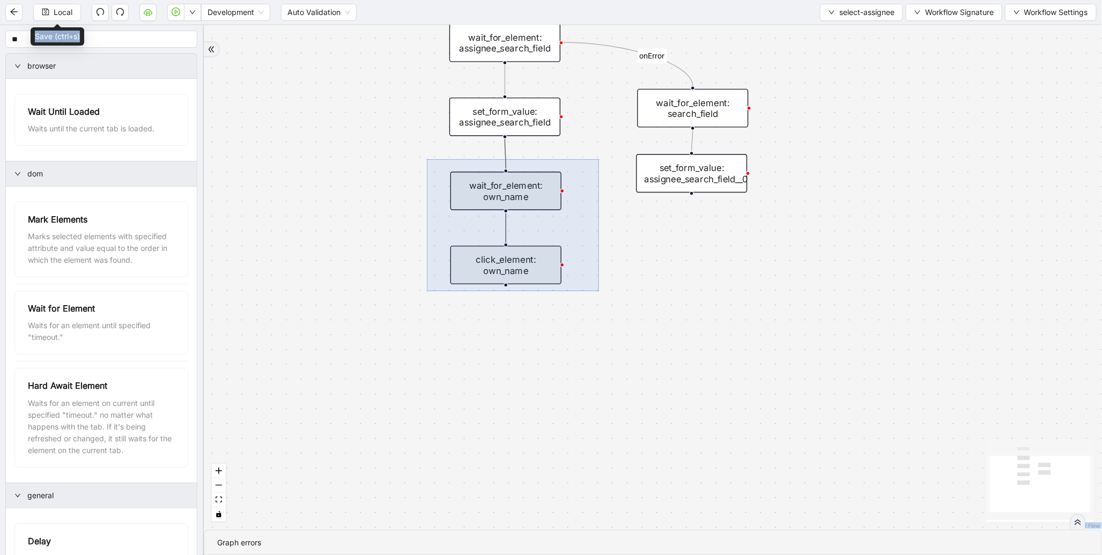
drag, startPoint x: 427, startPoint y: 159, endPoint x: 599, endPoint y: 292, distance: 217.5
click at [599, 292] on div "onError trigger wait_for_element: own_name click_element: own_name wait_for_ele…" at bounding box center [653, 277] width 898 height 504
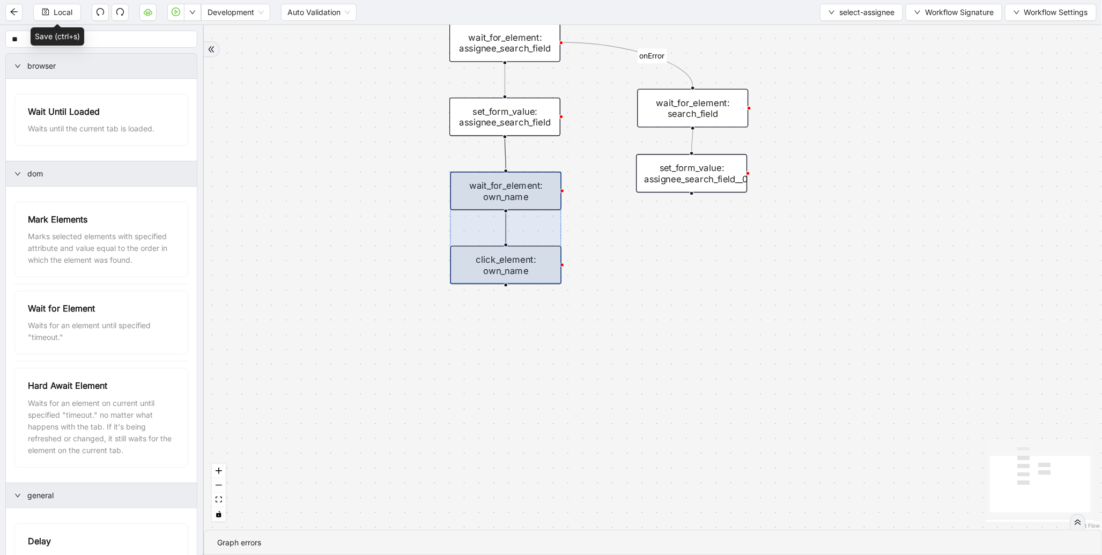
drag, startPoint x: 679, startPoint y: 273, endPoint x: 666, endPoint y: 272, distance: 13.0
click at [666, 272] on div "onError trigger wait_for_element: own_name click_element: own_name wait_for_ele…" at bounding box center [653, 277] width 898 height 504
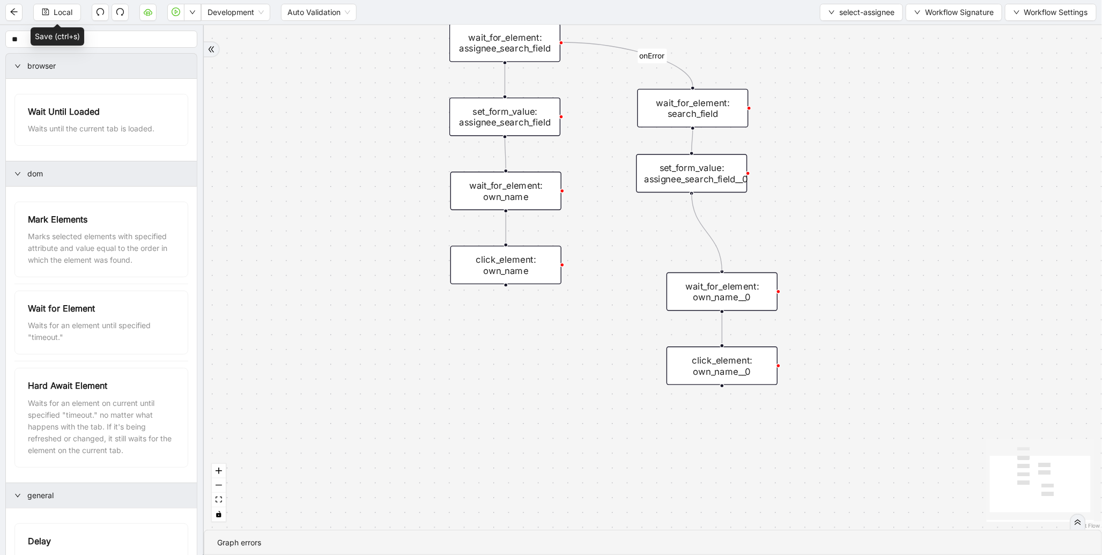
drag, startPoint x: 690, startPoint y: 194, endPoint x: 720, endPoint y: 277, distance: 88.2
click at [720, 277] on div "trigger wait_for_element: own_name click_element: own_name wait_for_element: as…" at bounding box center [1069, 298] width 1241 height 697
click at [708, 281] on div "wait_for_element: own_name__0" at bounding box center [721, 291] width 111 height 39
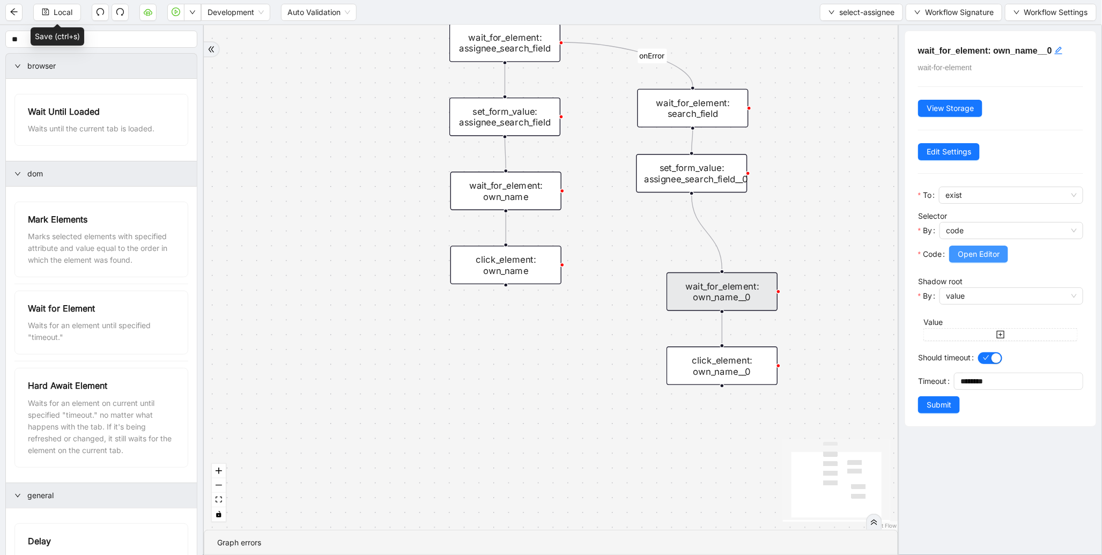
click at [984, 254] on span "Open Editor" at bounding box center [978, 254] width 42 height 12
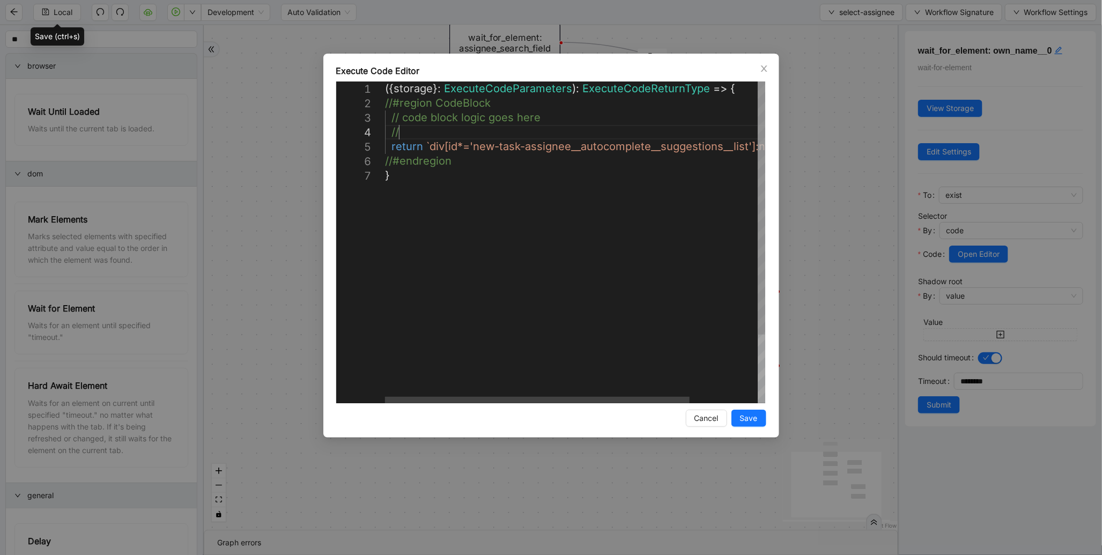
scroll to position [0, 5]
click at [415, 137] on div "({ storage }: ExecuteCodeParameters ): ExecuteCodeReturnType => { //#region Cod…" at bounding box center [617, 285] width 465 height 408
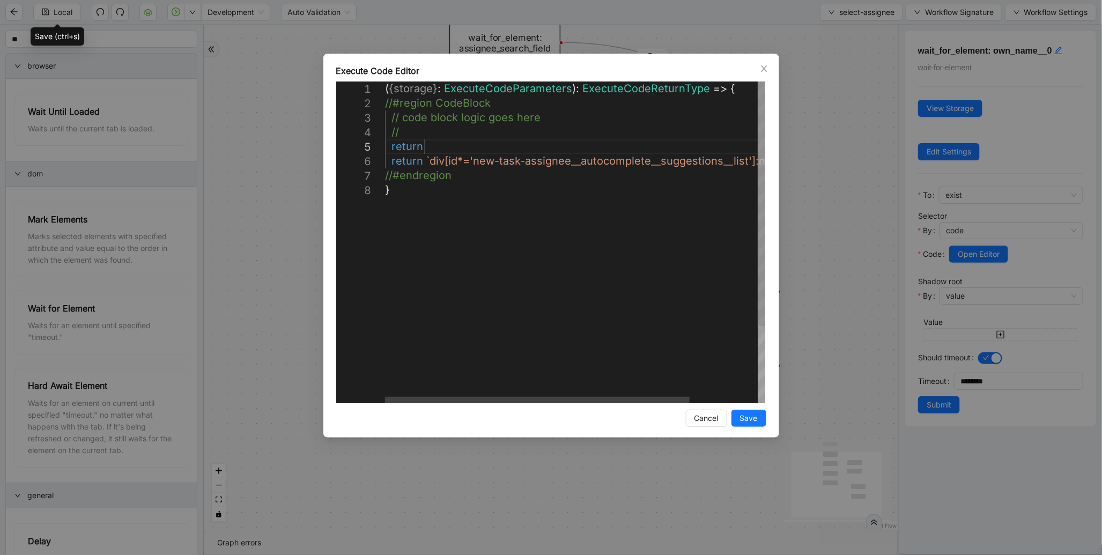
scroll to position [58, 63]
paste textarea "**********"
type textarea "**********"
click at [758, 414] on button "Save" at bounding box center [748, 418] width 35 height 17
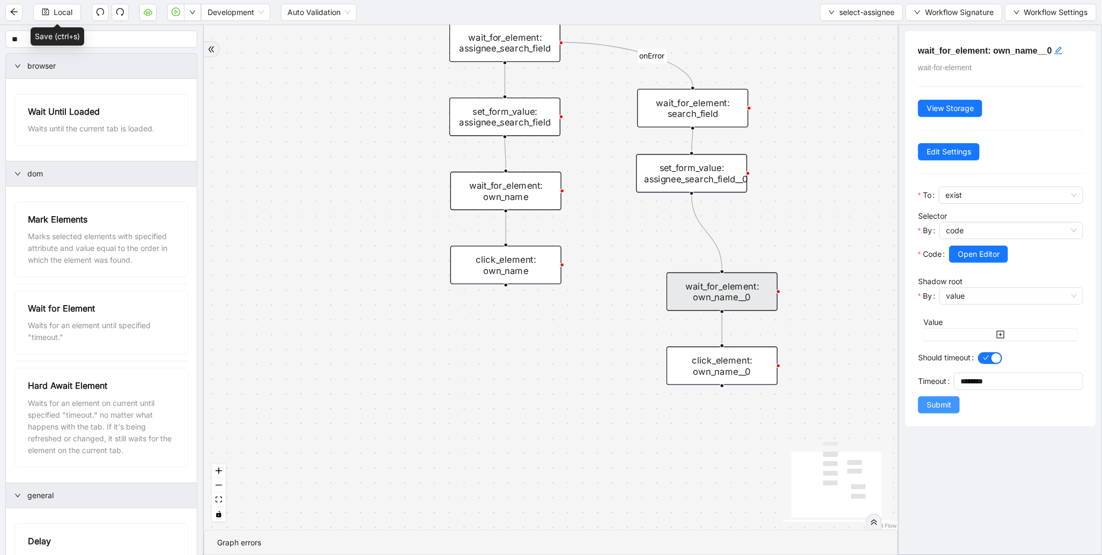
click at [941, 408] on span "Submit" at bounding box center [938, 405] width 25 height 12
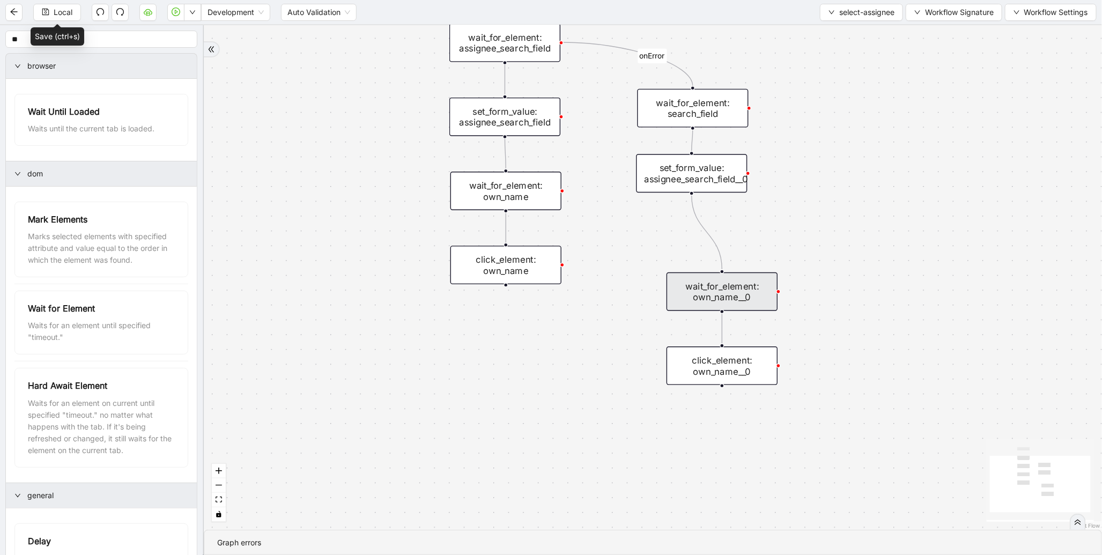
click at [694, 368] on div "click_element: own_name__0" at bounding box center [721, 365] width 111 height 39
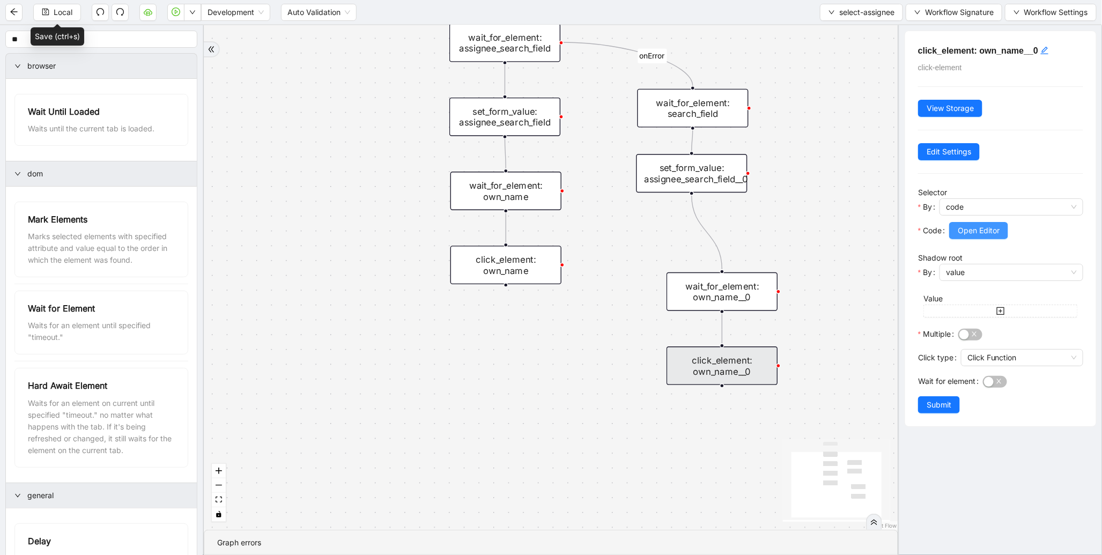
click at [975, 234] on span "Open Editor" at bounding box center [978, 231] width 42 height 12
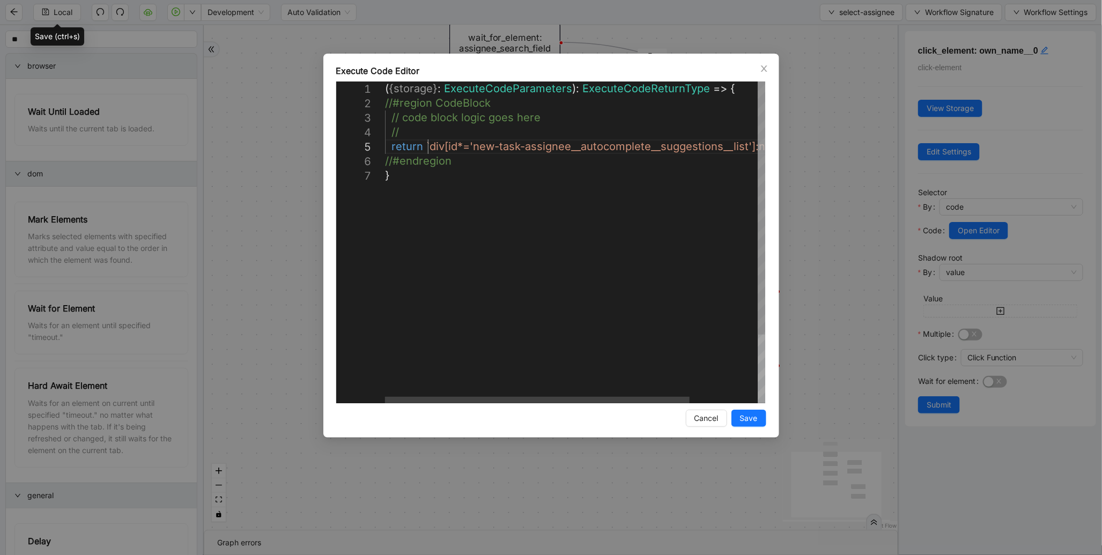
scroll to position [0, 5]
click at [426, 139] on div "( { storage } : ExecuteCodeParameters ): ExecuteCodeReturnType => { //#region C…" at bounding box center [617, 285] width 465 height 408
click at [422, 137] on div "( { storage } : ExecuteCodeParameters ): ExecuteCodeReturnType => { //#region C…" at bounding box center [617, 285] width 465 height 408
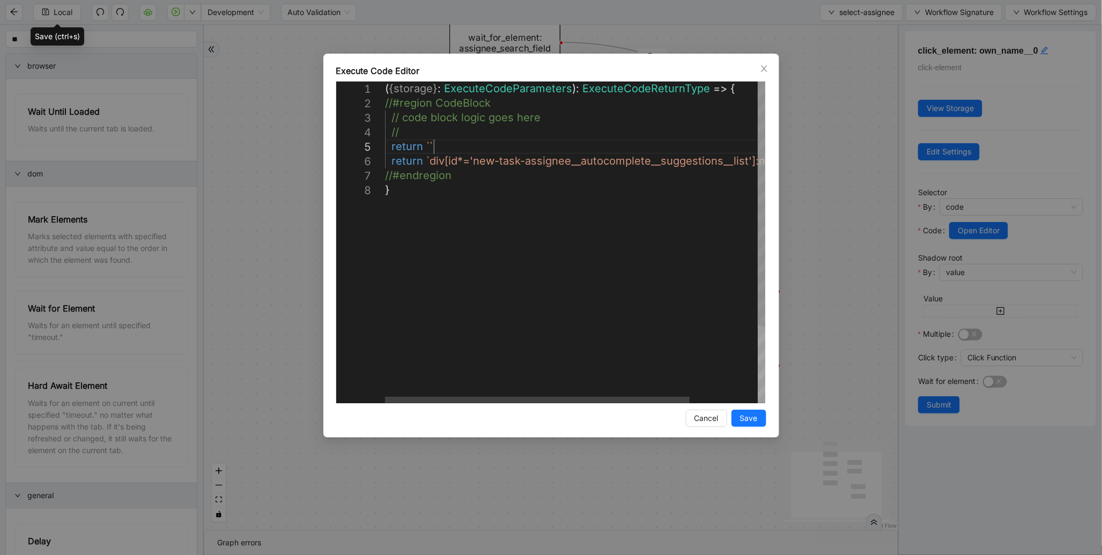
scroll to position [58, 63]
paste textarea "**********"
type textarea "**********"
click at [754, 419] on span "Save" at bounding box center [749, 418] width 18 height 12
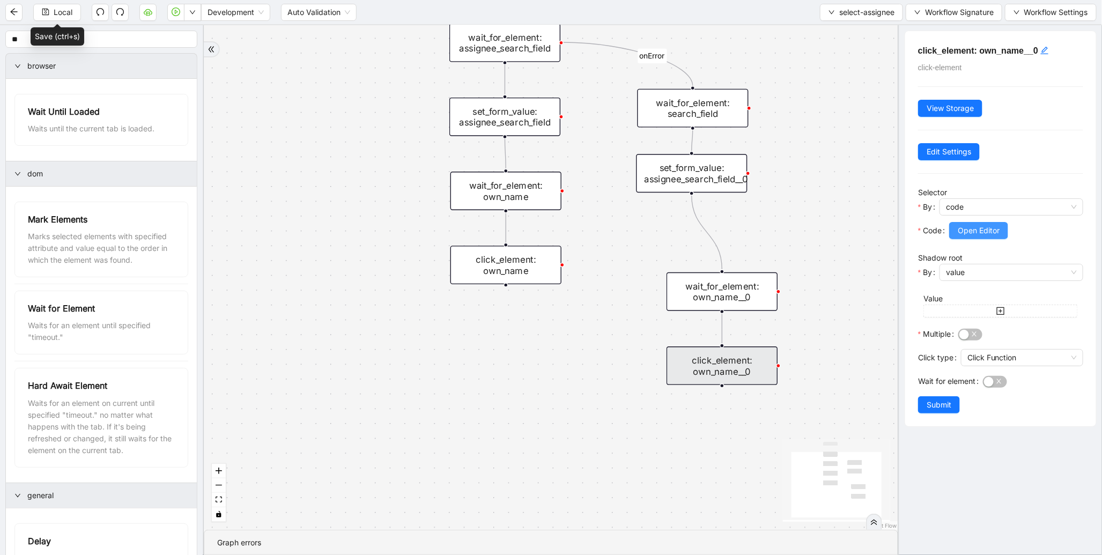
click at [988, 236] on span "Open Editor" at bounding box center [978, 231] width 42 height 12
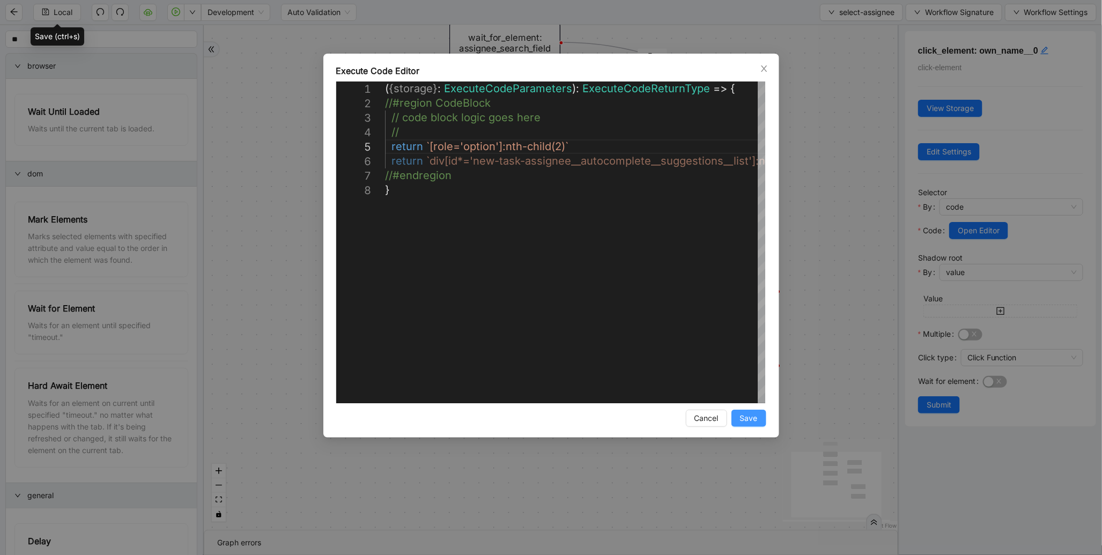
click at [748, 420] on span "Save" at bounding box center [749, 418] width 18 height 12
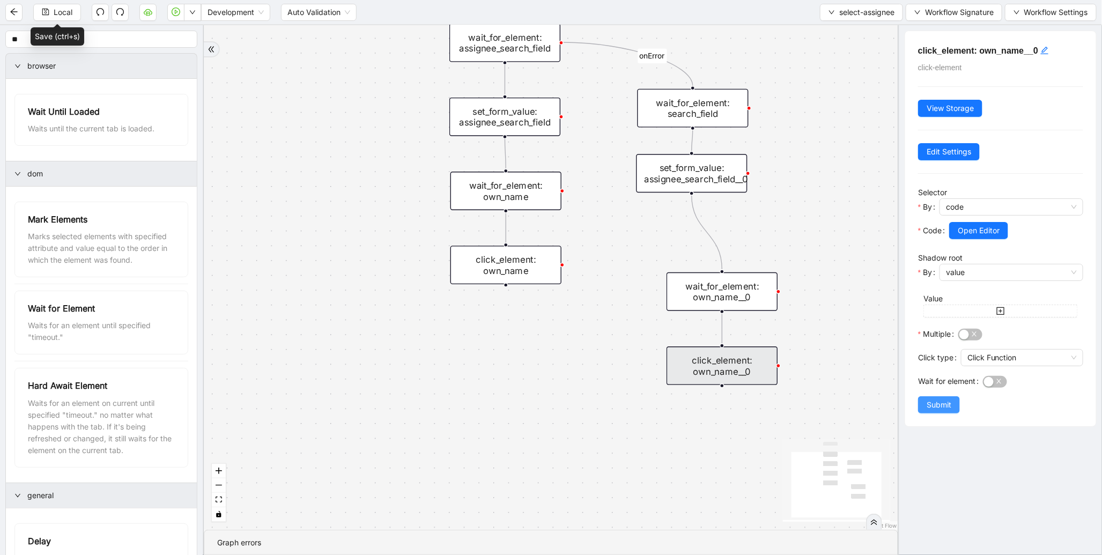
click at [942, 406] on span "Submit" at bounding box center [938, 405] width 25 height 12
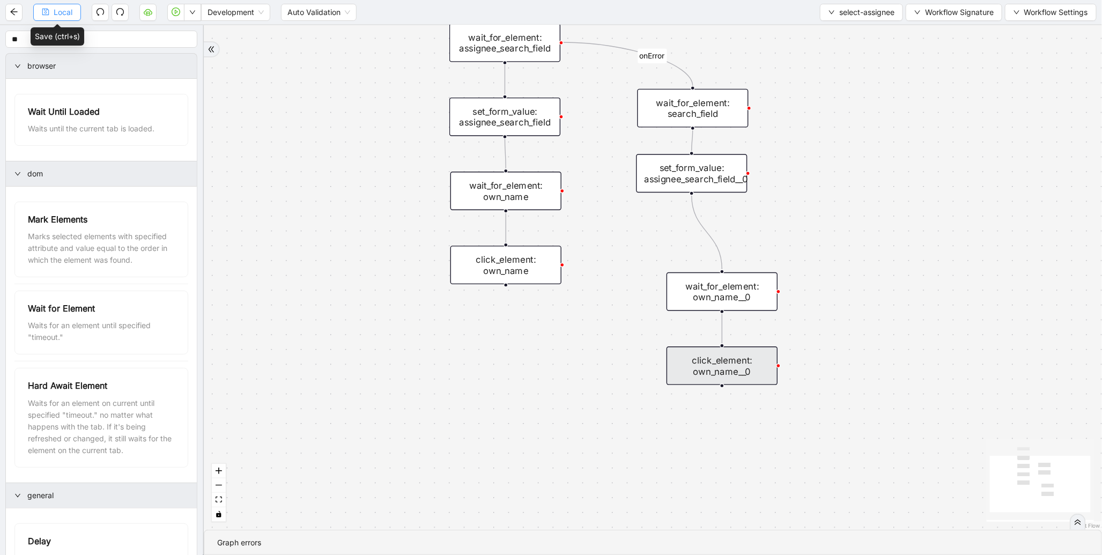
click at [70, 13] on span "Local" at bounding box center [63, 12] width 19 height 12
click at [172, 15] on button "button" at bounding box center [175, 12] width 17 height 17
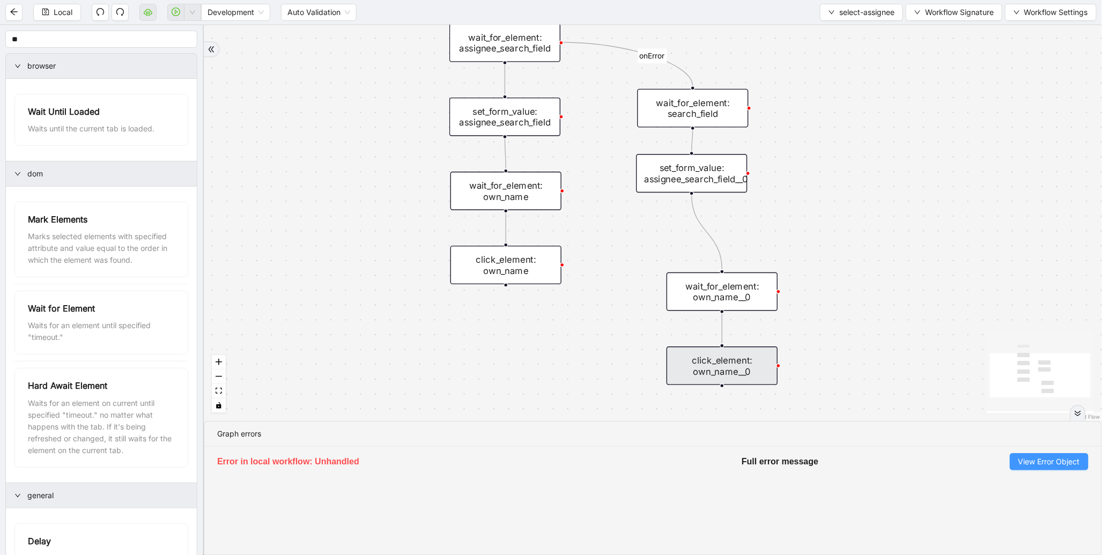
click at [1022, 464] on span "View Error Object" at bounding box center [1049, 462] width 62 height 12
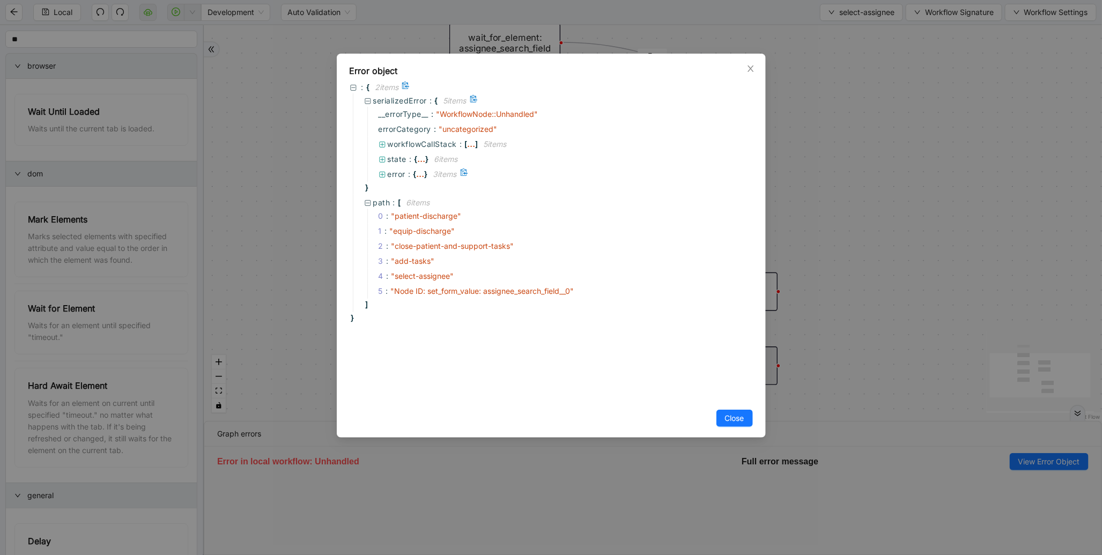
click at [404, 173] on span "error" at bounding box center [397, 173] width 18 height 9
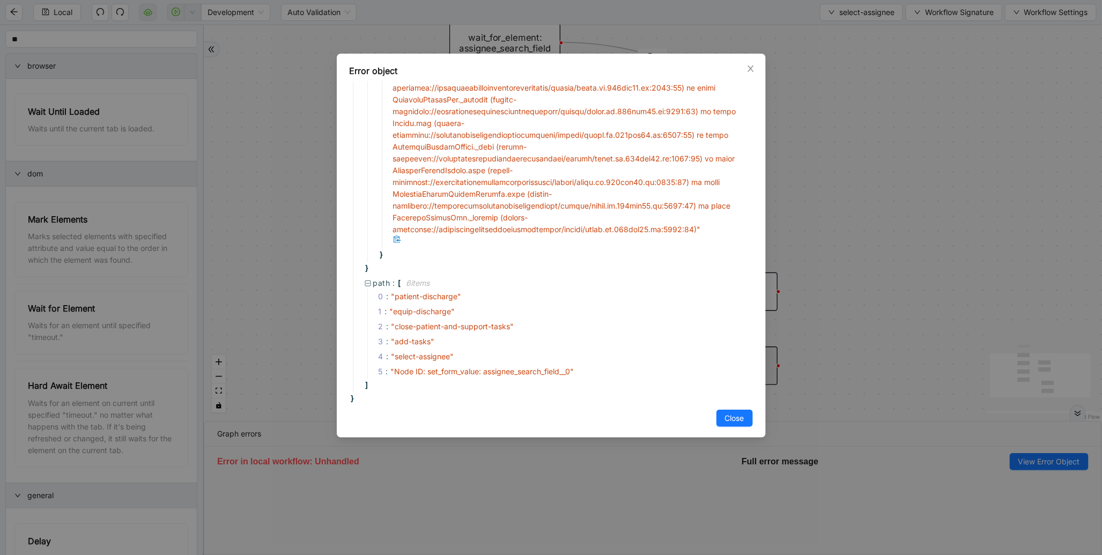
scroll to position [212, 0]
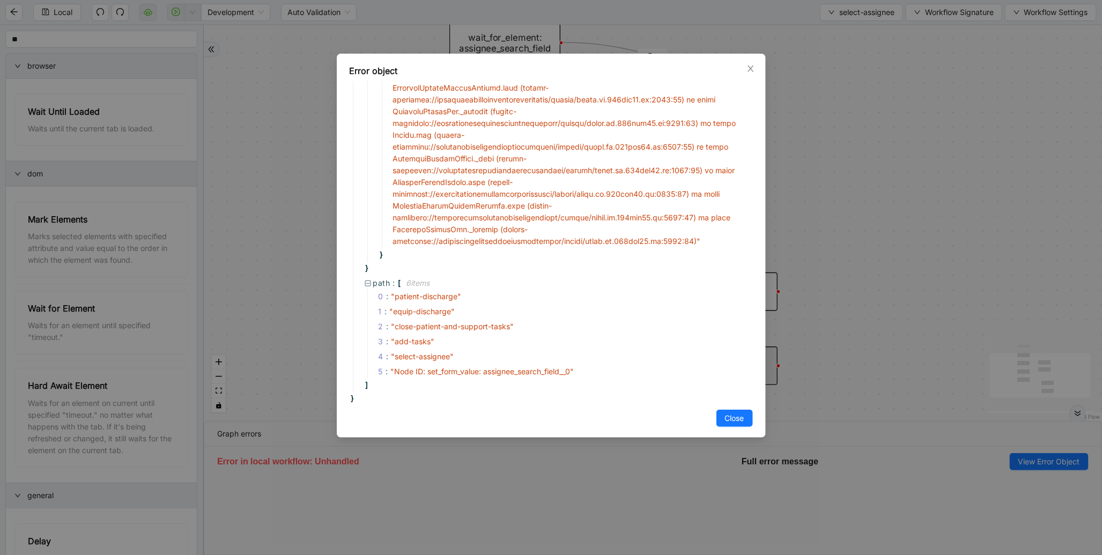
click at [880, 274] on div "Error object : { 2 item s serializedError : { 5 item s __errorType__ : " Workfl…" at bounding box center [551, 277] width 1102 height 555
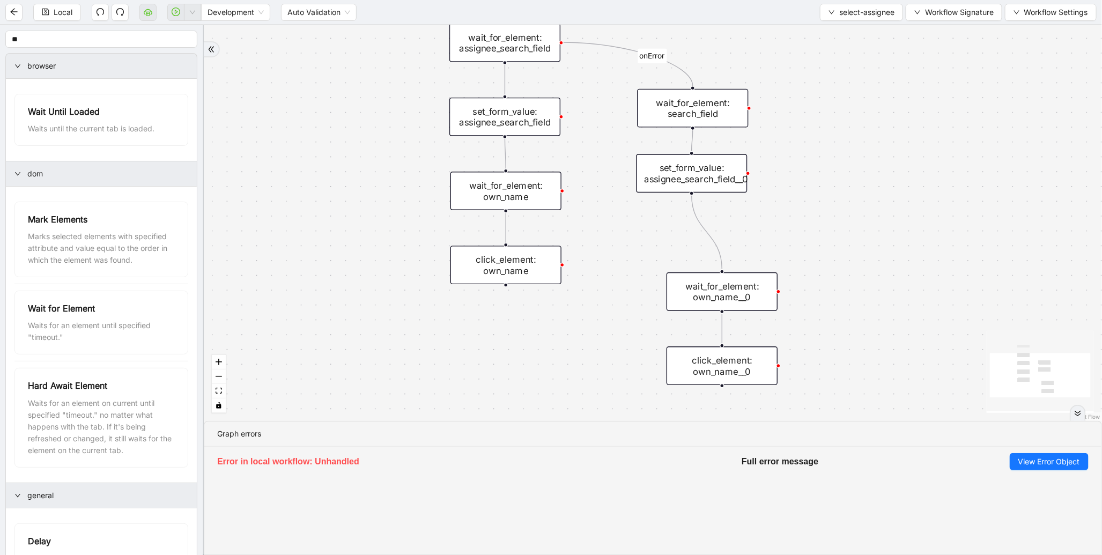
click at [689, 179] on div "set_form_value: assignee_search_field__0" at bounding box center [691, 173] width 111 height 39
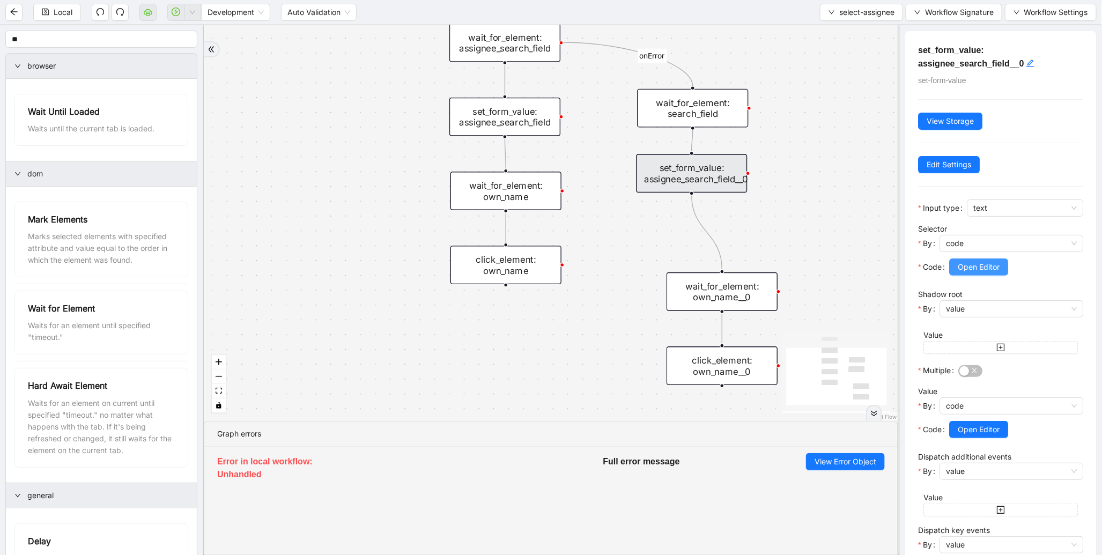
click at [998, 269] on span "Open Editor" at bounding box center [978, 267] width 42 height 12
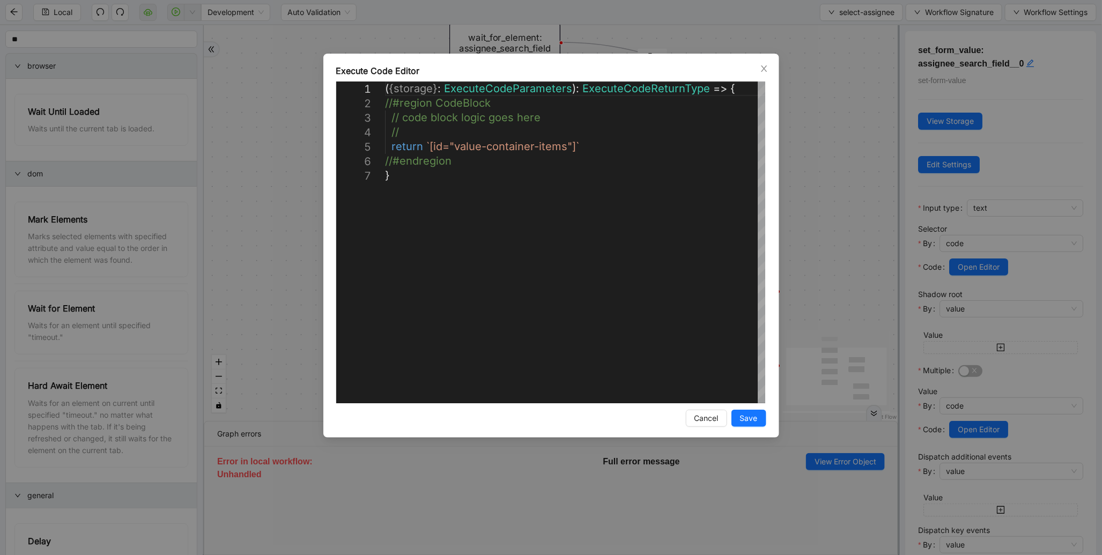
click at [862, 275] on div "**********" at bounding box center [551, 277] width 1102 height 555
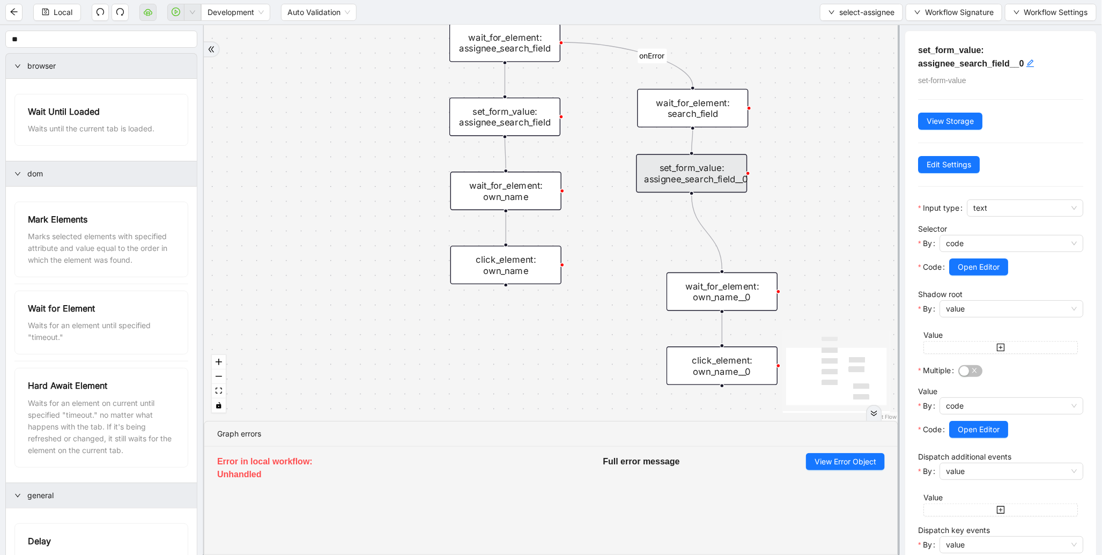
click at [977, 438] on div at bounding box center [1016, 444] width 134 height 13
click at [979, 432] on span "Open Editor" at bounding box center [978, 429] width 42 height 12
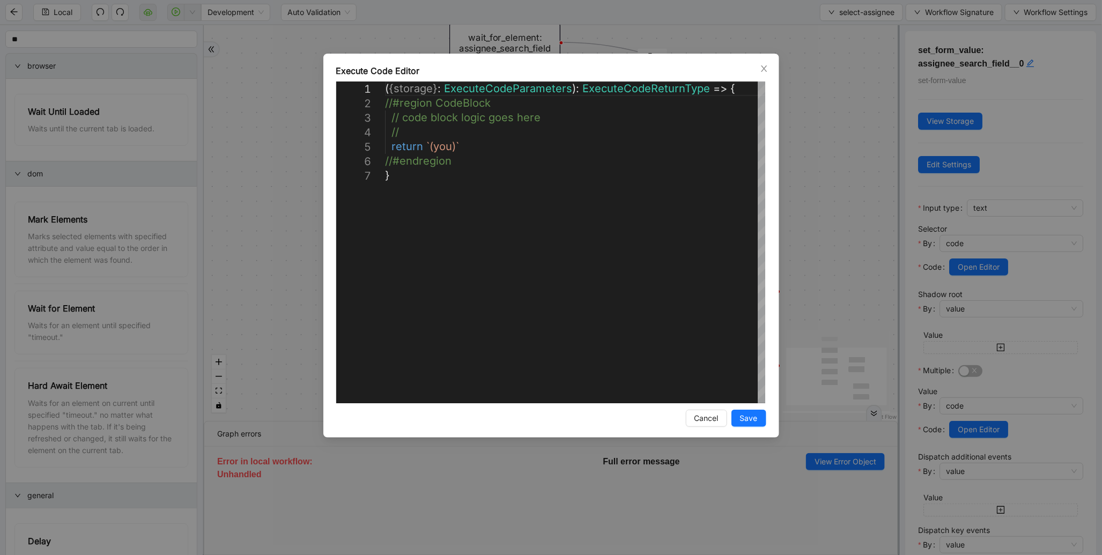
click at [836, 251] on div "**********" at bounding box center [551, 277] width 1102 height 555
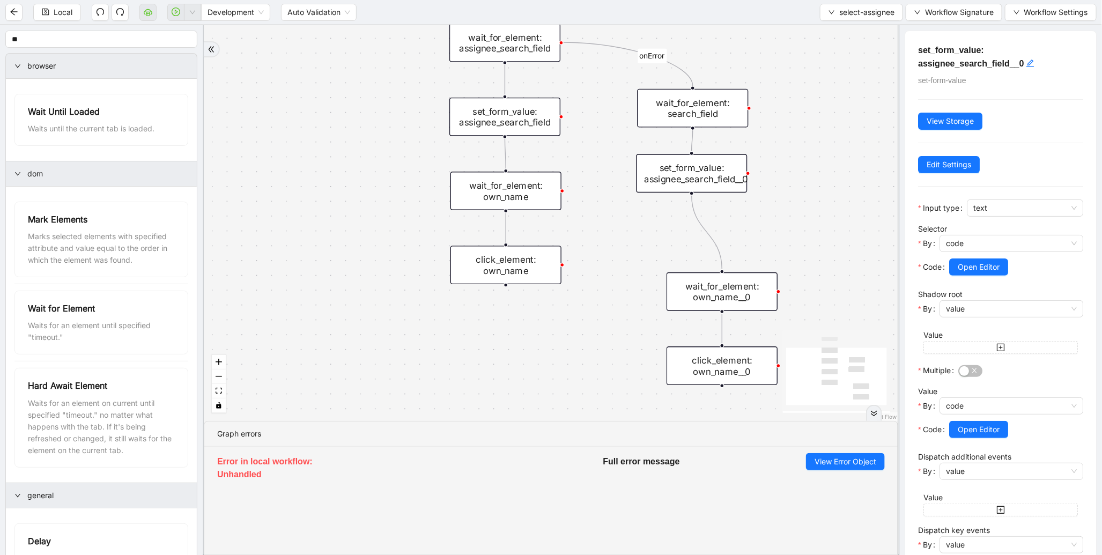
click at [532, 132] on div "set_form_value: assignee_search_field" at bounding box center [504, 117] width 111 height 39
click at [985, 428] on span "Open Editor" at bounding box center [978, 429] width 42 height 12
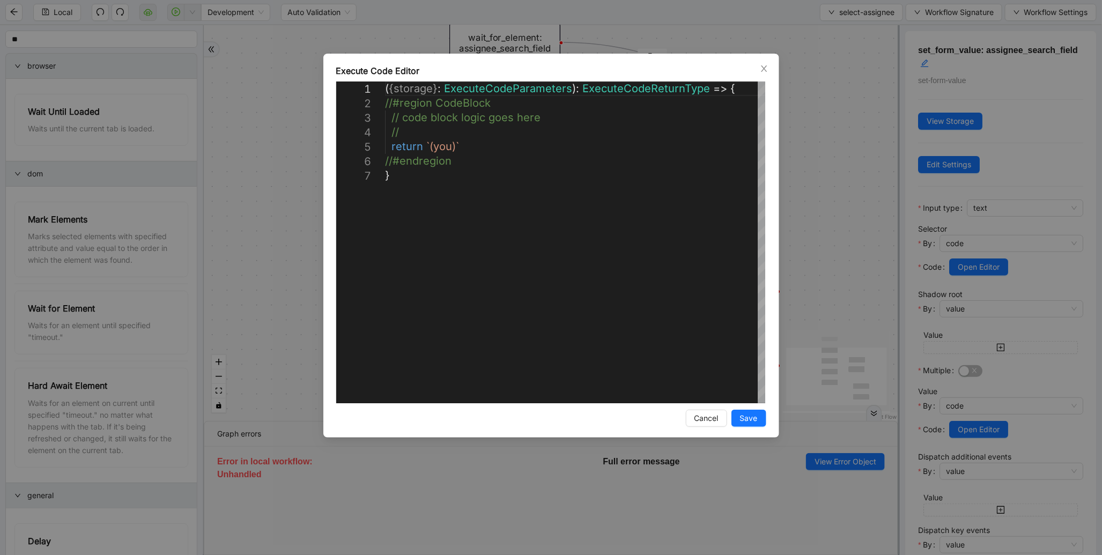
click at [1009, 361] on div "**********" at bounding box center [551, 277] width 1102 height 555
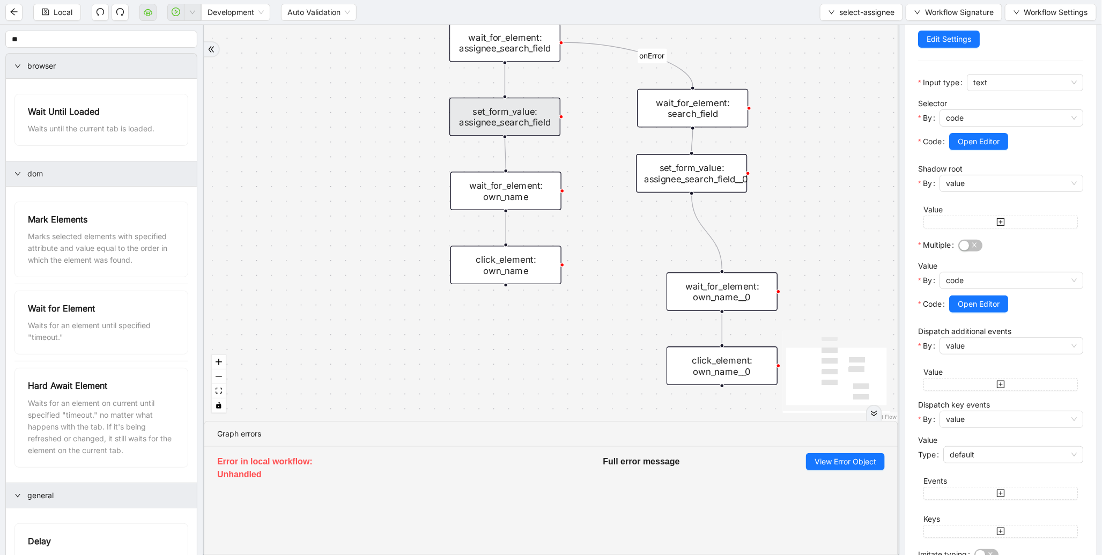
scroll to position [181, 0]
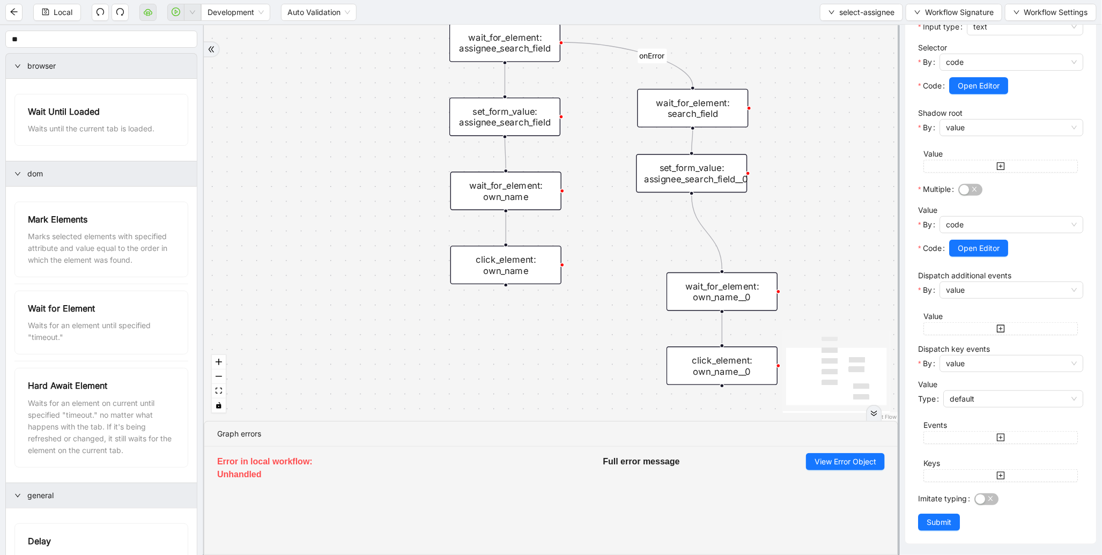
click at [718, 174] on div "set_form_value: assignee_search_field__0" at bounding box center [691, 173] width 111 height 39
click at [975, 249] on span "Open Editor" at bounding box center [978, 248] width 42 height 12
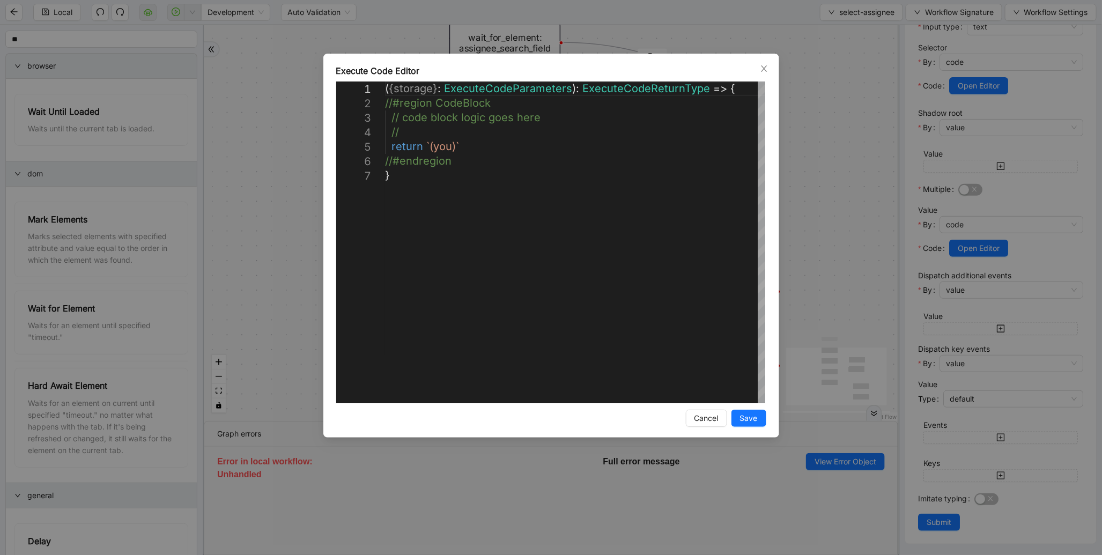
click at [821, 189] on div "**********" at bounding box center [551, 277] width 1102 height 555
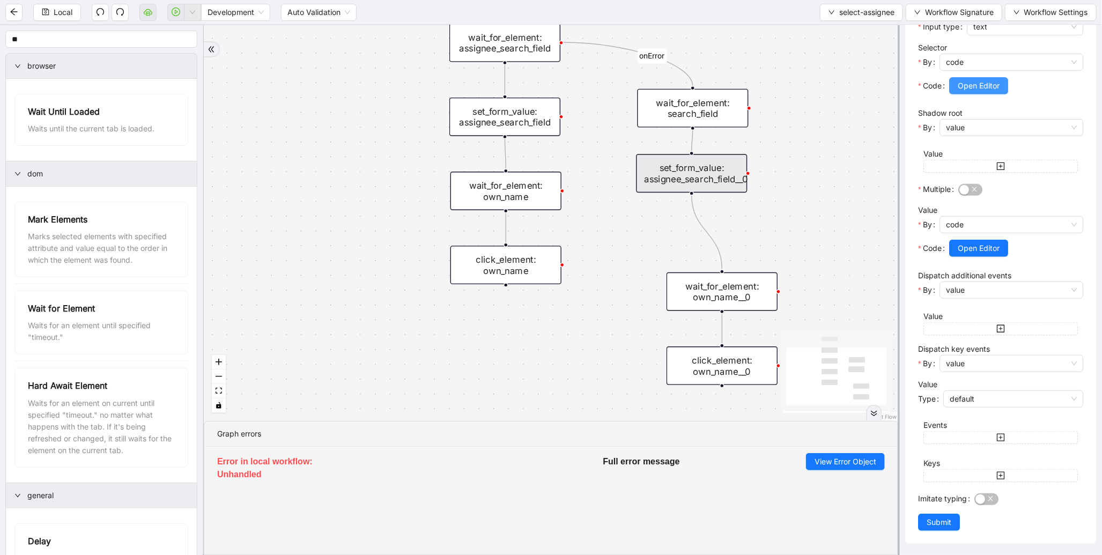
click at [971, 85] on span "Open Editor" at bounding box center [978, 86] width 42 height 12
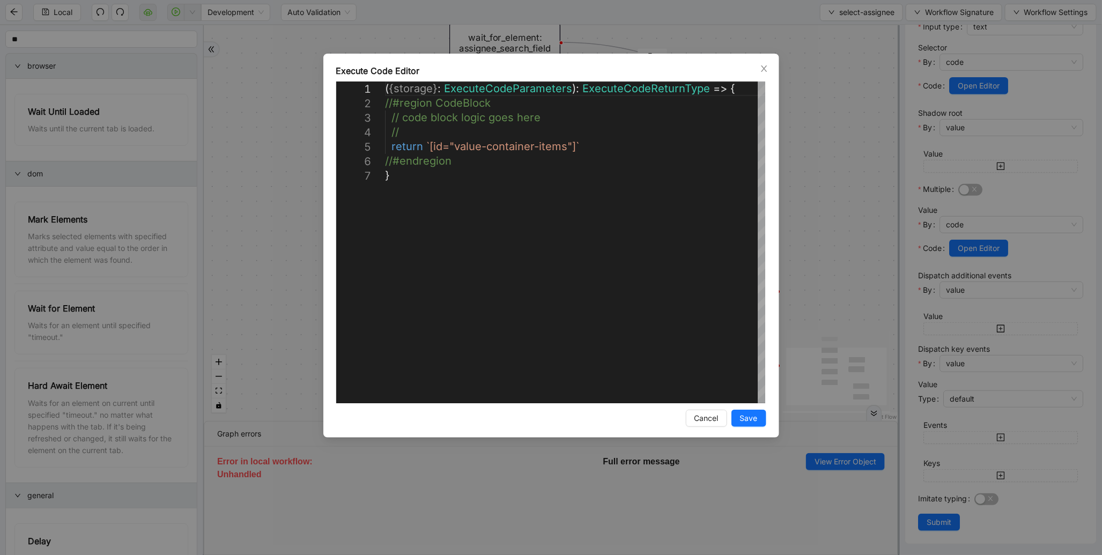
click at [829, 124] on div "**********" at bounding box center [551, 277] width 1102 height 555
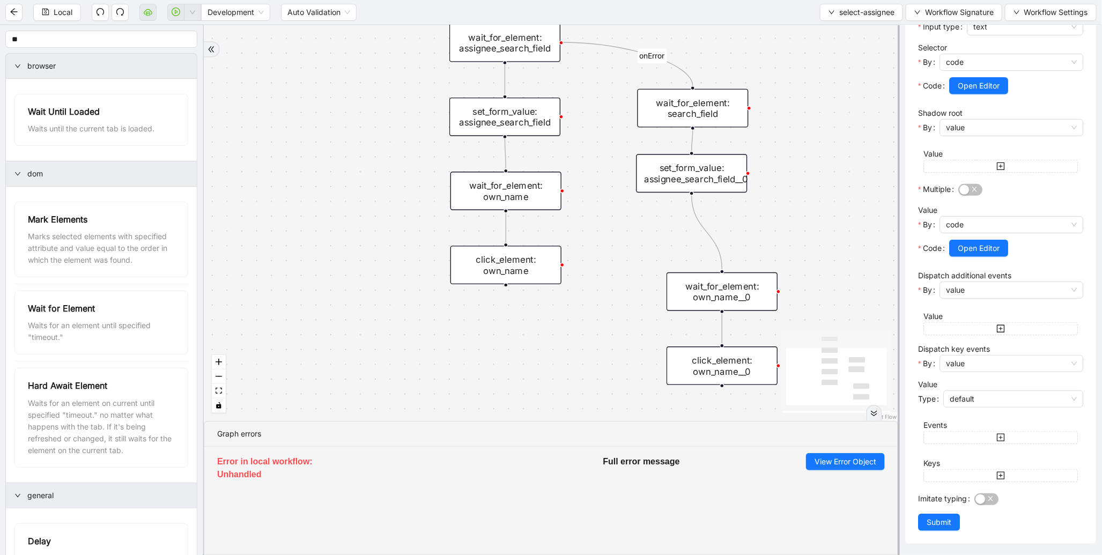
click at [516, 121] on div "set_form_value: assignee_search_field" at bounding box center [504, 117] width 111 height 39
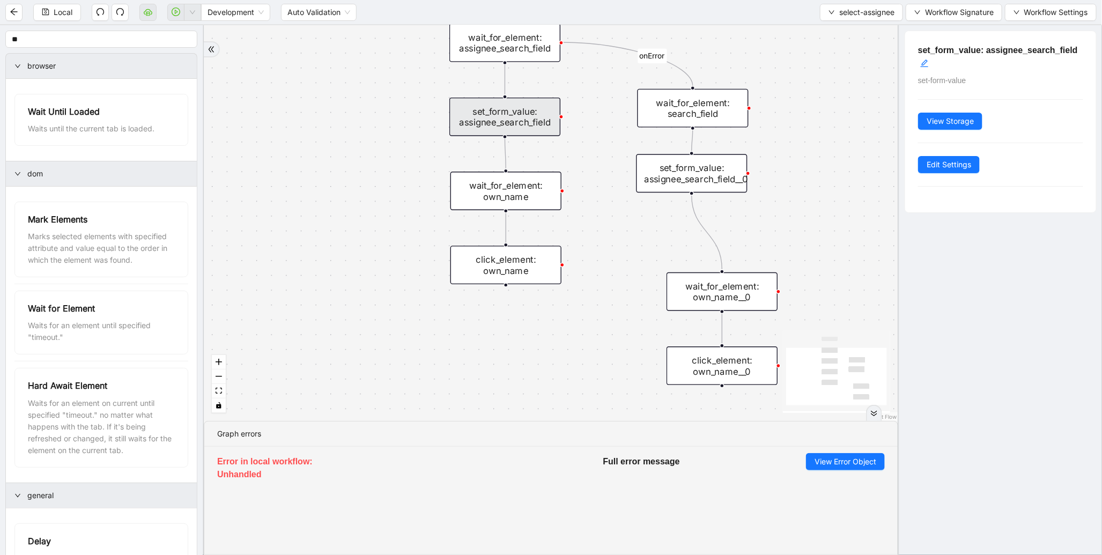
scroll to position [0, 0]
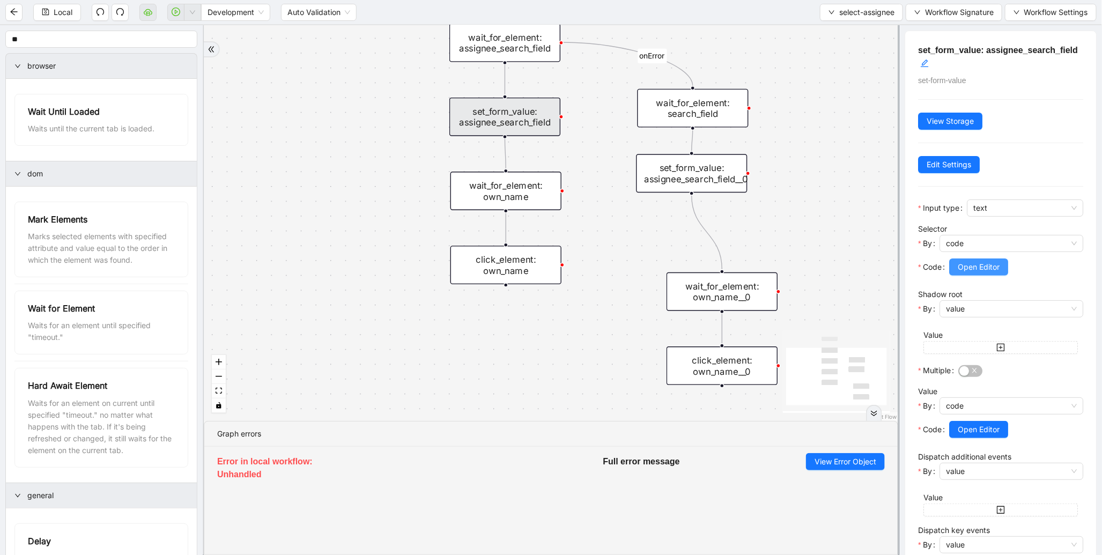
click at [972, 266] on span "Open Editor" at bounding box center [978, 267] width 42 height 12
